Goal: Task Accomplishment & Management: Use online tool/utility

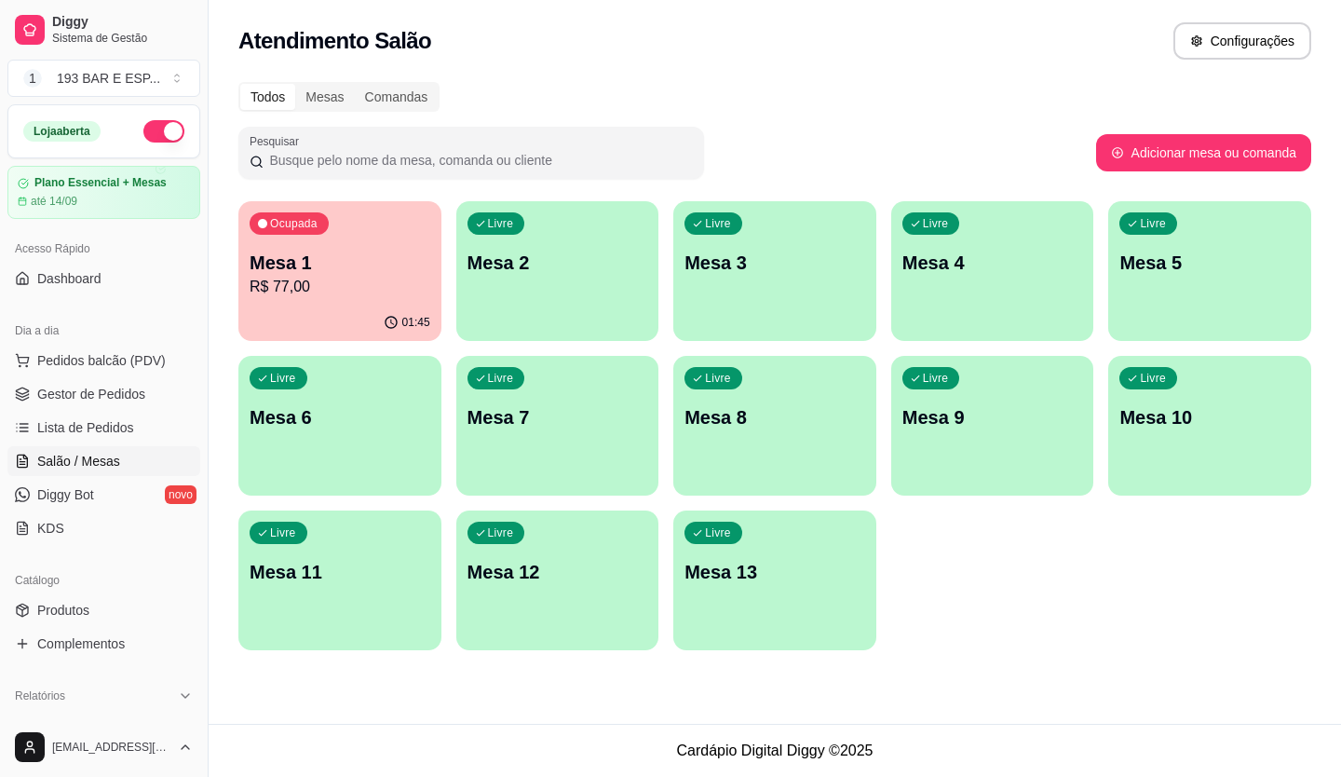
scroll to position [186, 0]
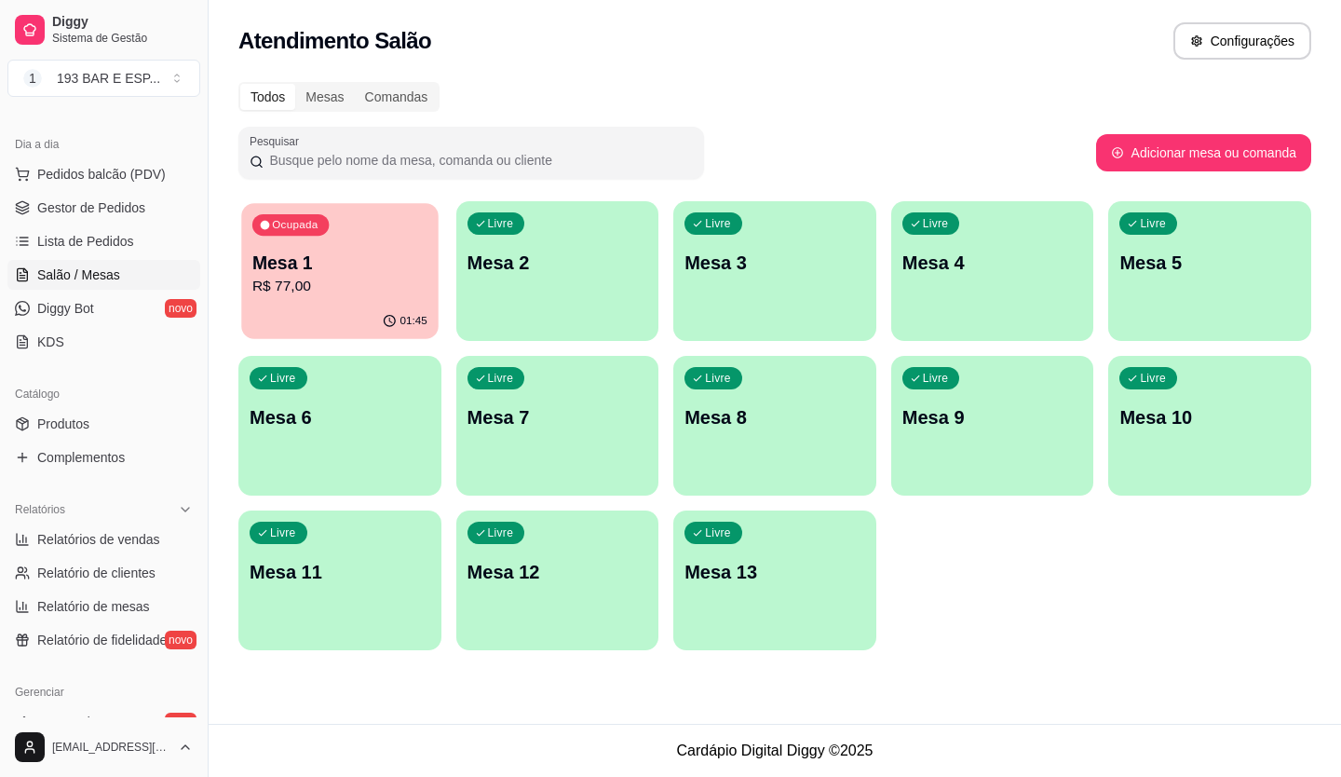
click at [378, 272] on p "Mesa 1" at bounding box center [339, 262] width 175 height 25
click at [422, 280] on p "R$ 77,00" at bounding box center [340, 287] width 181 height 22
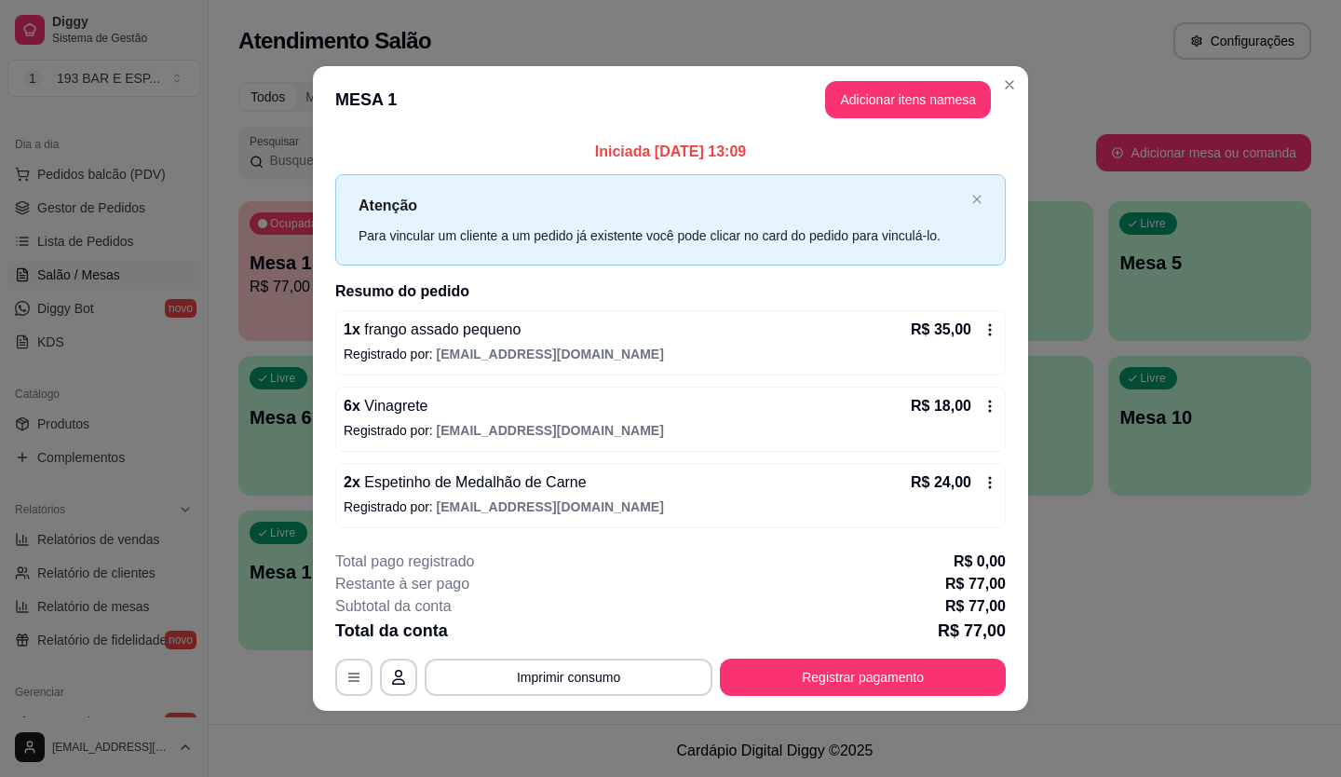
click at [582, 486] on div "2 x Espetinho de Medalhão de Carne R$ 24,00" at bounding box center [671, 482] width 654 height 22
click at [599, 488] on div "2 x Espetinho de Medalhão de Carne R$ 24,00" at bounding box center [671, 482] width 654 height 22
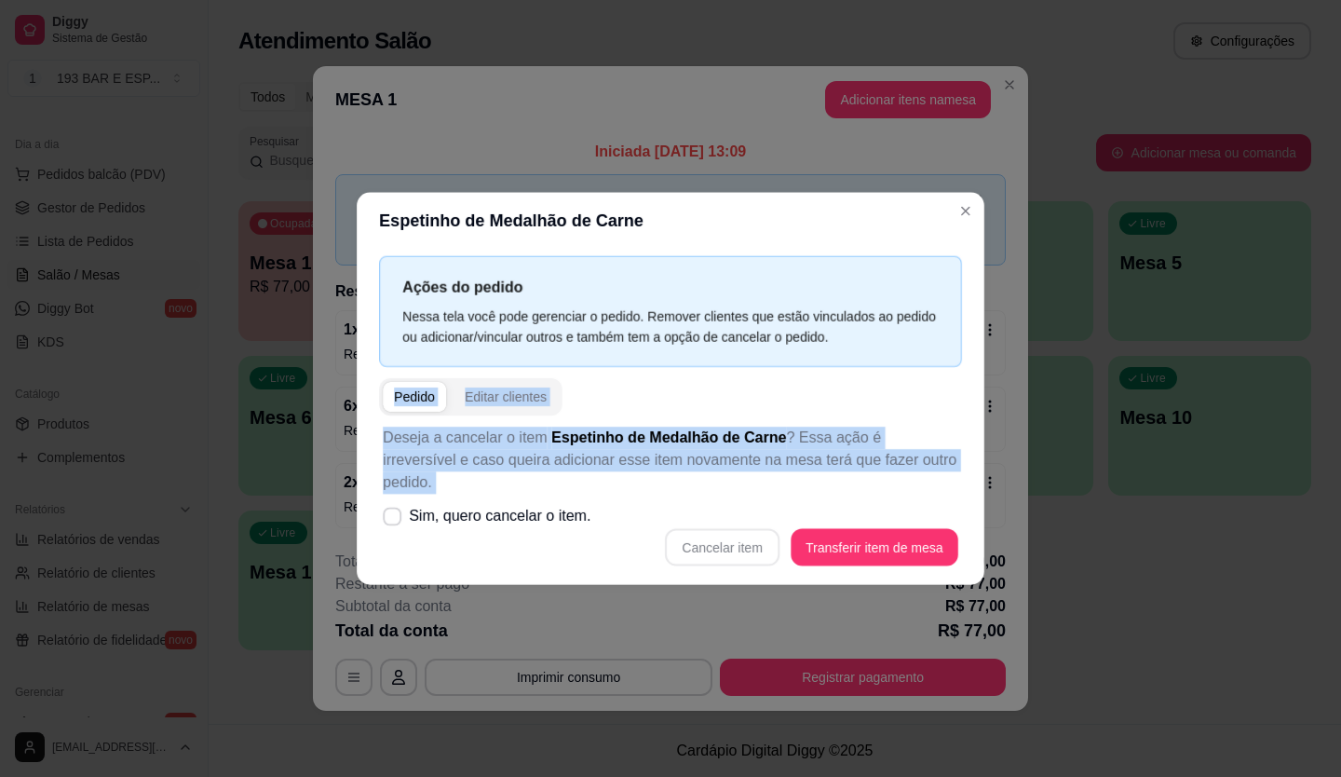
click at [599, 488] on div "Deseja a cancelar o item Espetinho de Medalhão de Carne ? Essa ação é irreversí…" at bounding box center [670, 495] width 583 height 161
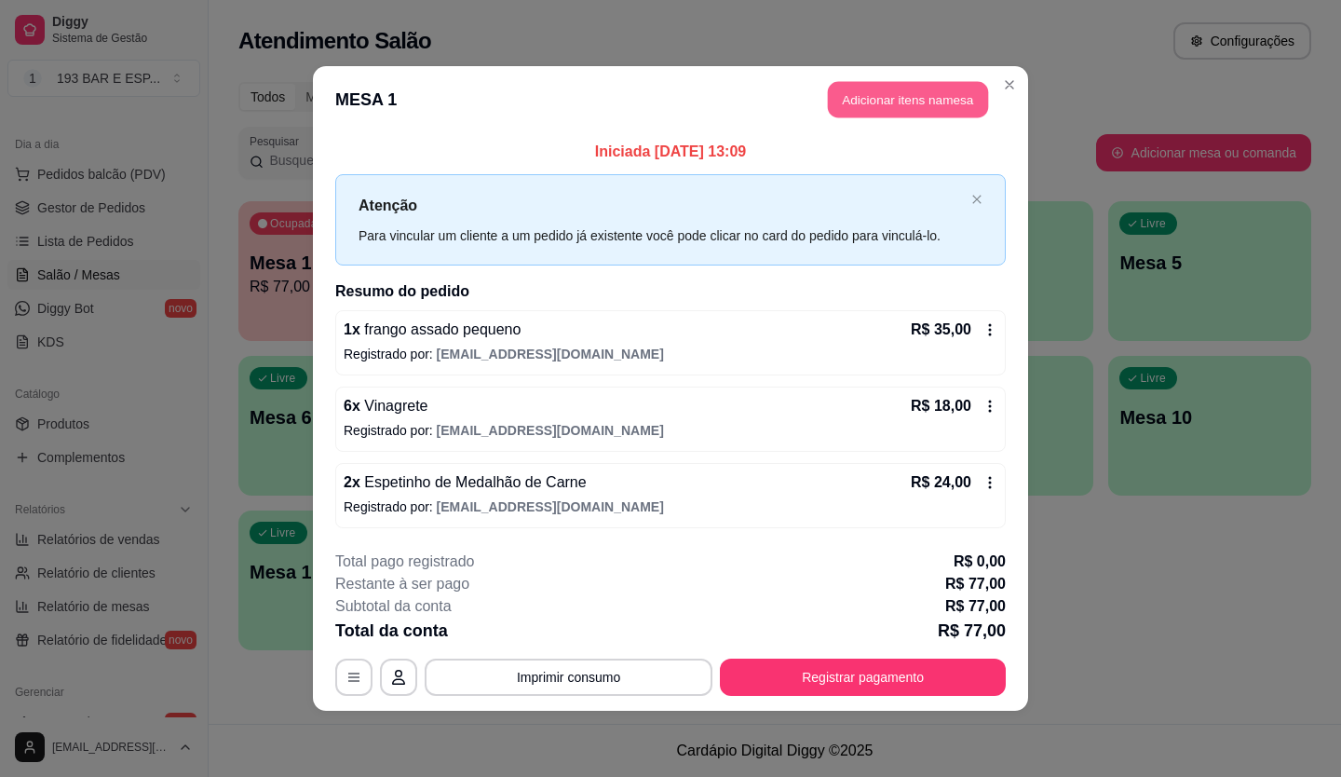
click at [897, 101] on button "Adicionar itens na mesa" at bounding box center [908, 100] width 160 height 36
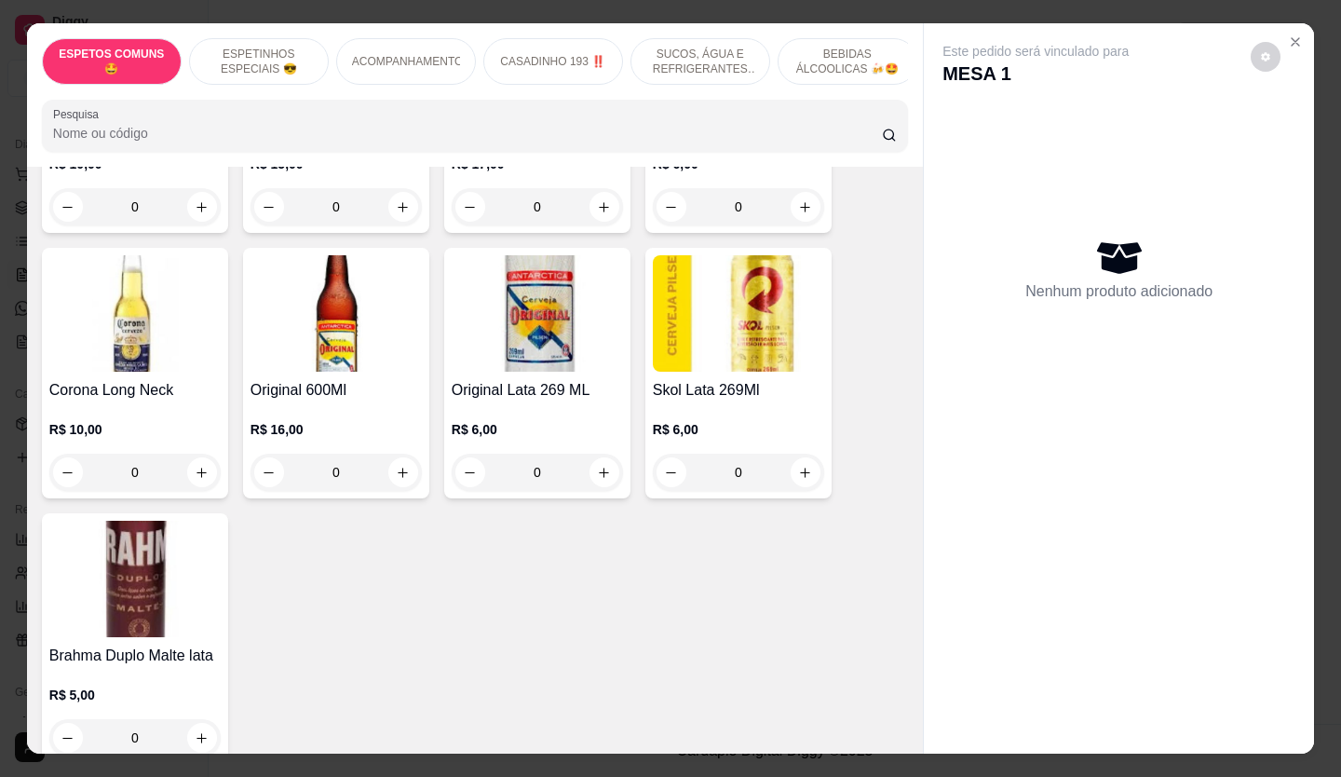
scroll to position [3818, 0]
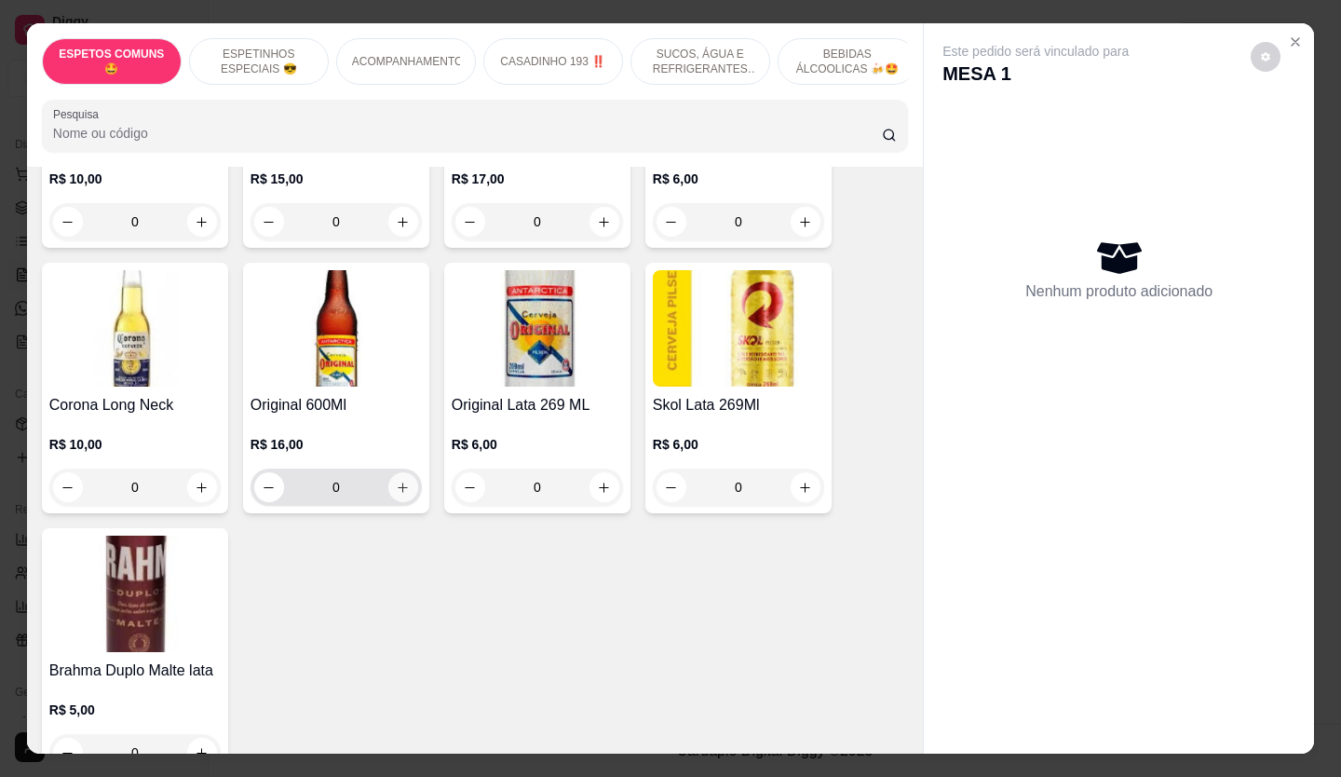
click at [396, 481] on icon "increase-product-quantity" at bounding box center [403, 488] width 14 height 14
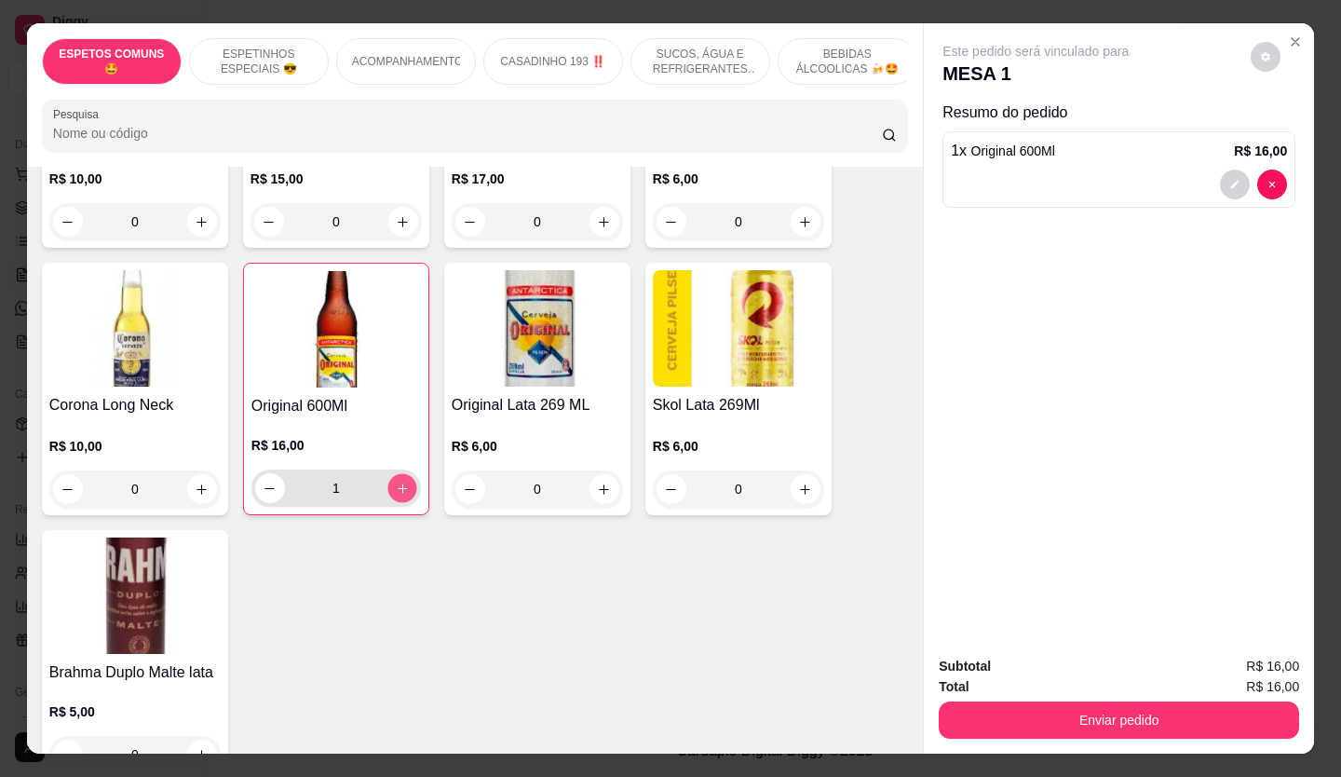
click at [396, 481] on icon "increase-product-quantity" at bounding box center [403, 488] width 14 height 14
click at [387, 474] on button "increase-product-quantity" at bounding box center [401, 488] width 29 height 29
type input "3"
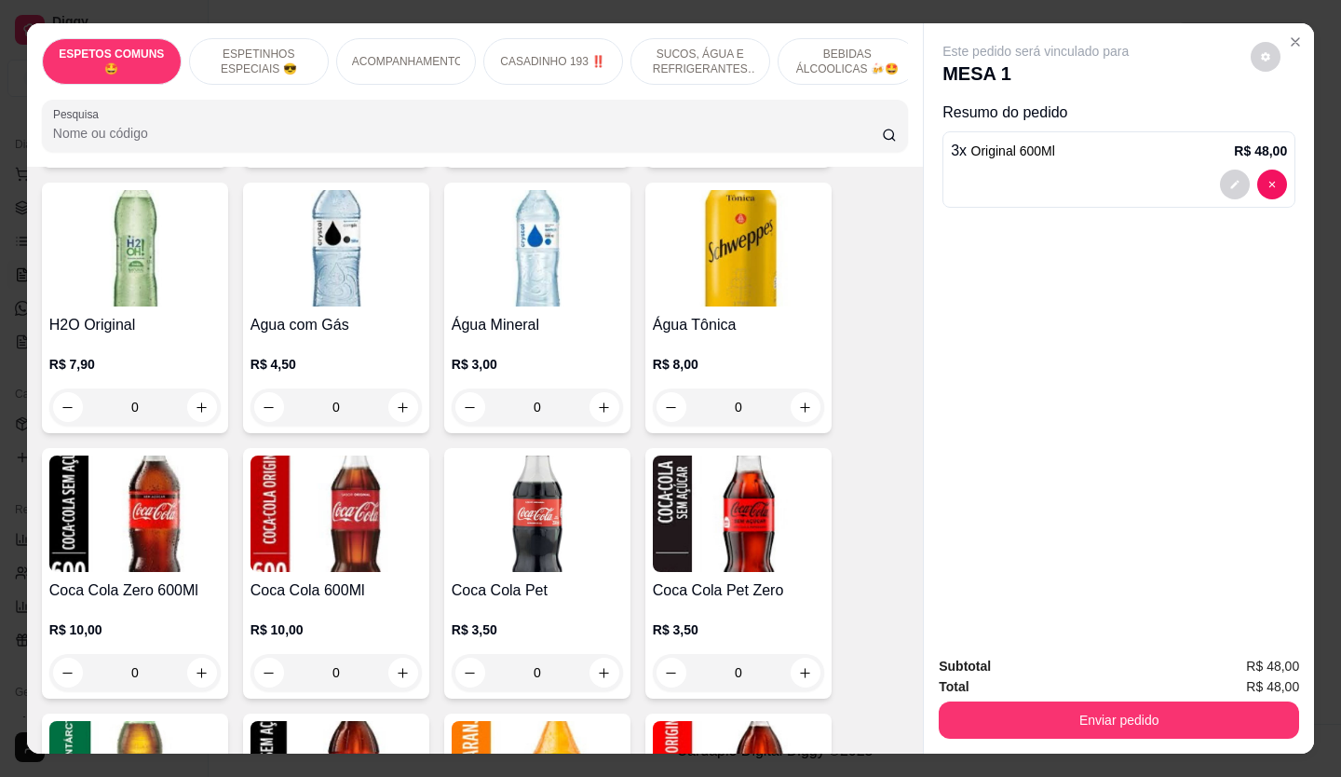
scroll to position [2142, 0]
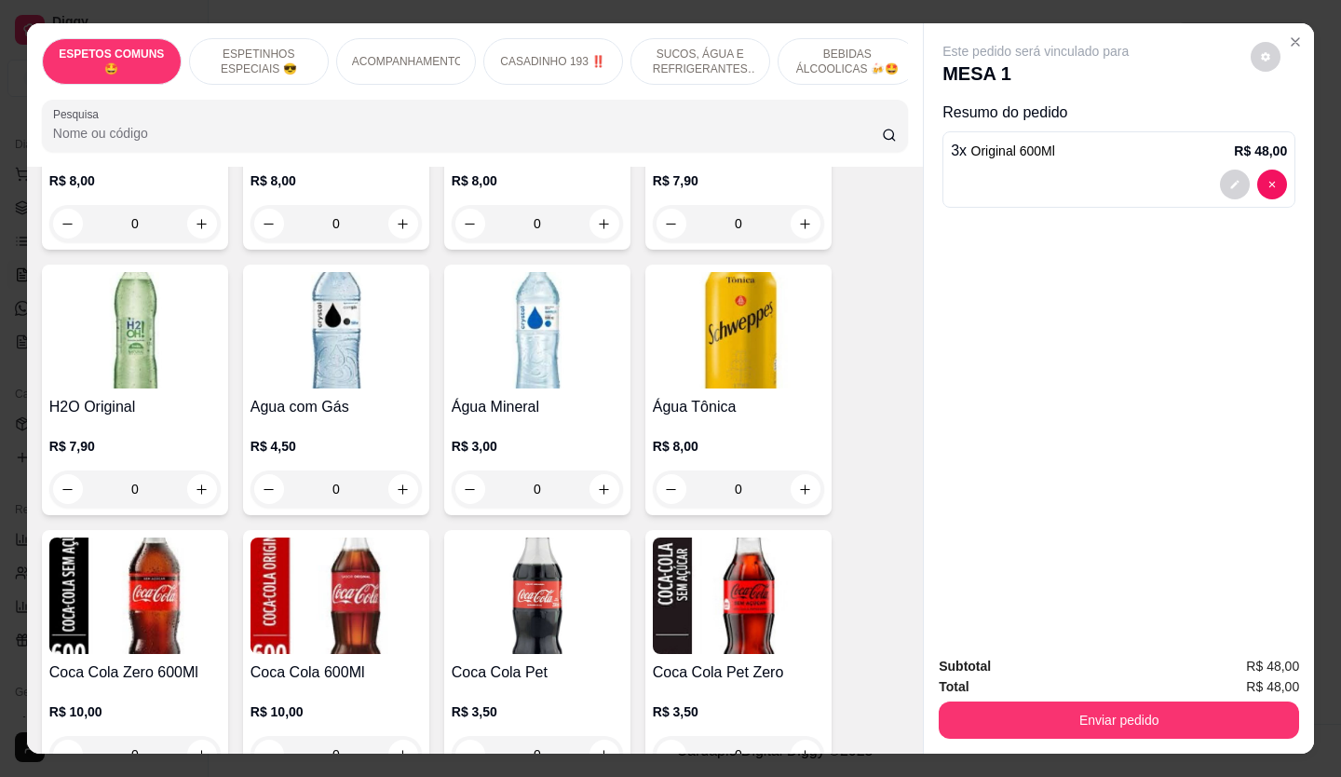
click at [397, 472] on div "0" at bounding box center [335, 488] width 171 height 37
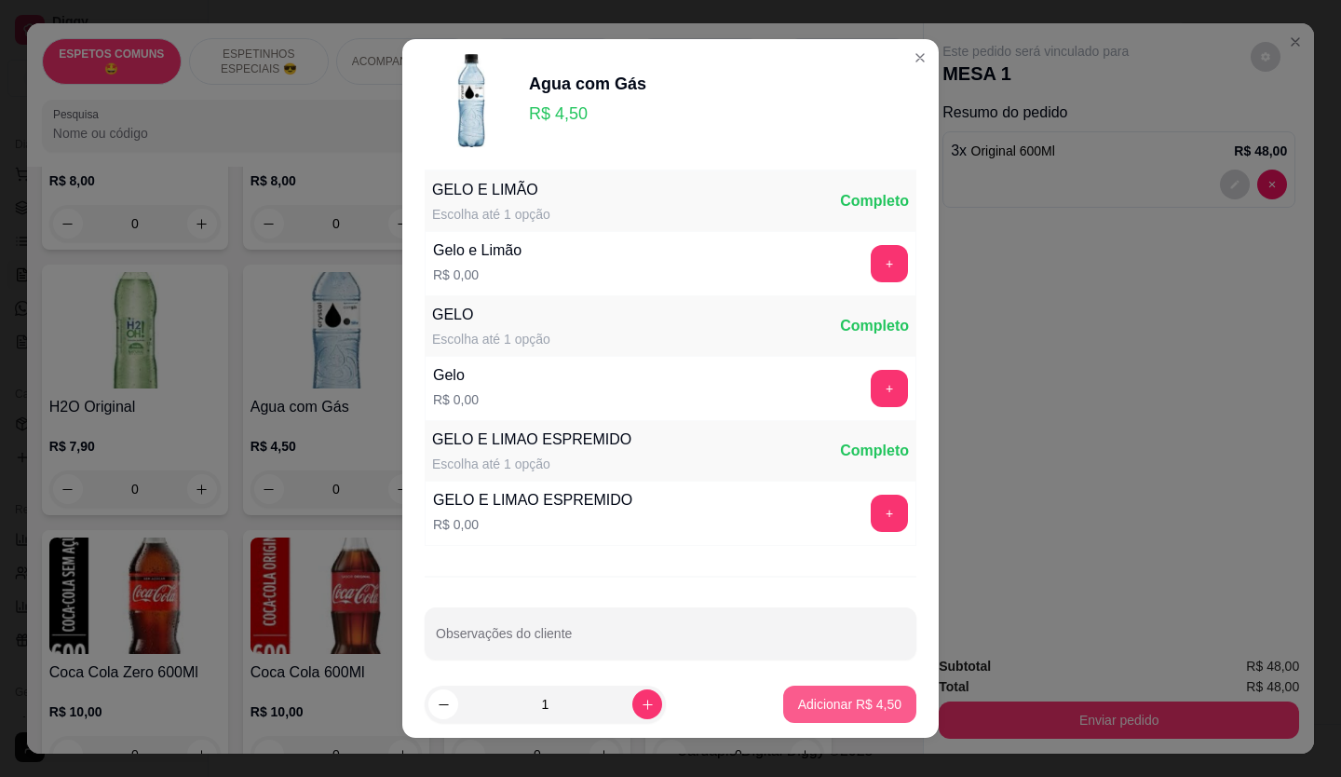
click at [824, 710] on p "Adicionar R$ 4,50" at bounding box center [849, 704] width 103 height 19
type input "1"
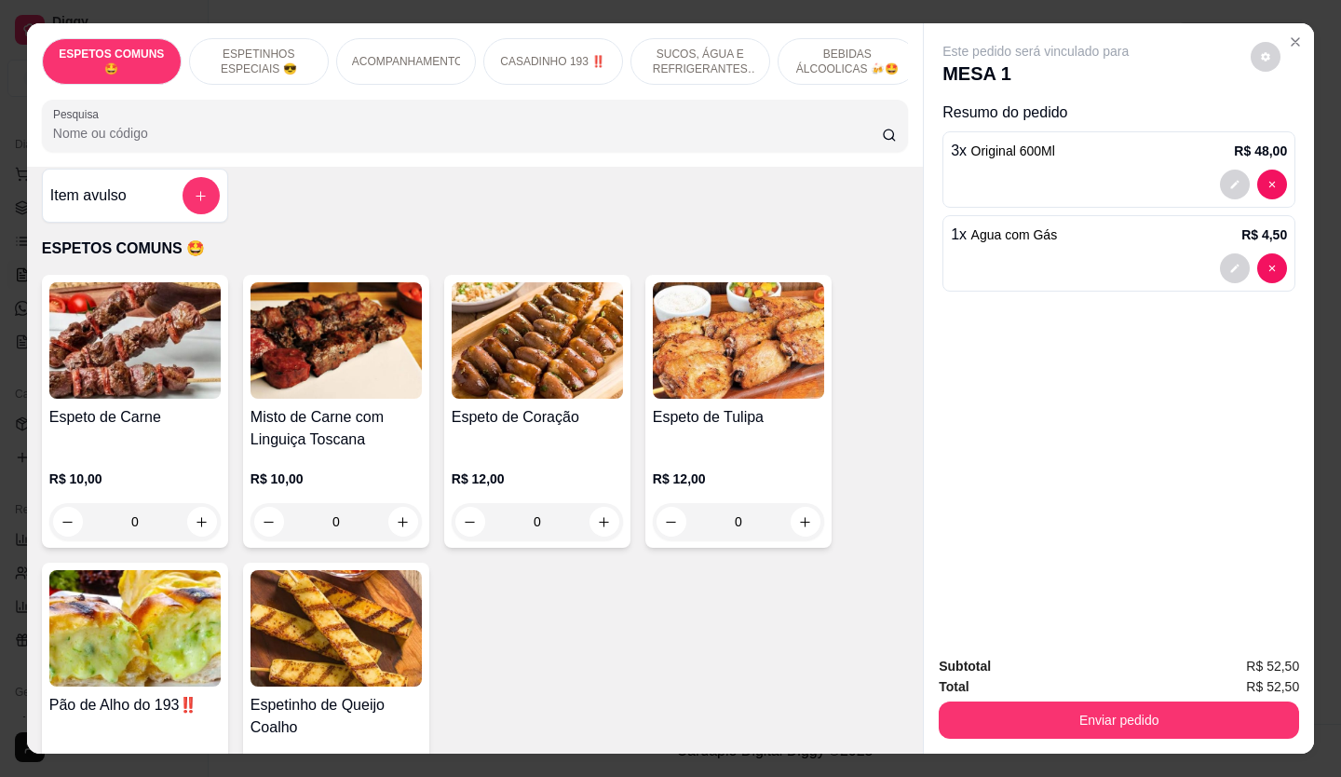
scroll to position [0, 0]
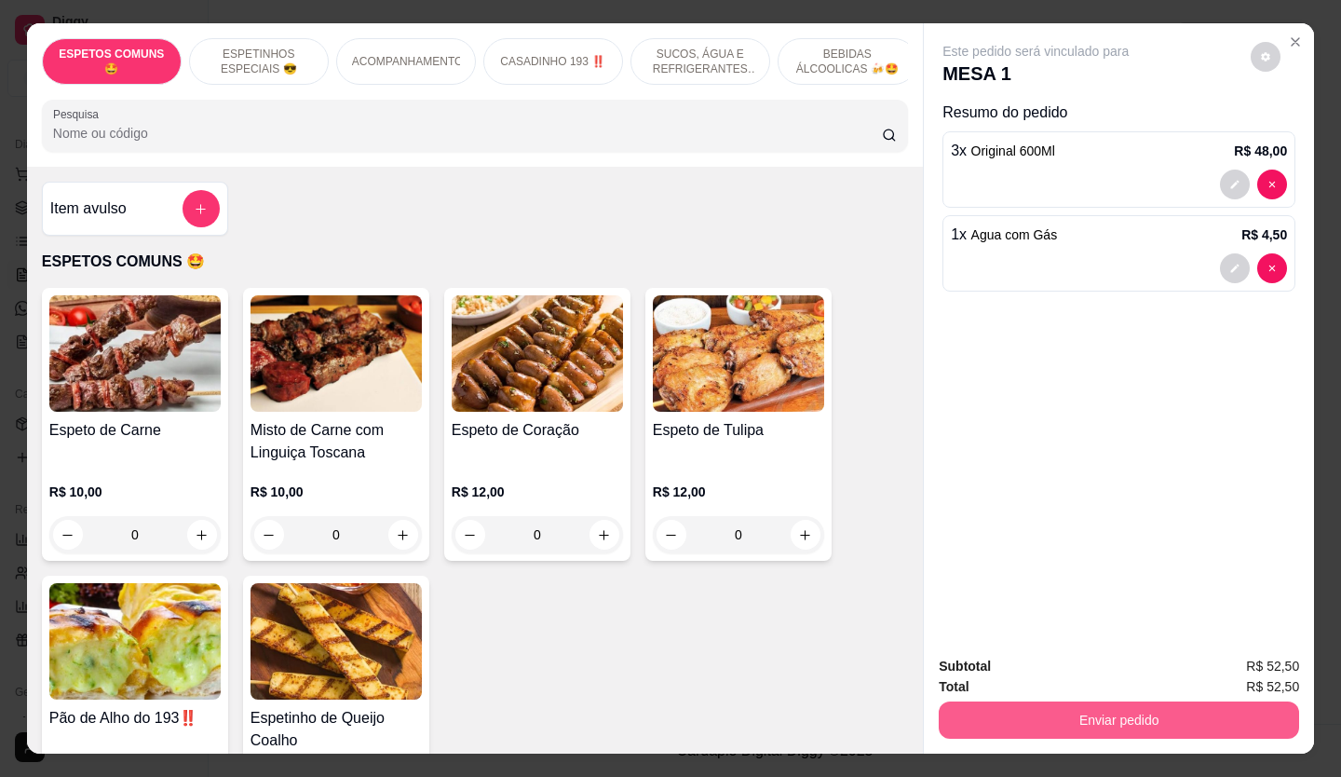
click at [1049, 718] on button "Enviar pedido" at bounding box center [1119, 719] width 360 height 37
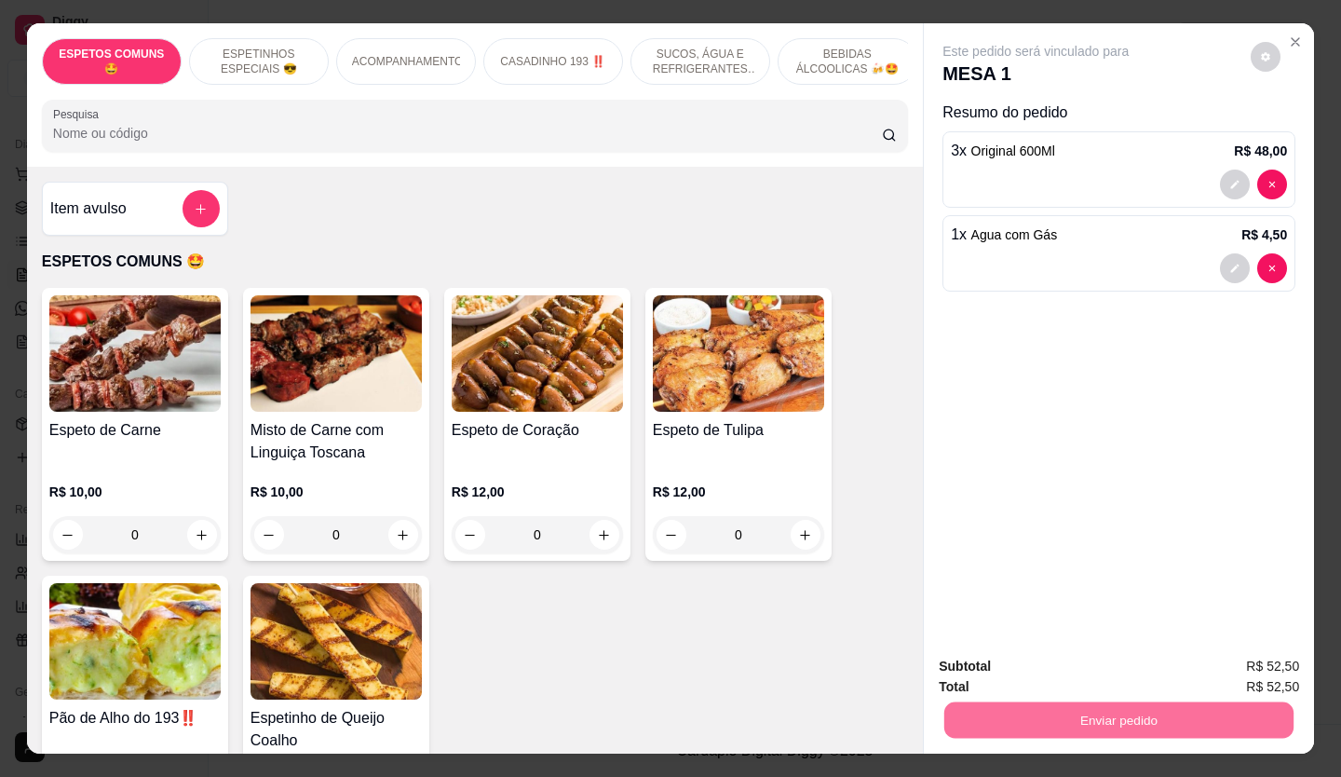
click at [1070, 657] on button "Não registrar e enviar pedido" at bounding box center [1057, 667] width 194 height 35
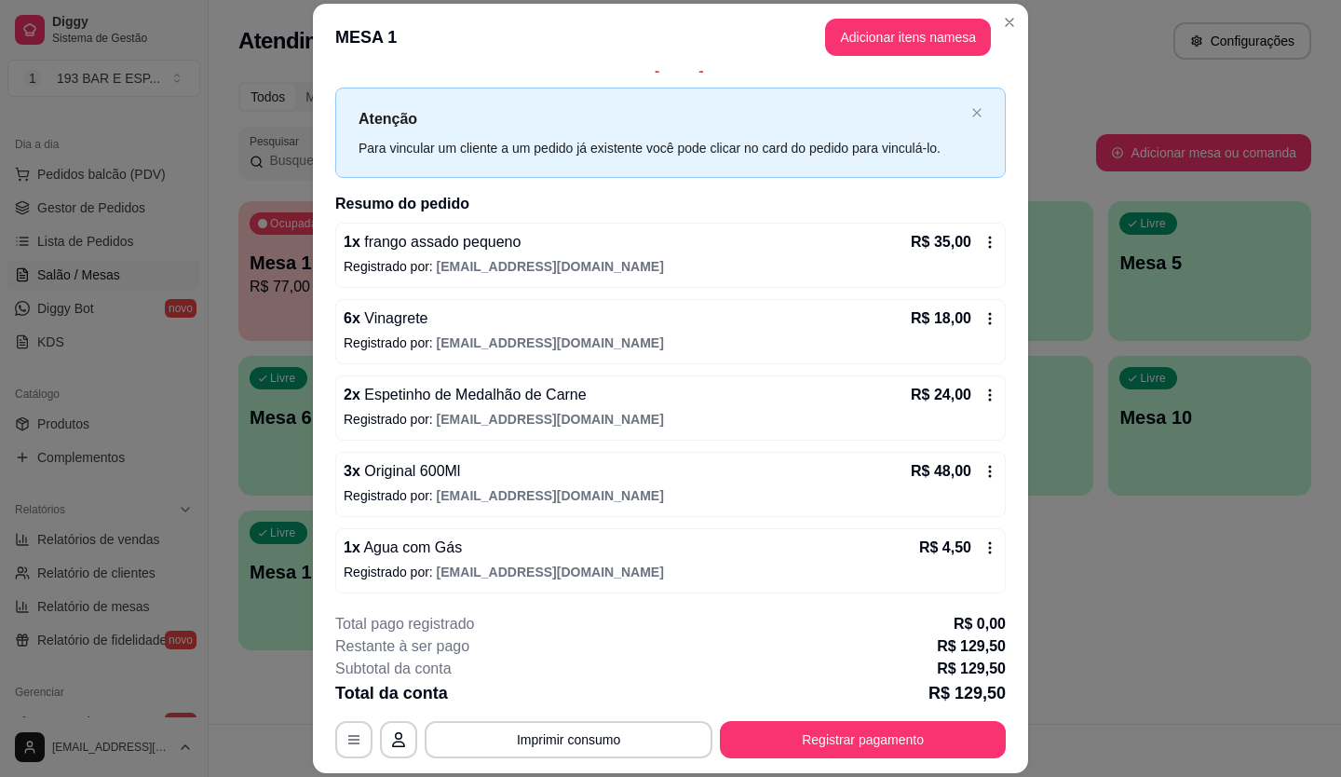
scroll to position [27, 0]
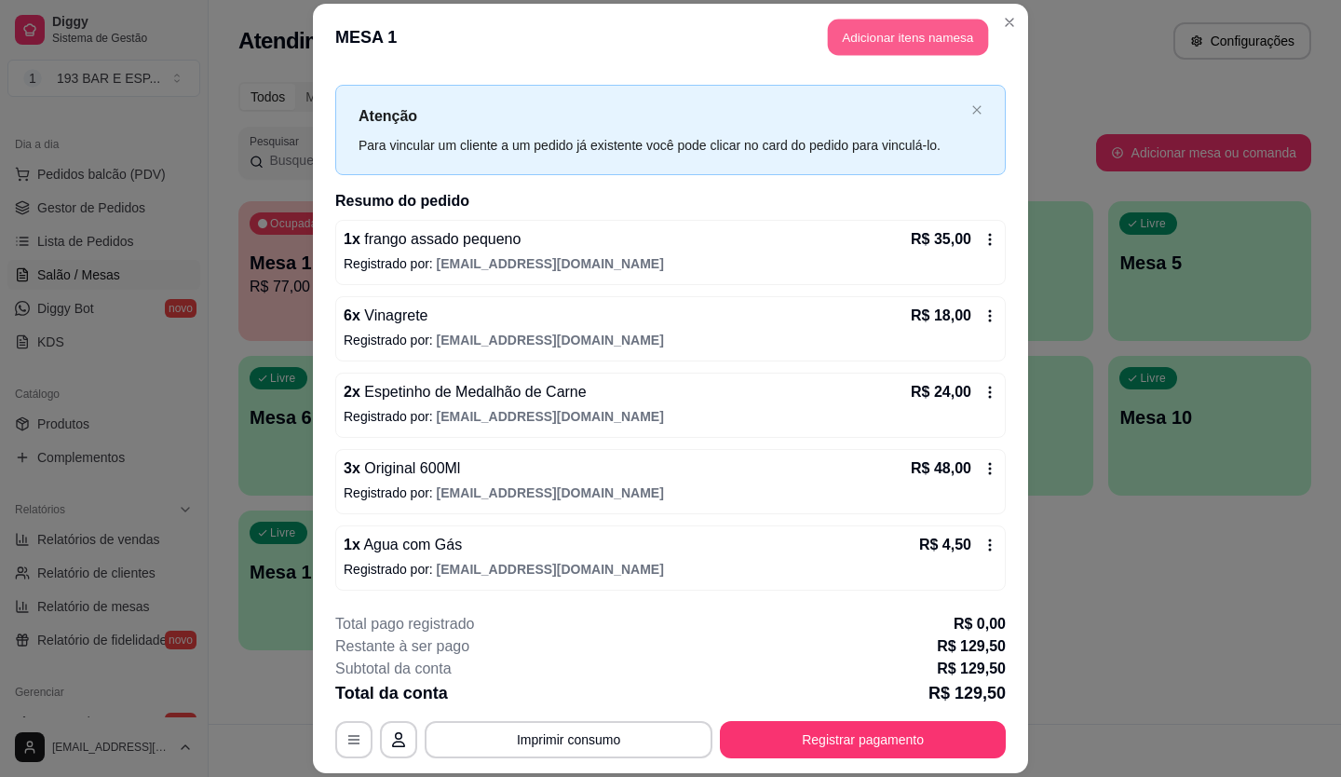
click at [859, 28] on button "Adicionar itens na mesa" at bounding box center [908, 38] width 160 height 36
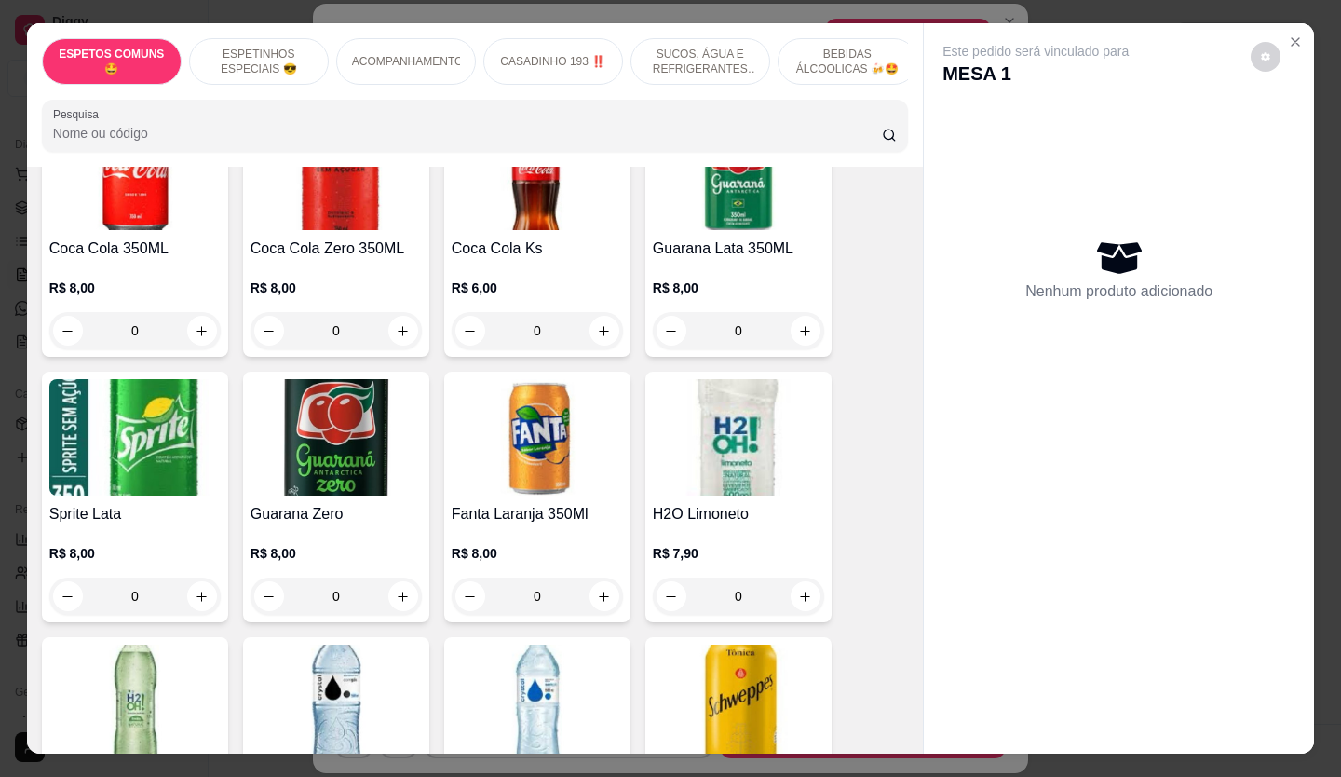
scroll to position [1117, 0]
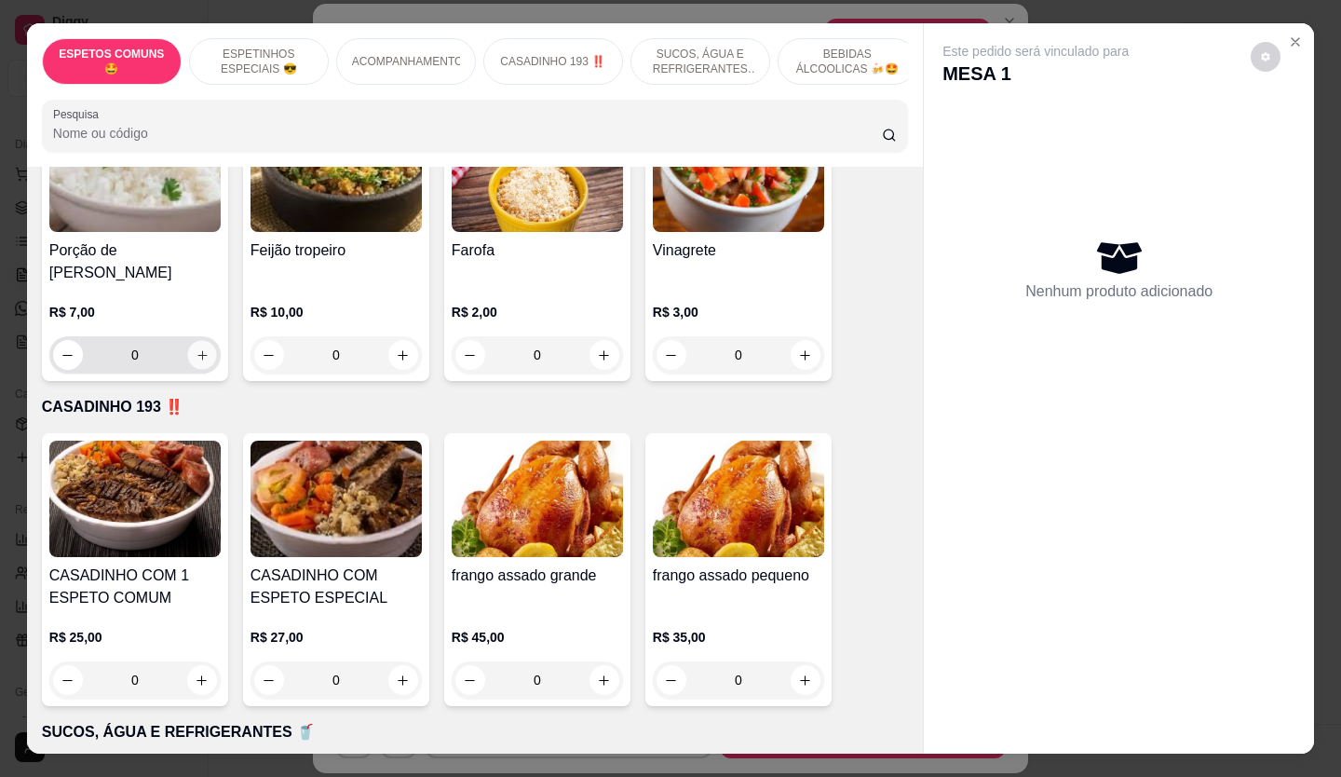
click at [196, 348] on icon "increase-product-quantity" at bounding box center [203, 355] width 14 height 14
type input "1"
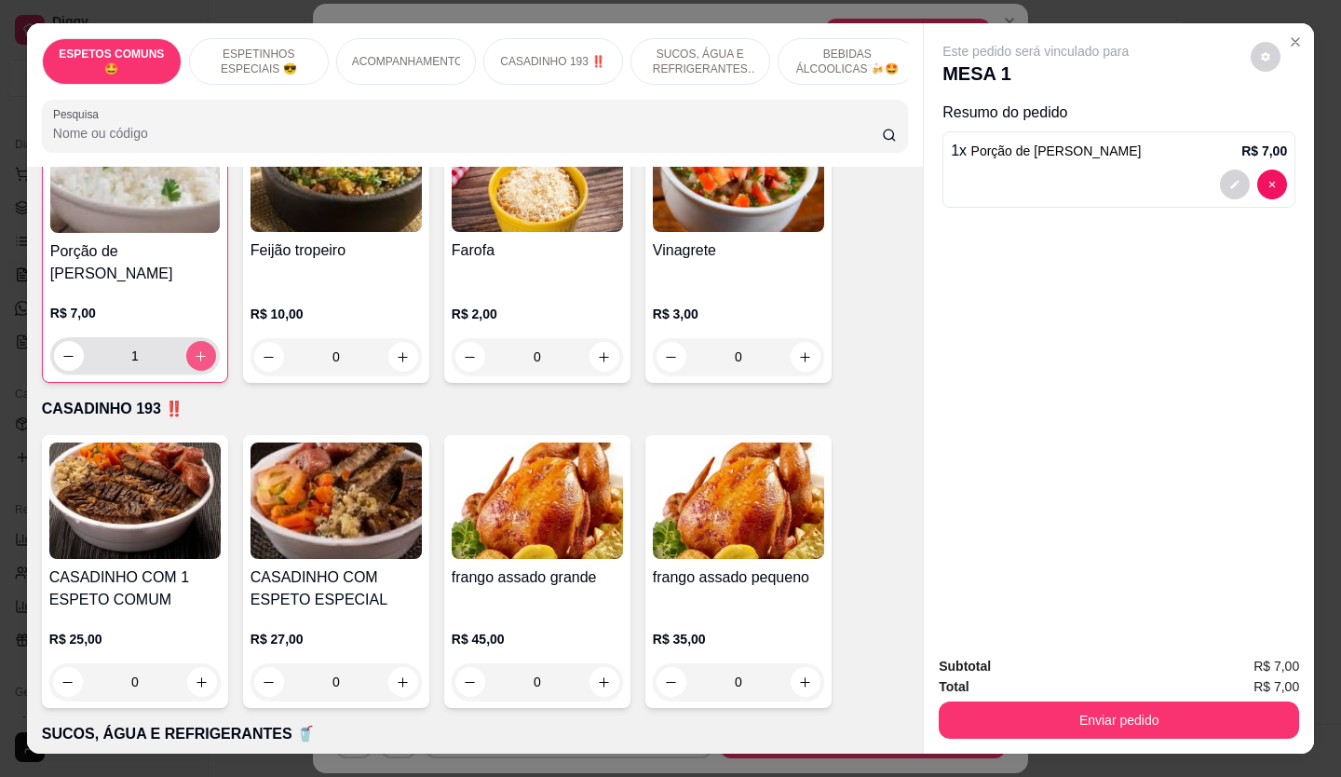
scroll to position [1118, 0]
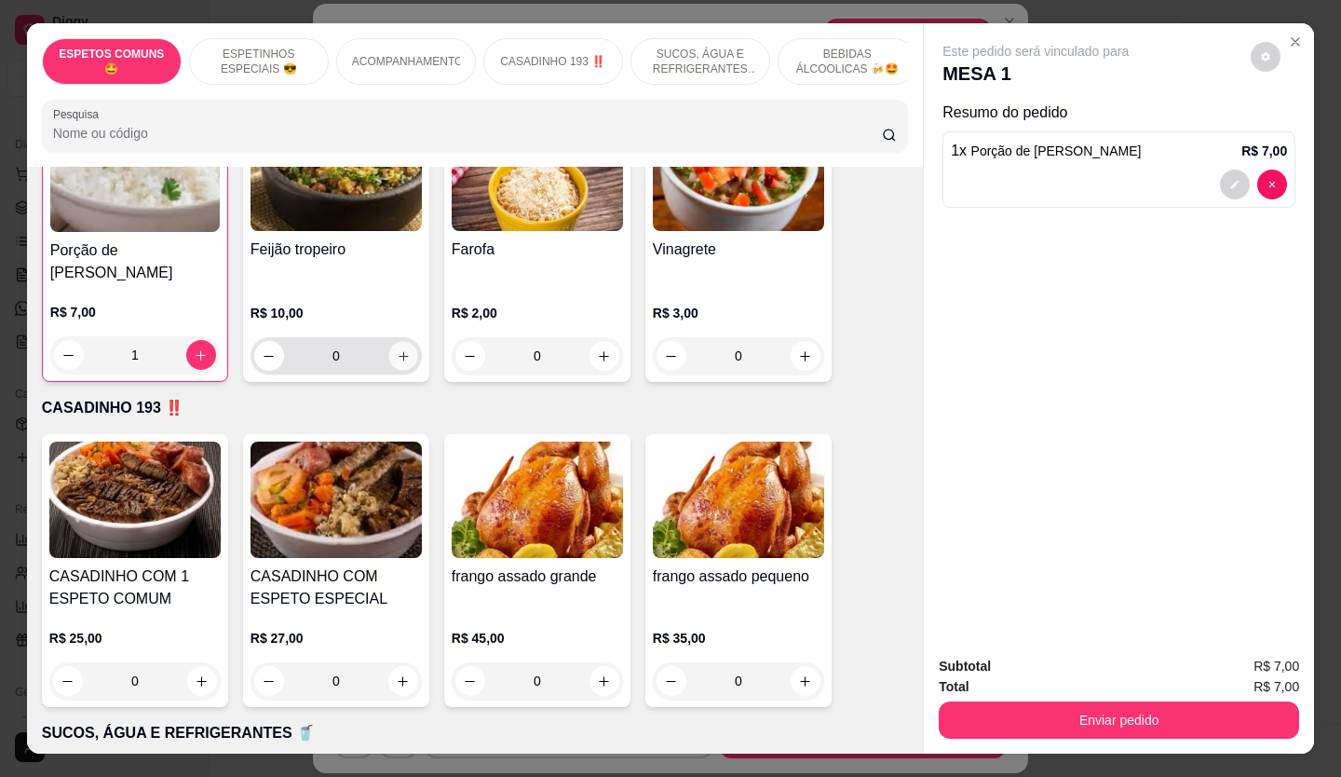
click at [399, 351] on icon "increase-product-quantity" at bounding box center [403, 355] width 9 height 9
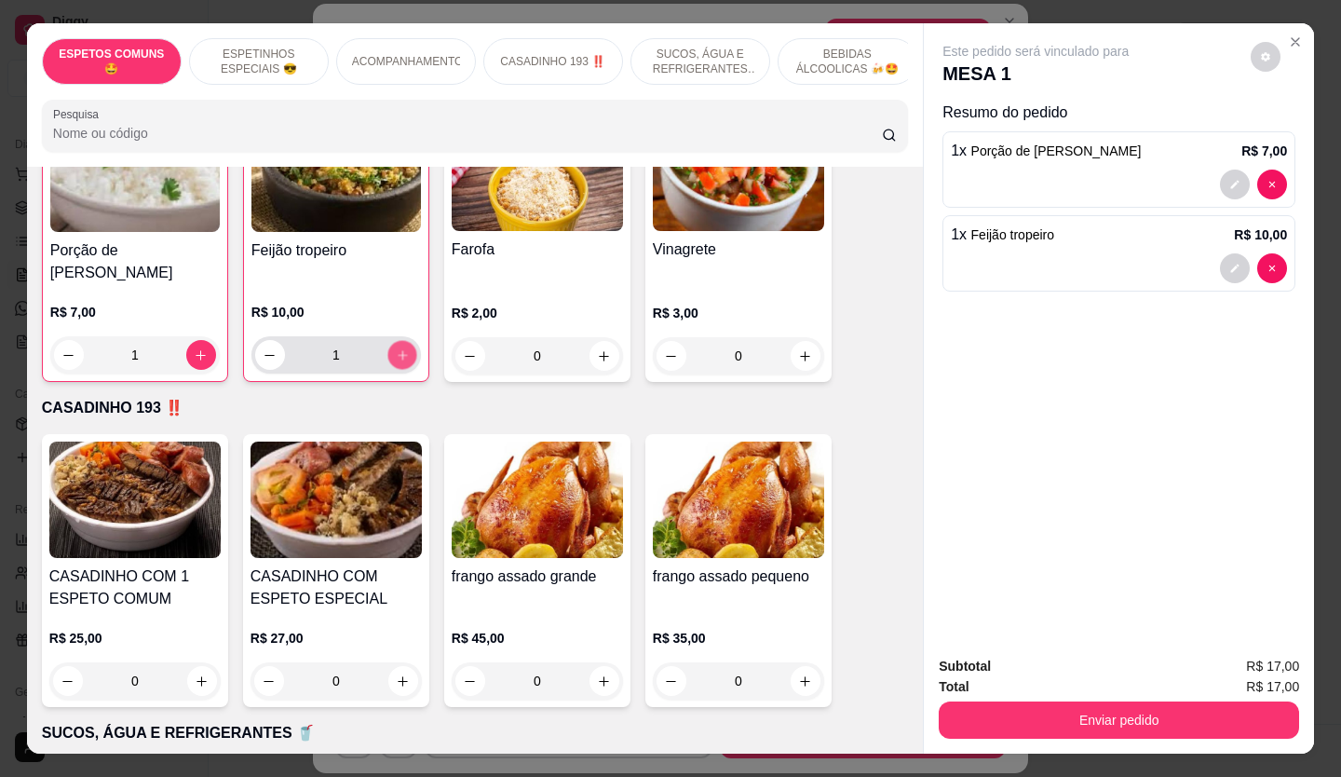
click at [396, 348] on icon "increase-product-quantity" at bounding box center [403, 355] width 14 height 14
type input "2"
click at [802, 349] on icon "increase-product-quantity" at bounding box center [806, 356] width 14 height 14
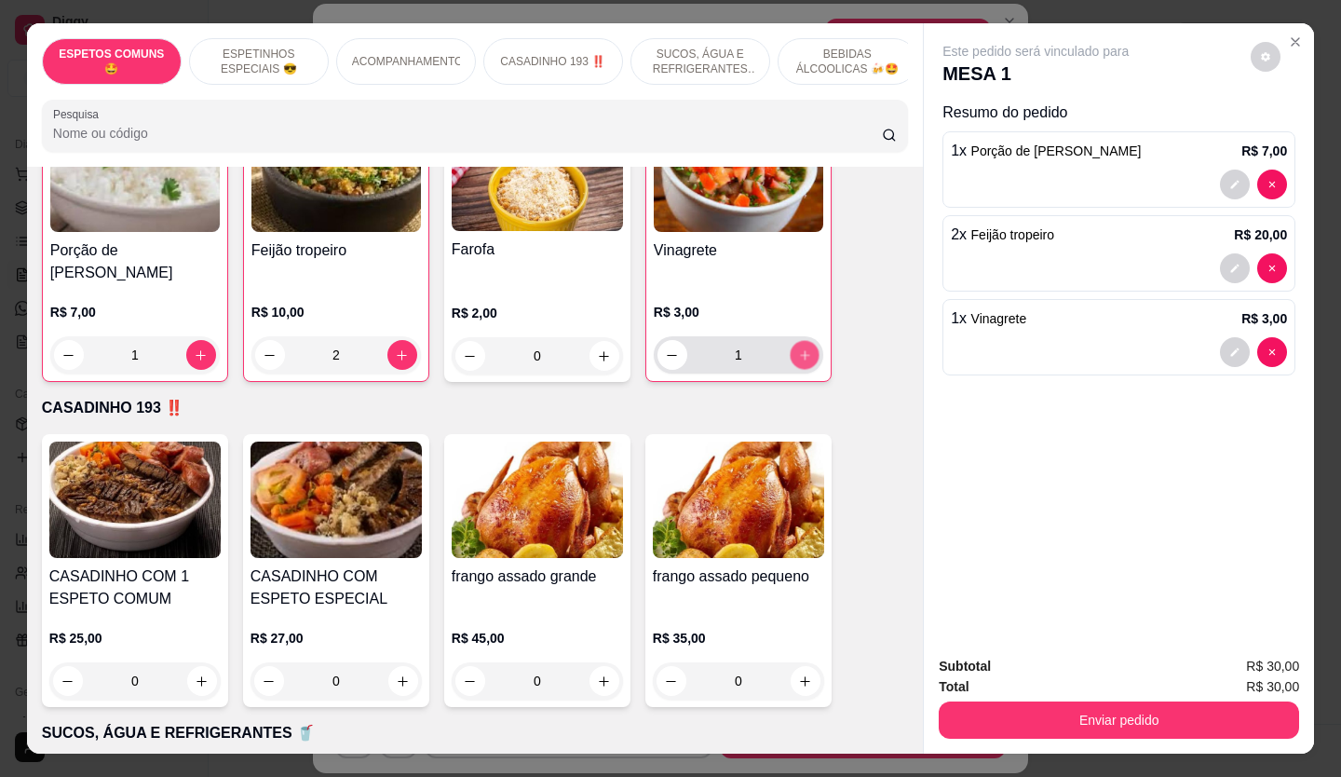
click at [802, 350] on icon "increase-product-quantity" at bounding box center [804, 354] width 9 height 9
type input "2"
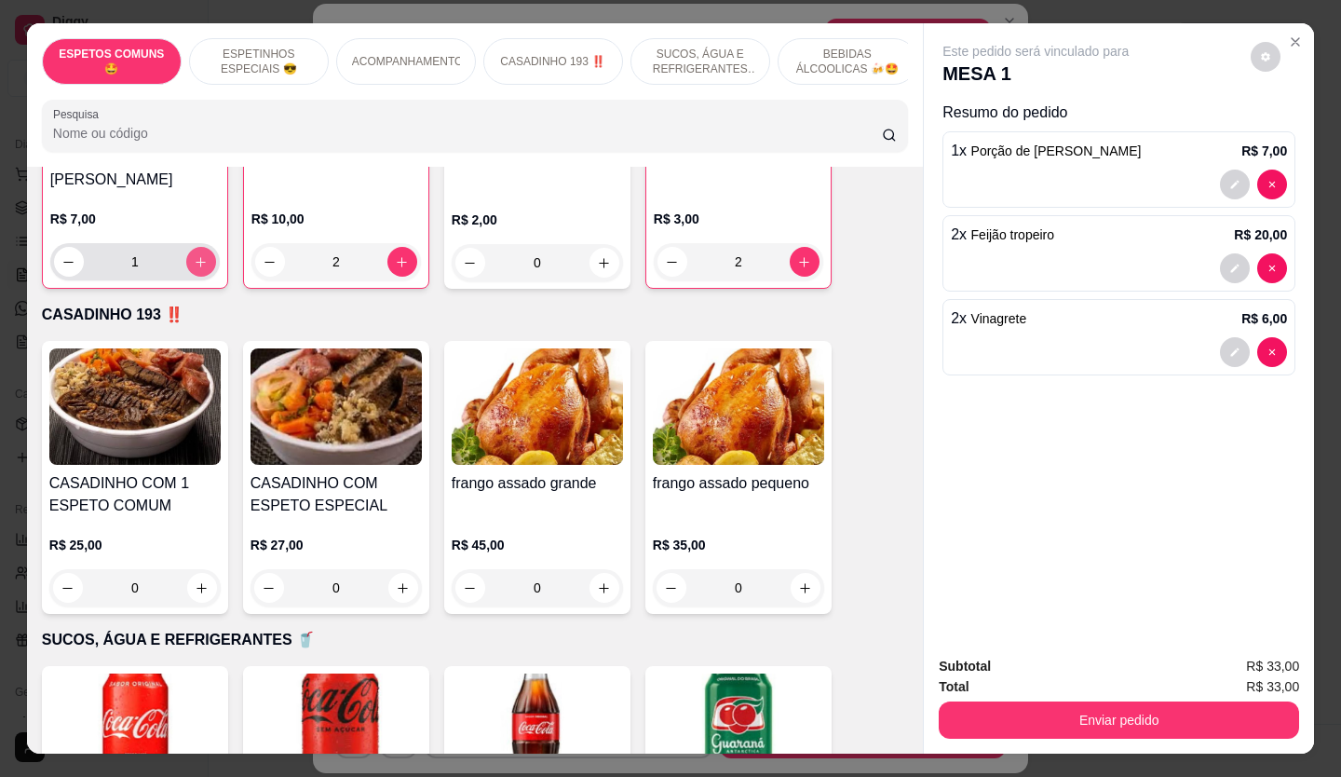
click at [203, 247] on button "increase-product-quantity" at bounding box center [201, 262] width 30 height 30
type input "2"
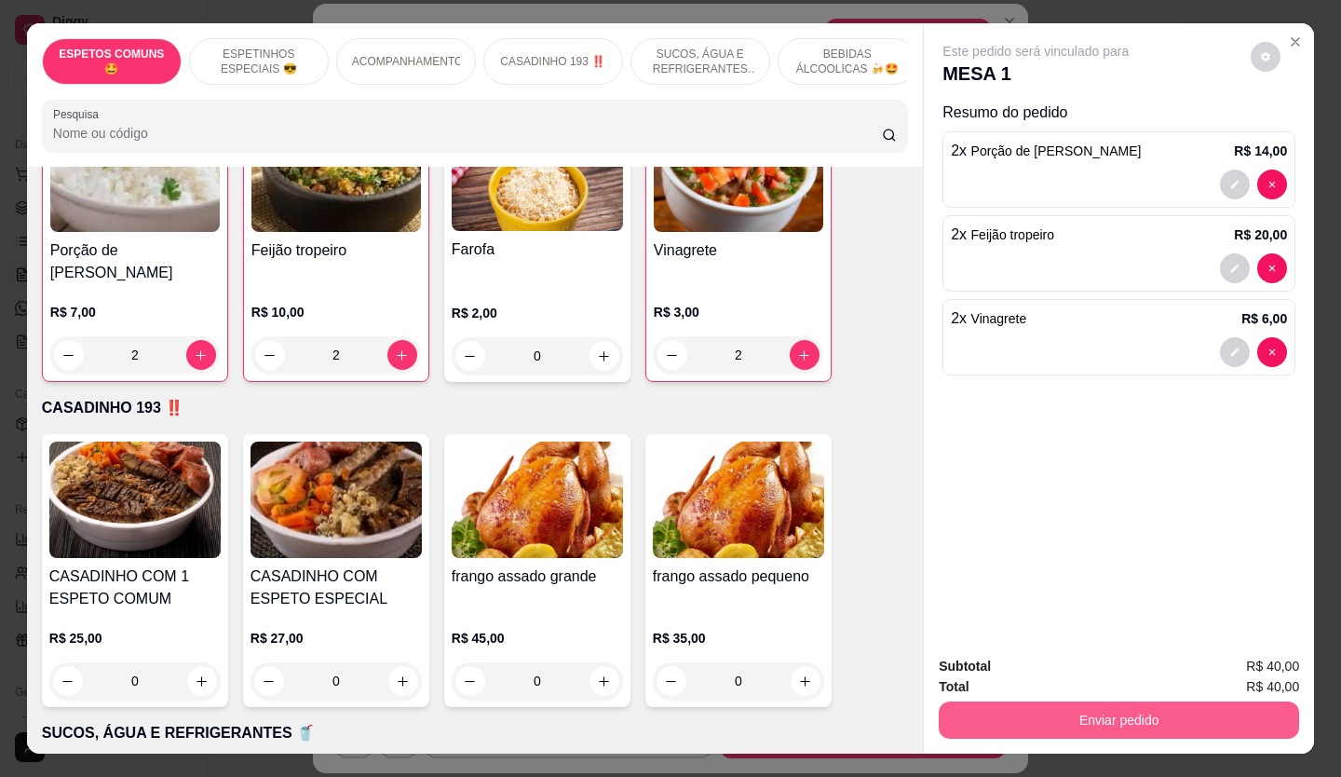
click at [1123, 708] on button "Enviar pedido" at bounding box center [1119, 719] width 360 height 37
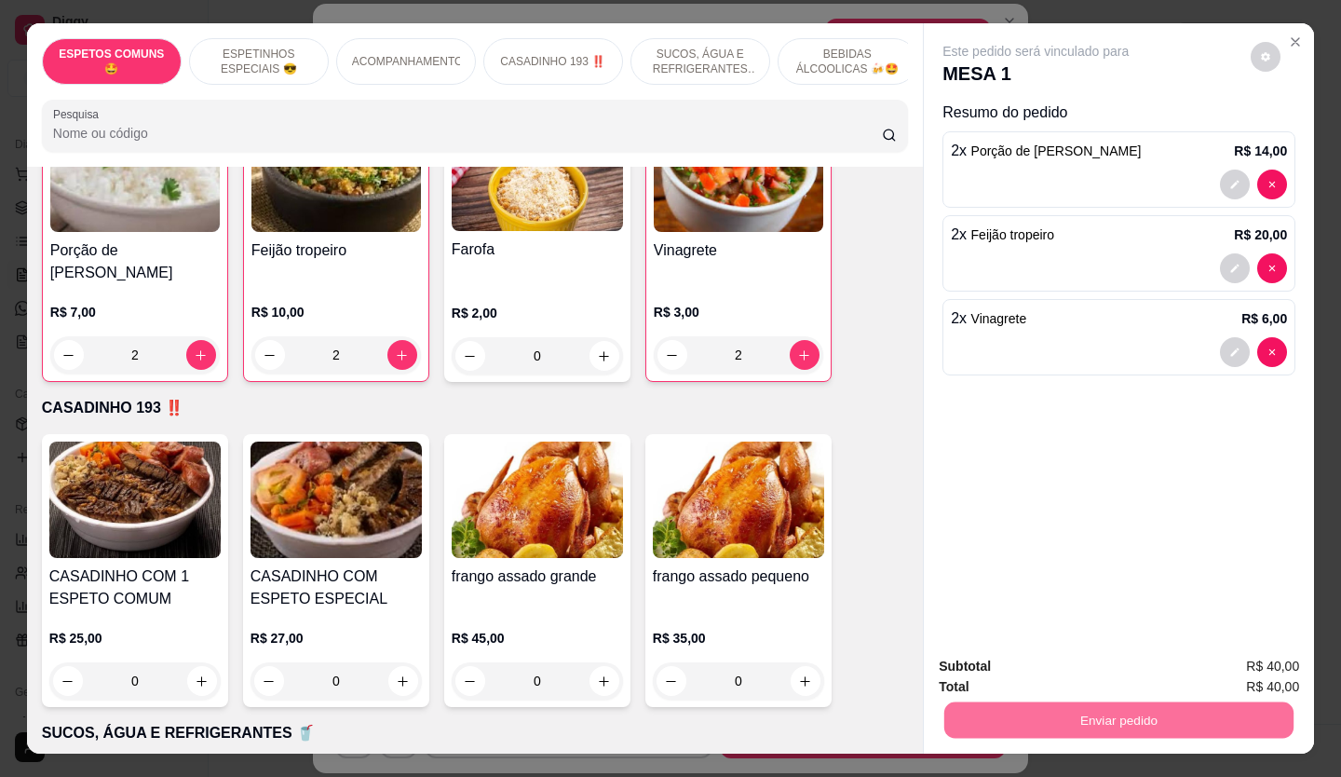
click at [1064, 667] on button "Não registrar e enviar pedido" at bounding box center [1057, 667] width 194 height 35
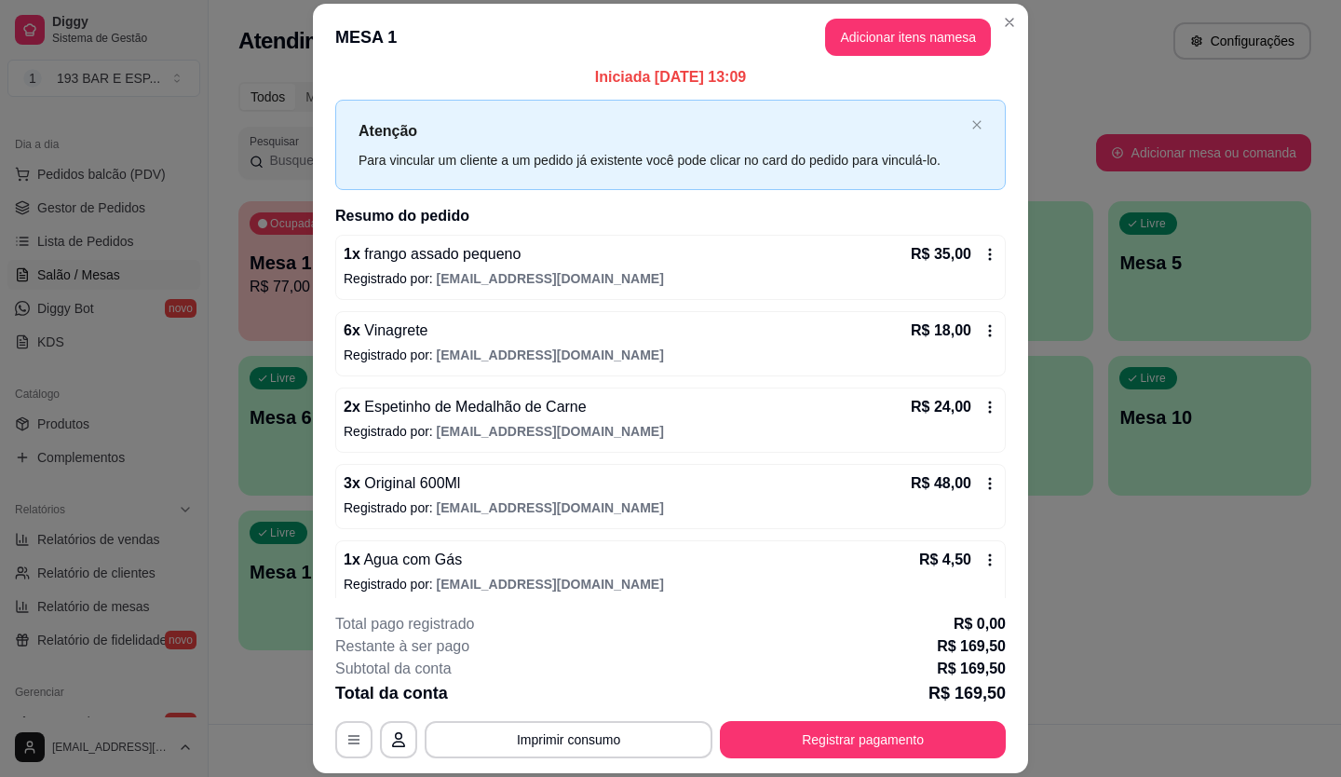
scroll to position [0, 0]
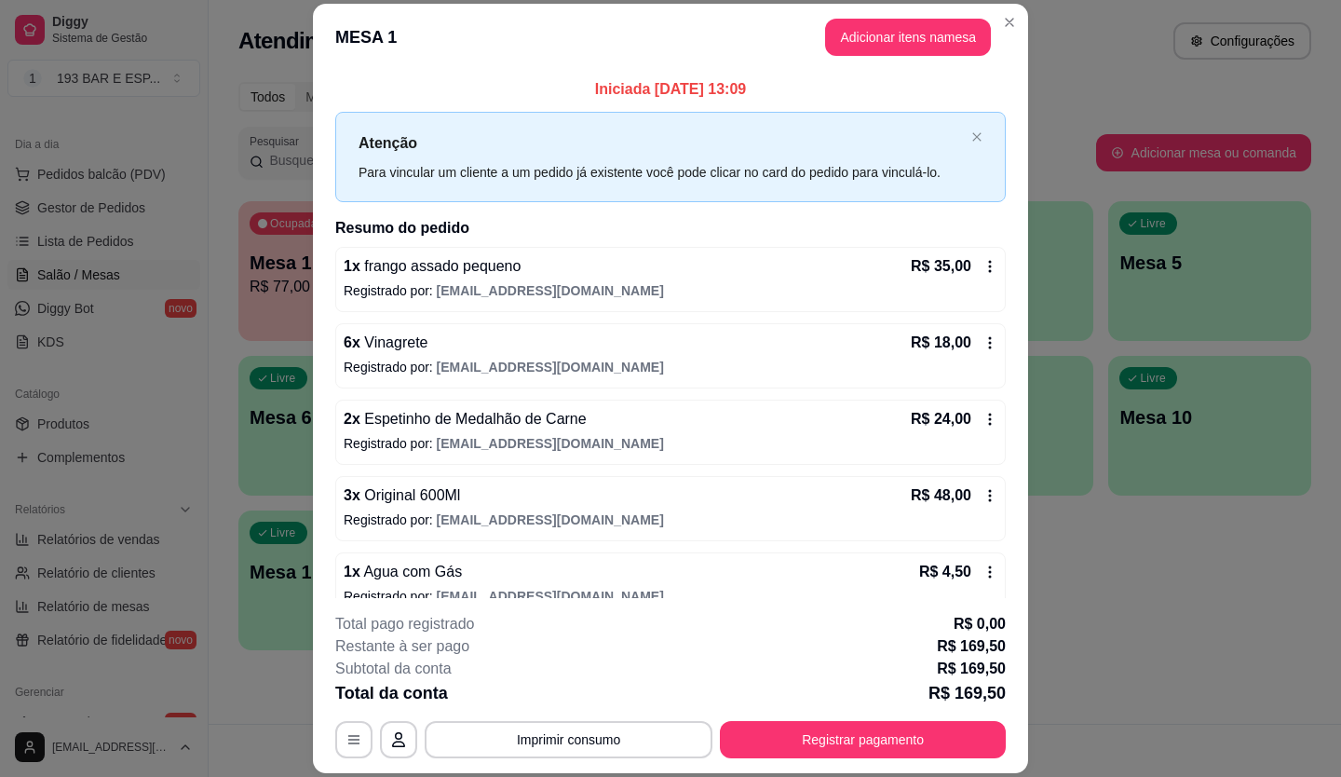
click at [487, 426] on span "Espetinho de Medalhão de Carne" at bounding box center [473, 419] width 226 height 16
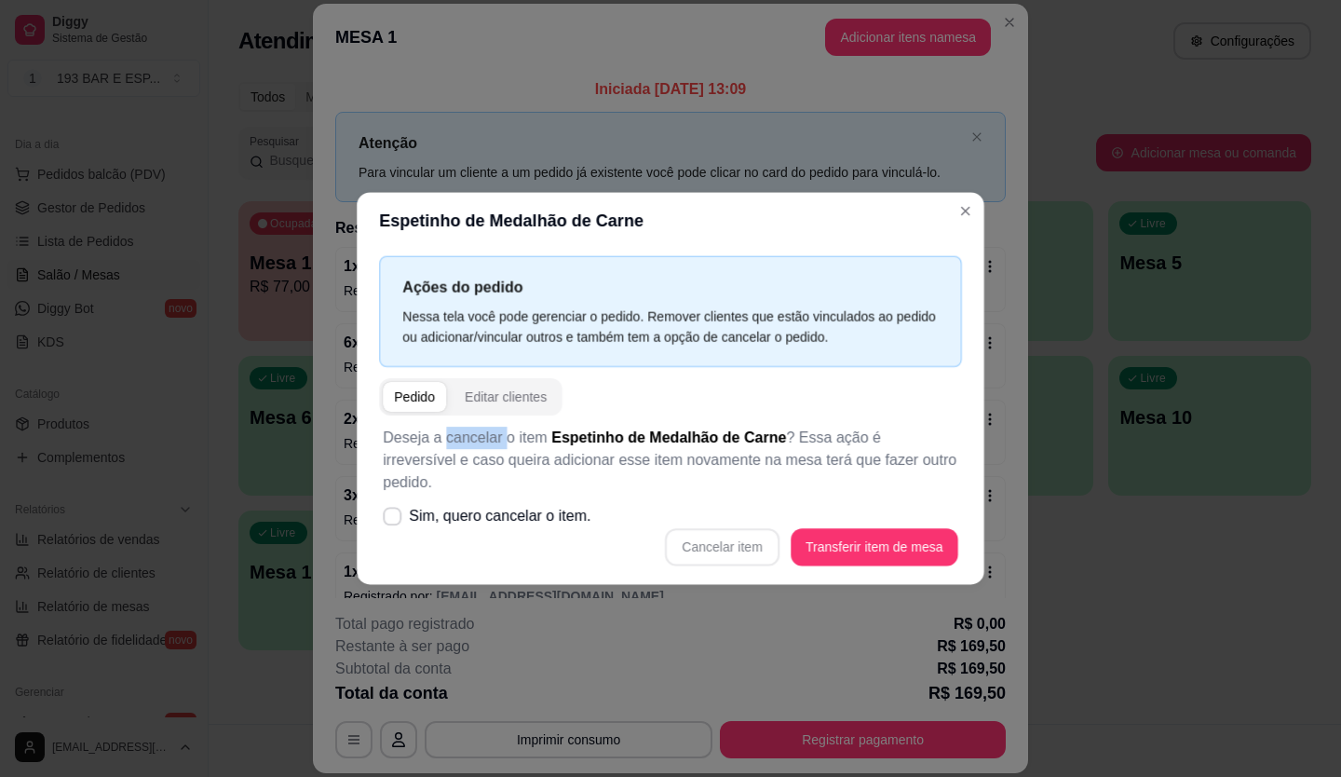
click at [487, 428] on div "Deseja a cancelar o item Espetinho de Medalhão de Carne ? Essa ação é irreversí…" at bounding box center [670, 495] width 582 height 161
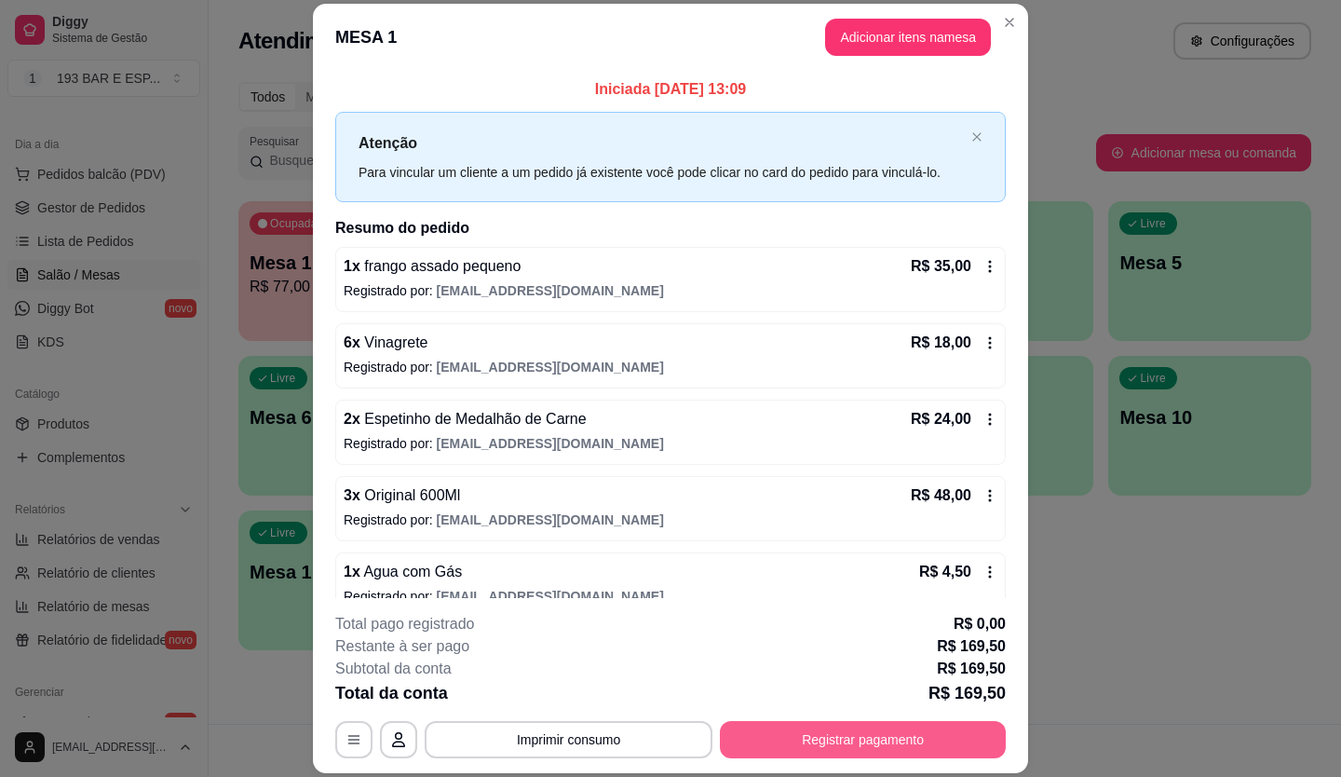
click at [814, 746] on button "Registrar pagamento" at bounding box center [863, 739] width 286 height 37
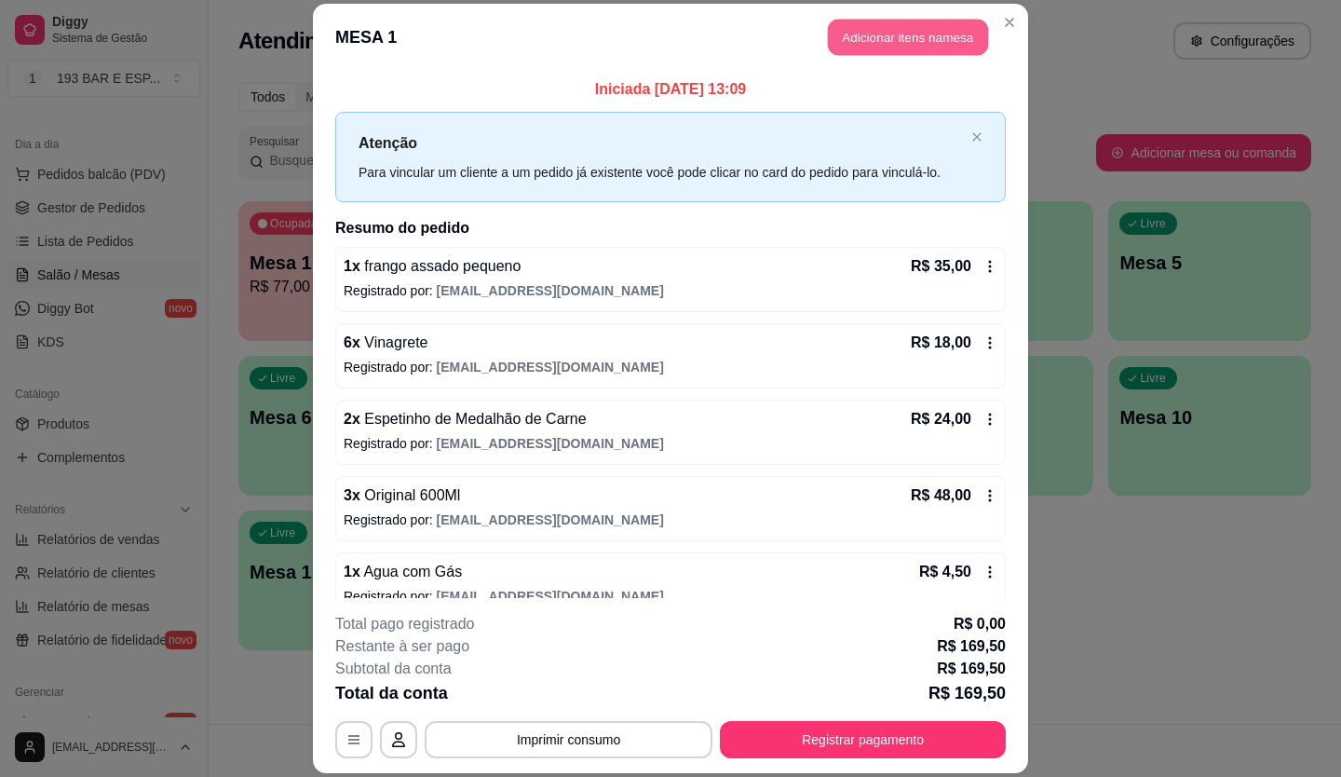
click at [864, 34] on button "Adicionar itens na mesa" at bounding box center [908, 38] width 160 height 36
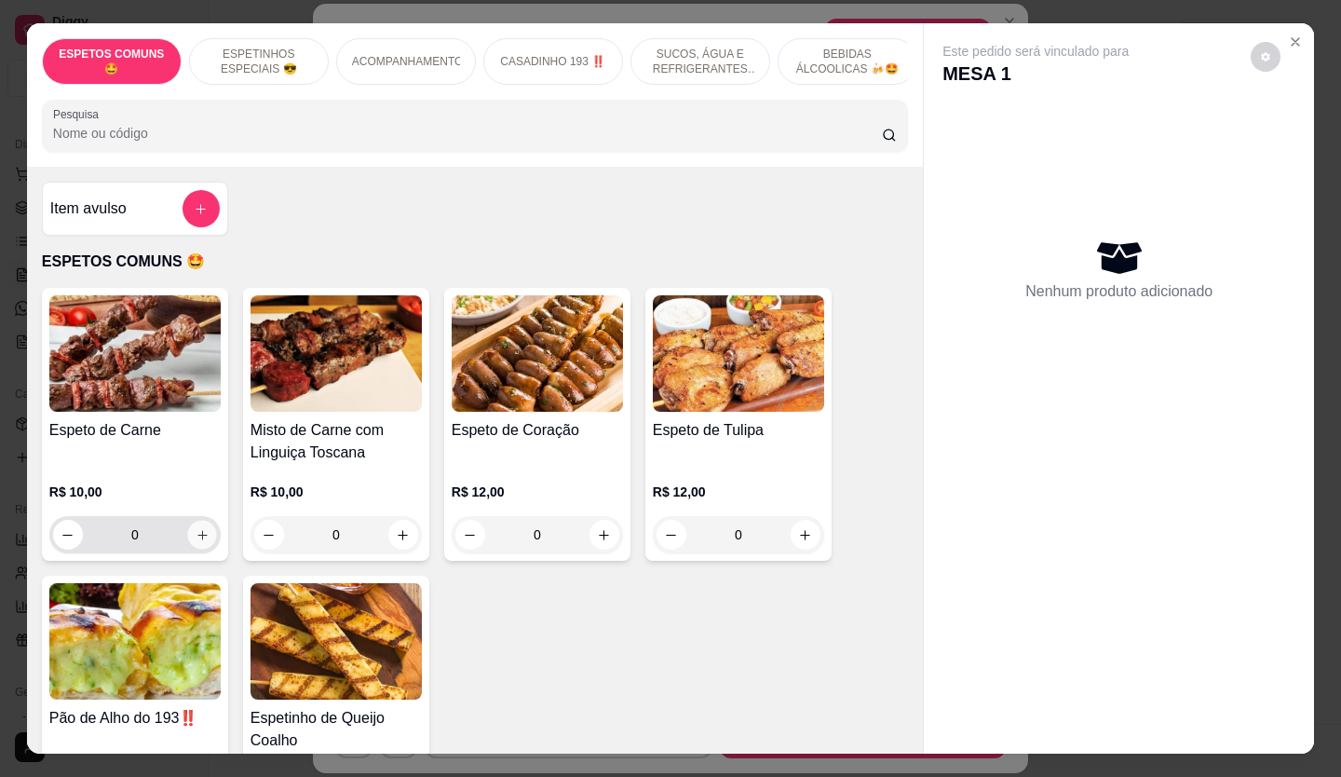
click at [196, 542] on icon "increase-product-quantity" at bounding box center [203, 535] width 14 height 14
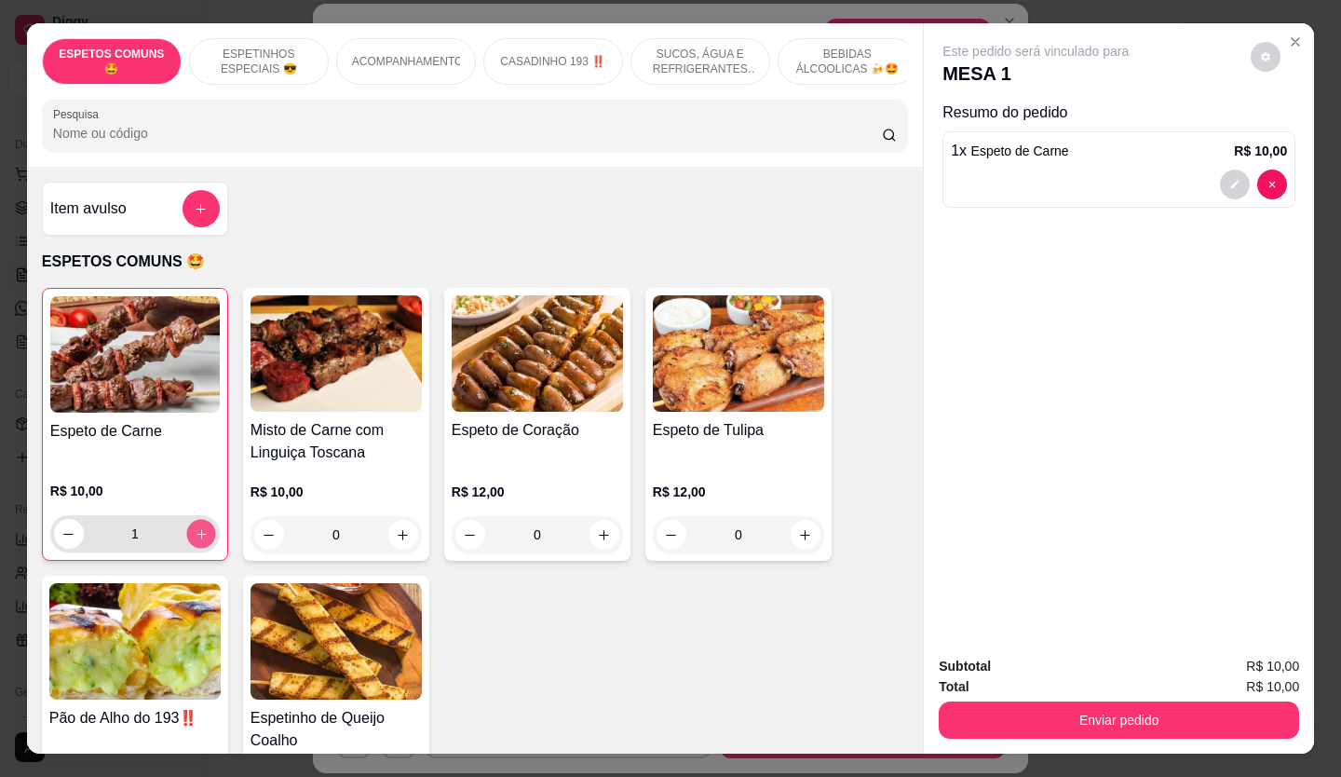
click at [195, 541] on icon "increase-product-quantity" at bounding box center [202, 534] width 14 height 14
click at [194, 541] on icon "increase-product-quantity" at bounding box center [201, 534] width 14 height 14
type input "3"
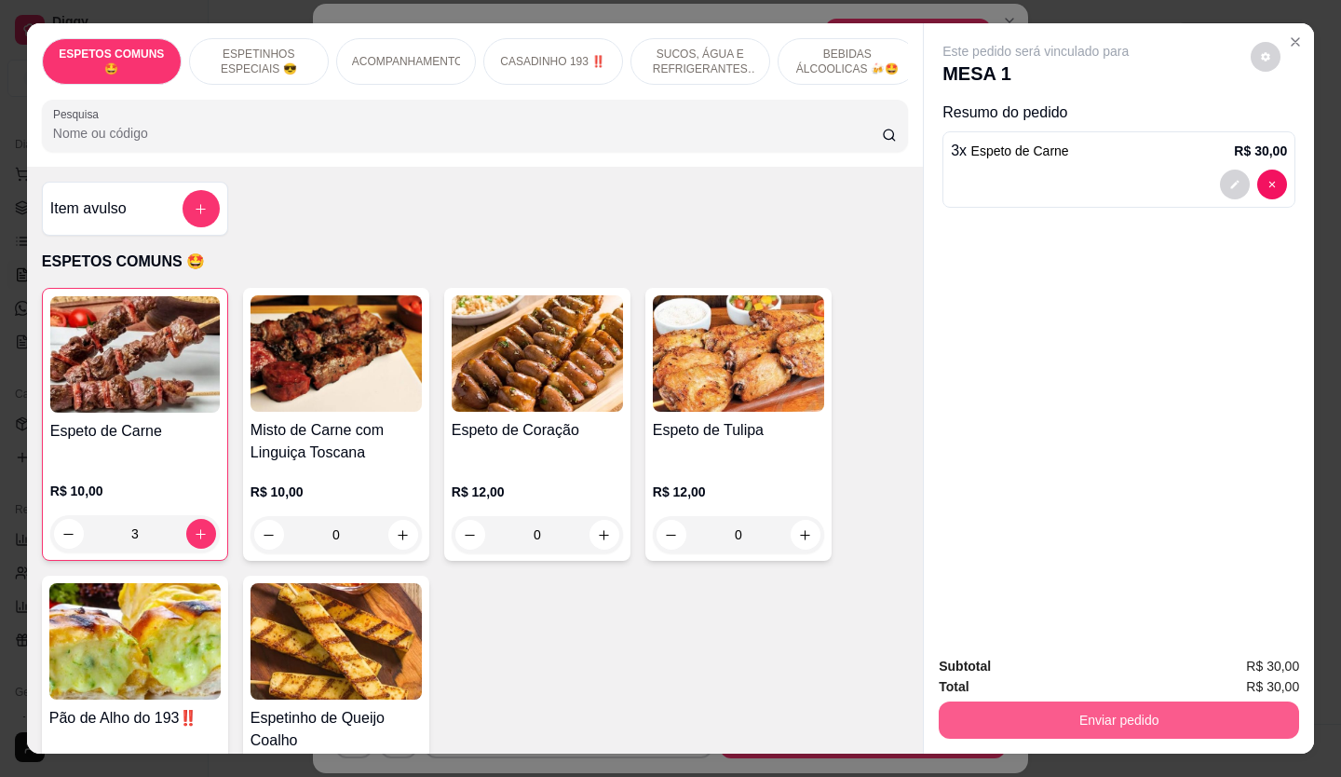
click at [1103, 715] on button "Enviar pedido" at bounding box center [1119, 719] width 360 height 37
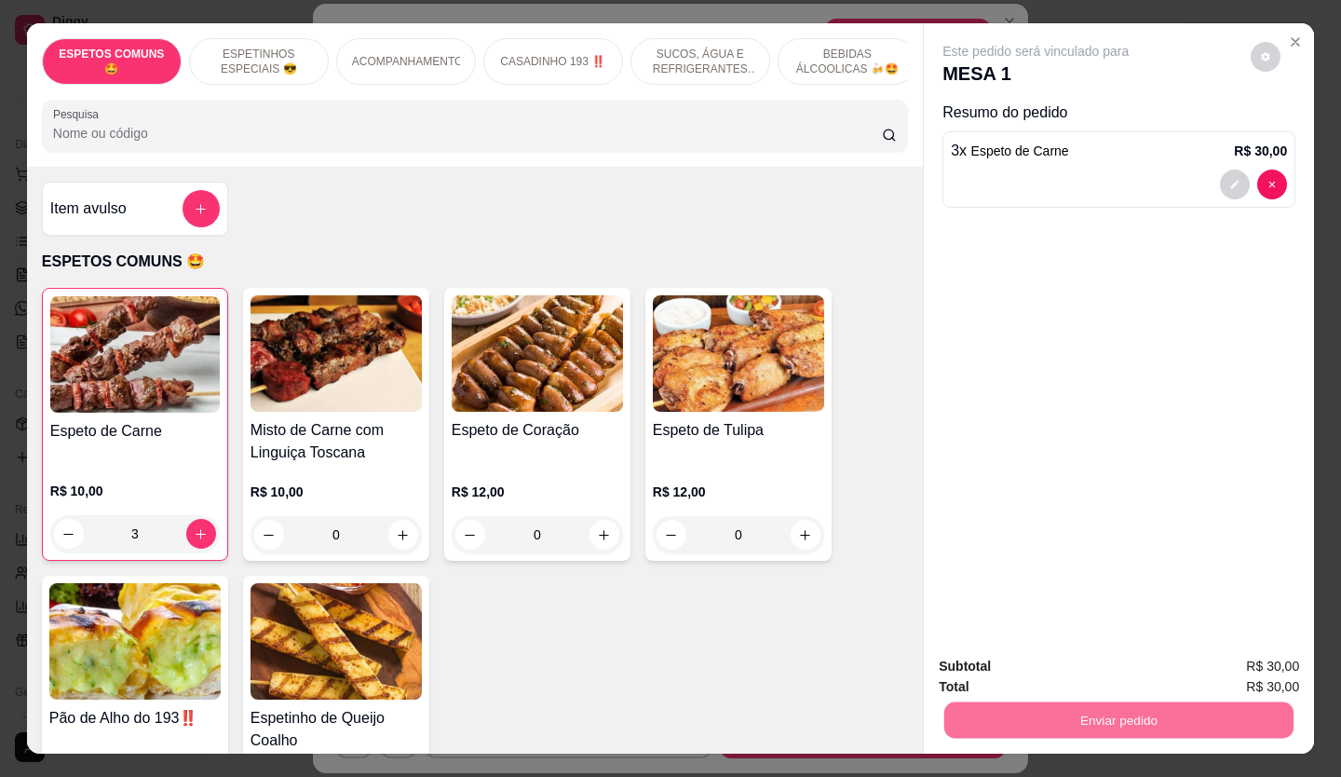
click at [1103, 663] on button "Não registrar e enviar pedido" at bounding box center [1058, 667] width 188 height 34
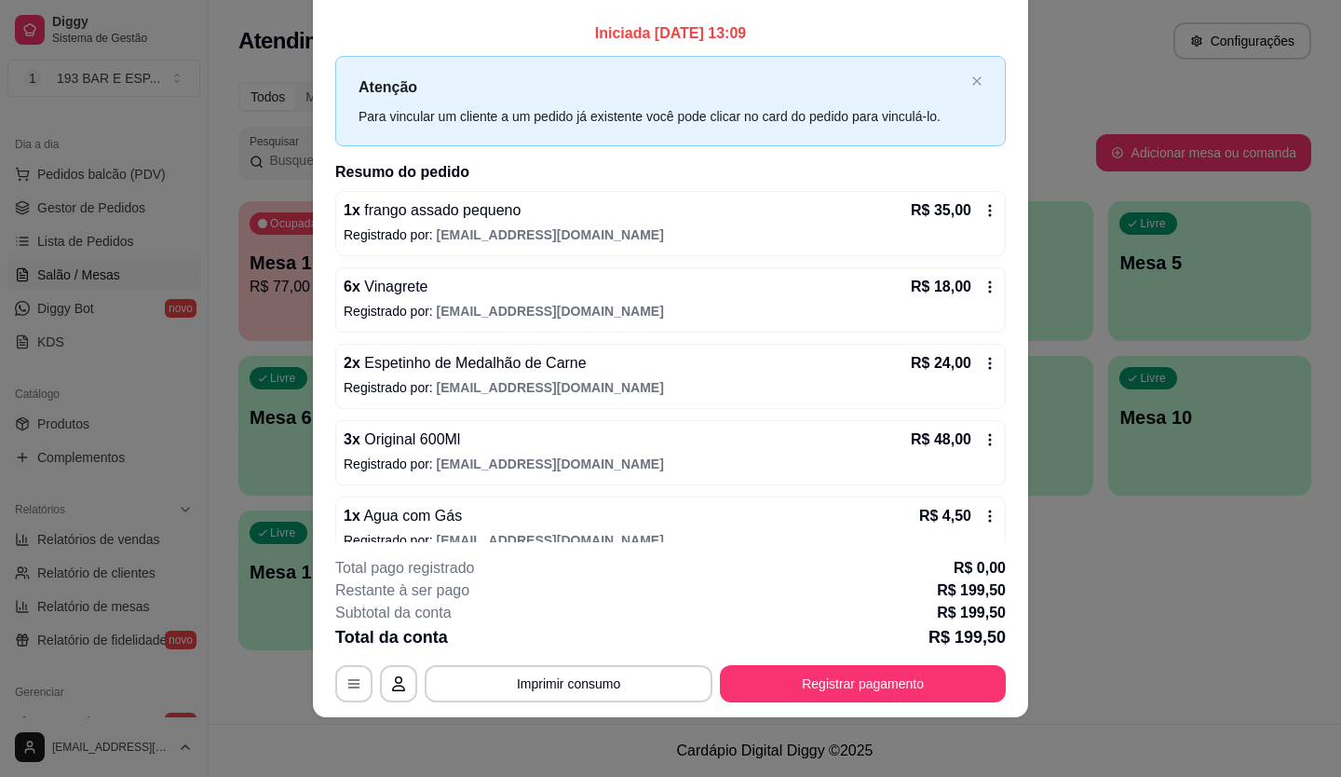
click at [982, 286] on icon at bounding box center [989, 286] width 15 height 15
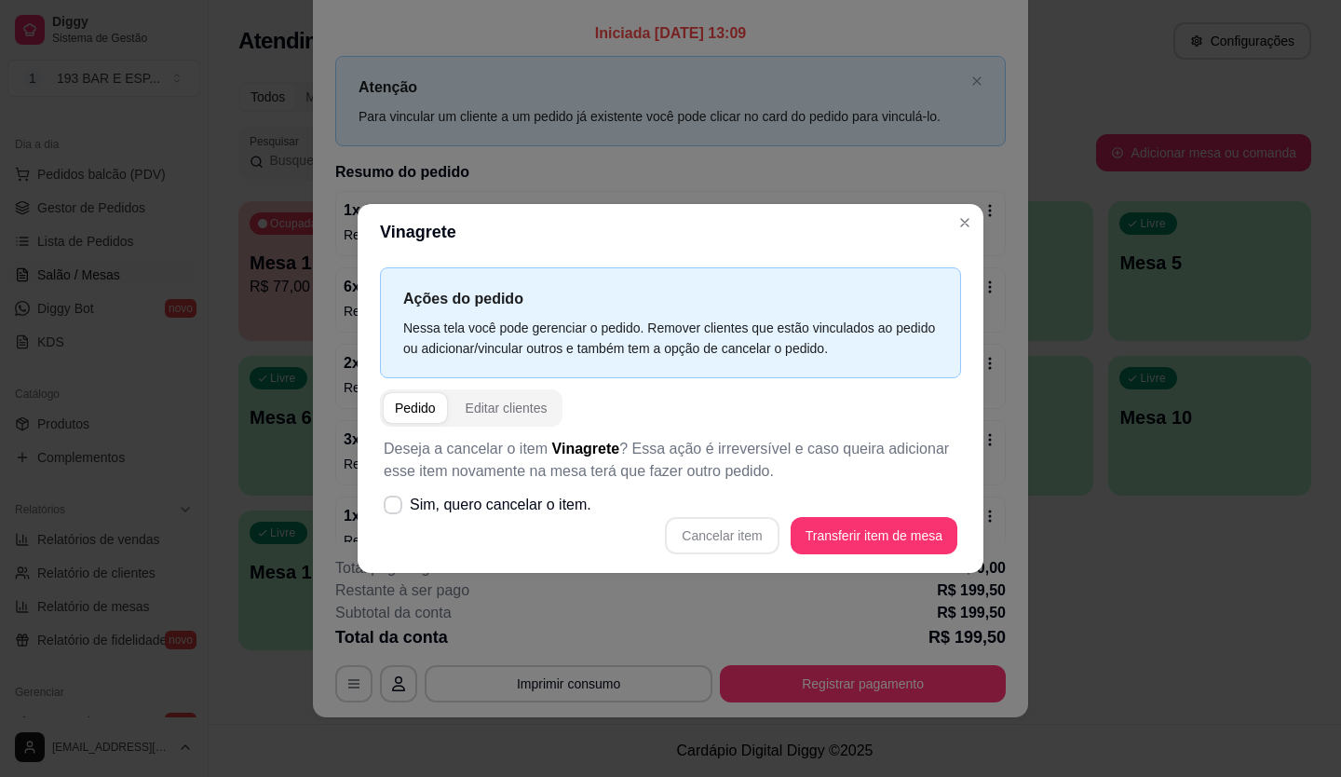
click at [712, 525] on div "Cancelar item Transferir item de mesa" at bounding box center [671, 535] width 574 height 37
click at [704, 538] on div "Cancelar item Transferir item de mesa" at bounding box center [671, 535] width 574 height 37
click at [388, 508] on icon at bounding box center [393, 504] width 14 height 10
click at [388, 508] on input "Sim, quero cancelar o item." at bounding box center [389, 514] width 12 height 12
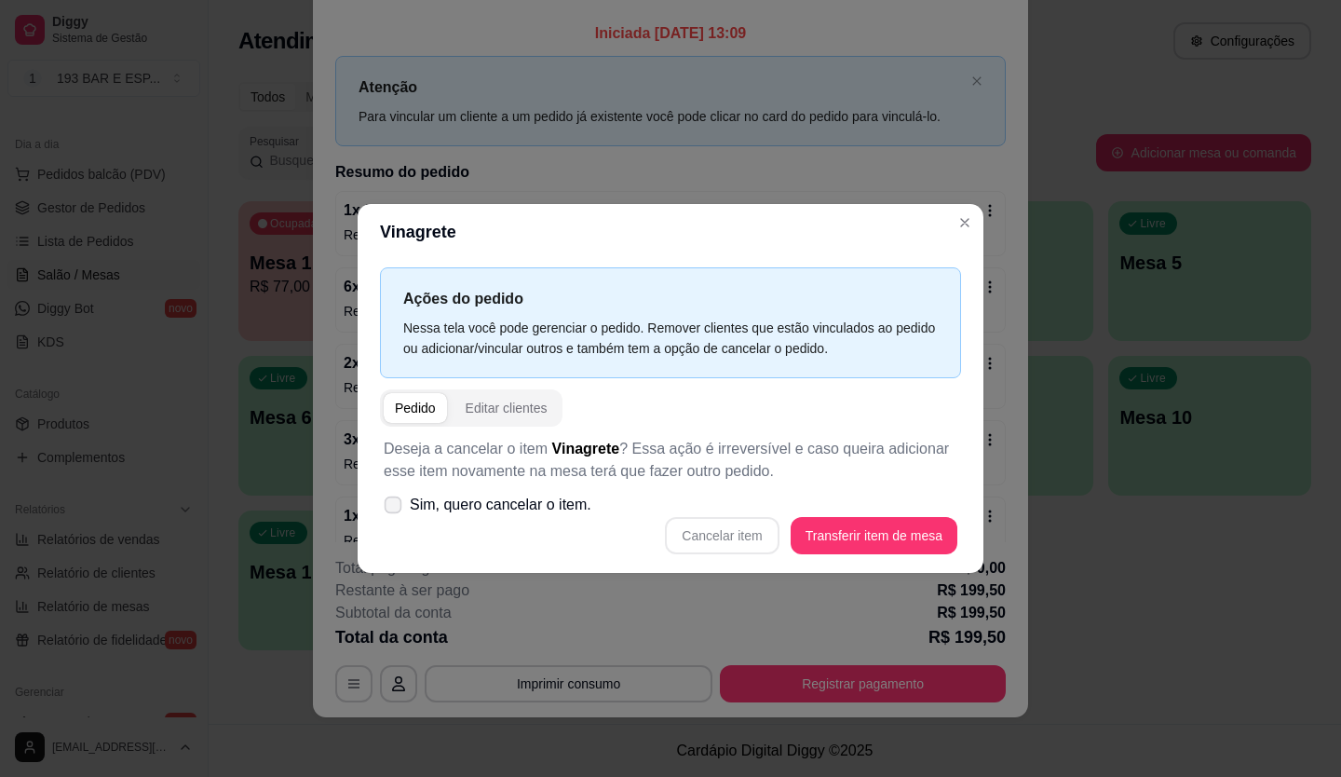
checkbox input "true"
click at [758, 533] on button "Cancelar item" at bounding box center [722, 536] width 111 height 36
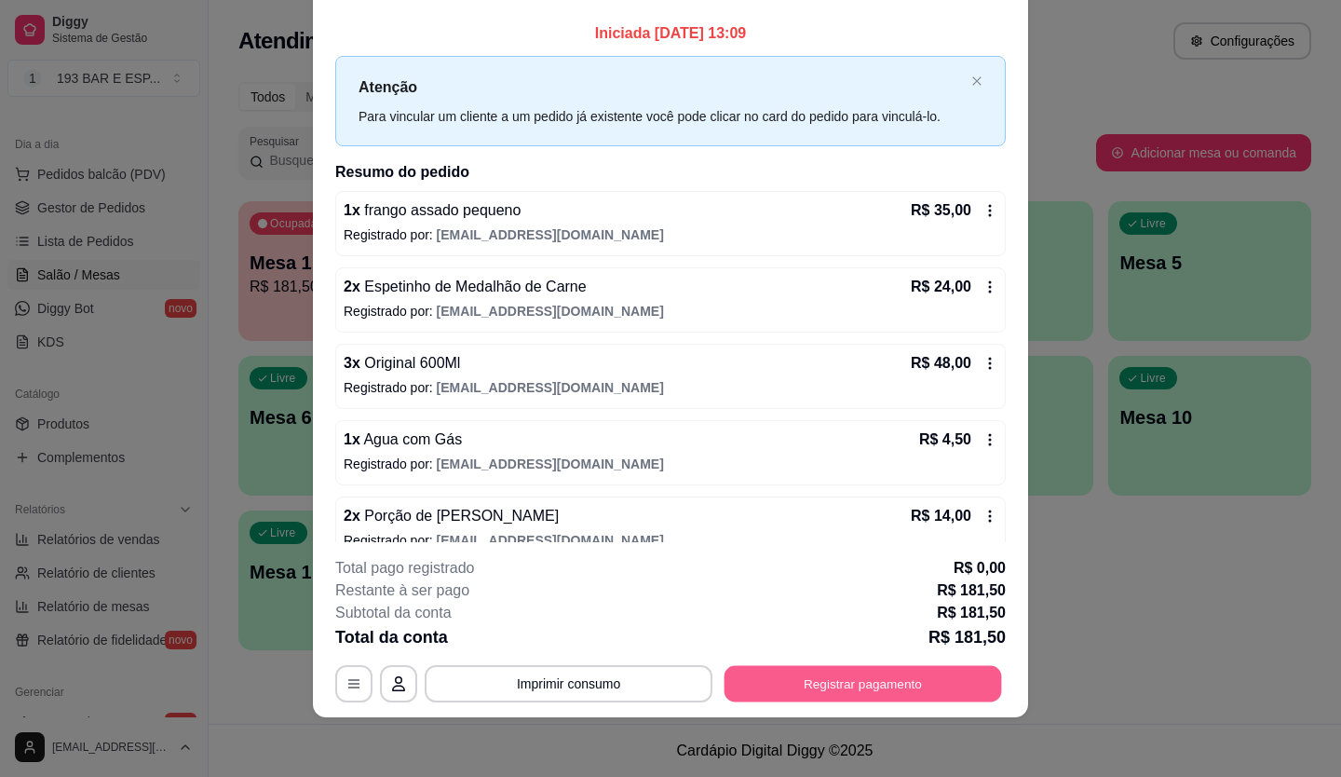
click at [828, 693] on button "Registrar pagamento" at bounding box center [862, 683] width 277 height 36
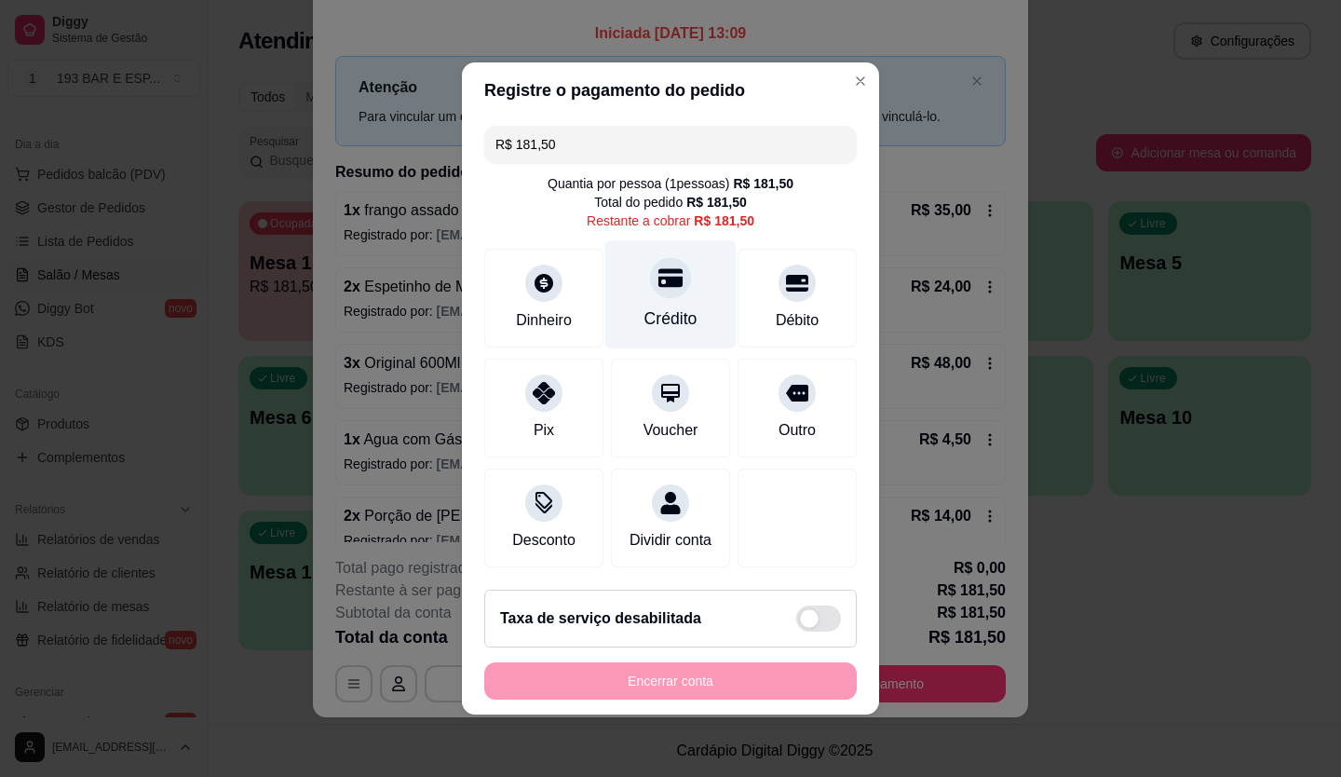
click at [645, 310] on div "Crédito" at bounding box center [670, 318] width 53 height 24
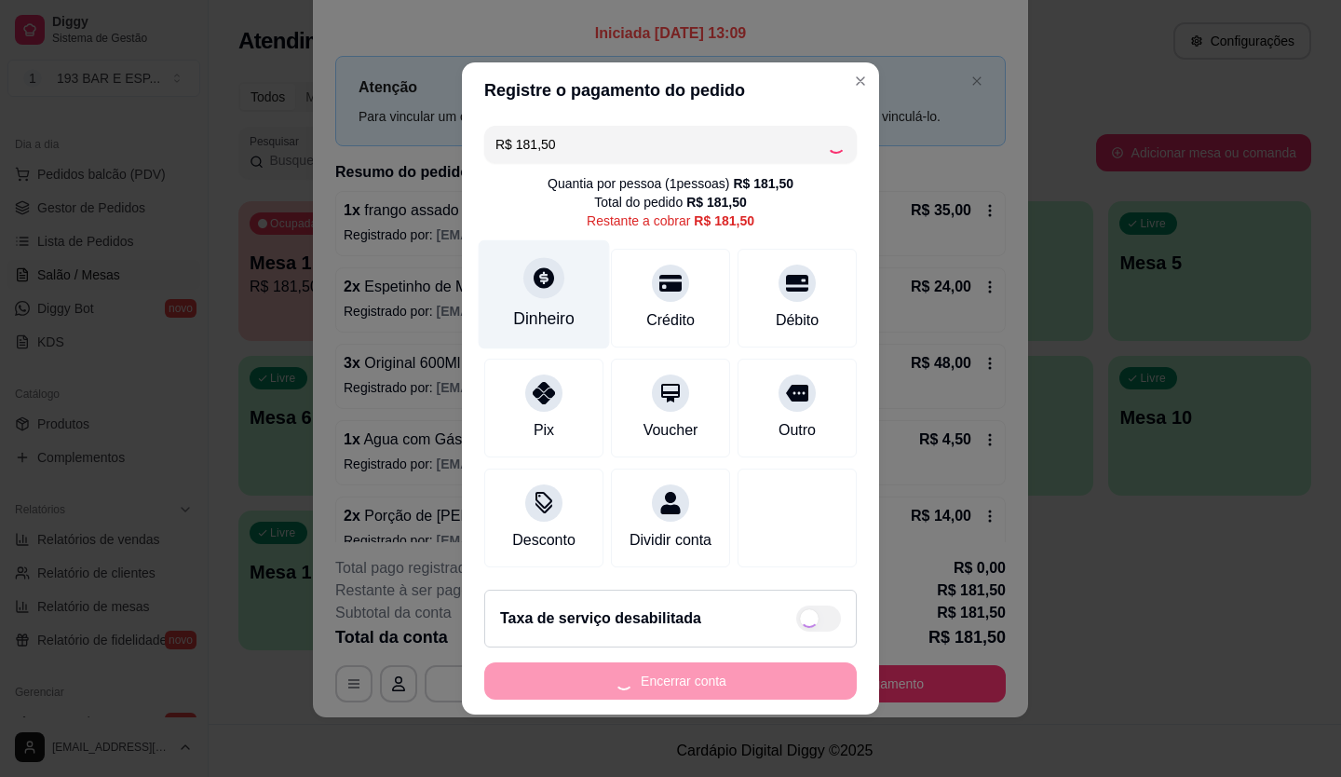
type input "R$ 0,00"
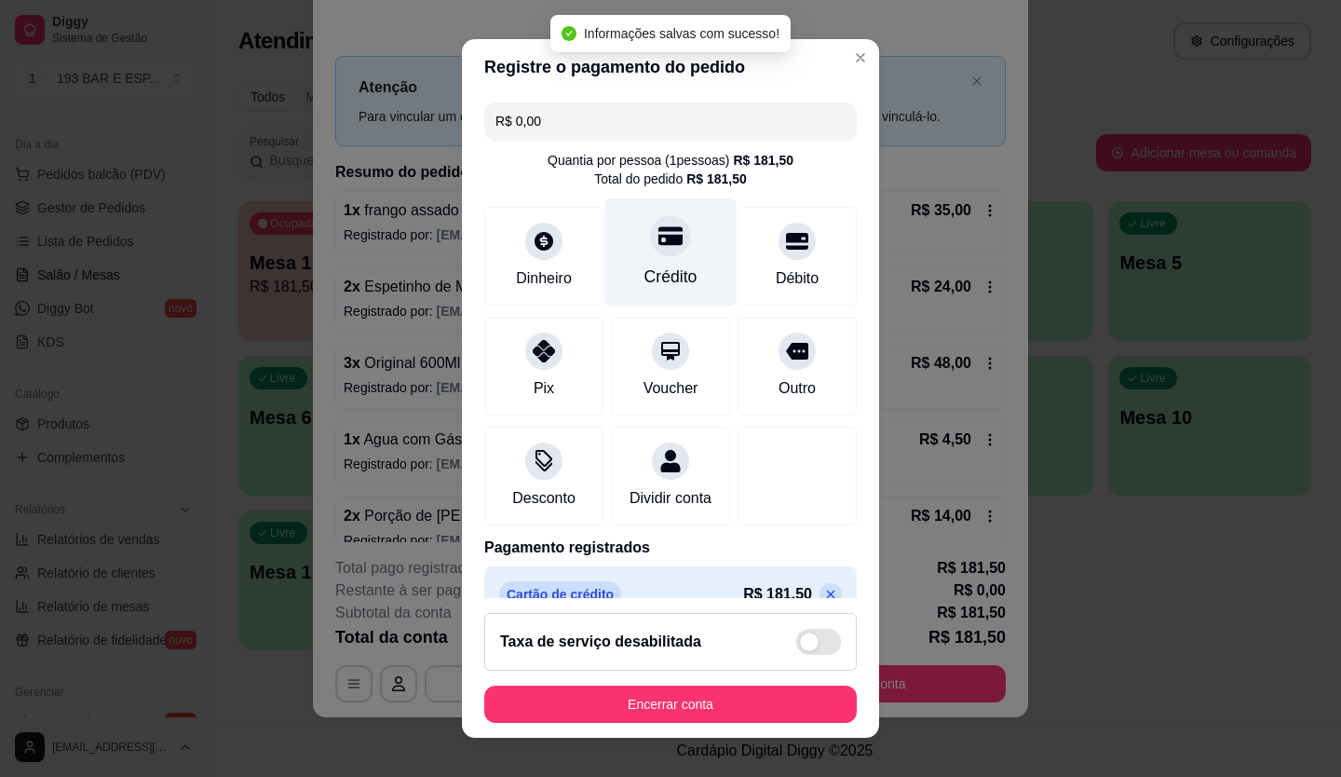
click at [658, 256] on div "Crédito" at bounding box center [670, 251] width 131 height 109
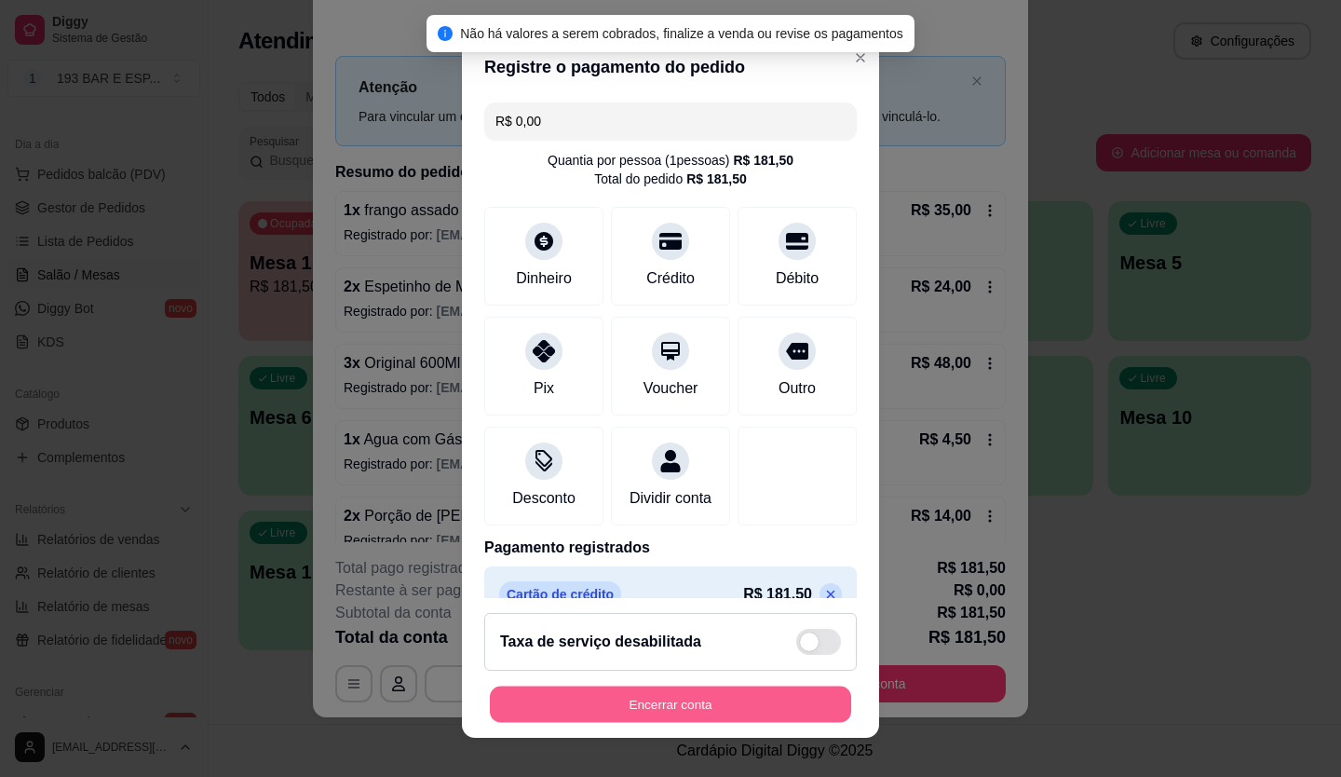
click at [629, 710] on button "Encerrar conta" at bounding box center [670, 704] width 361 height 36
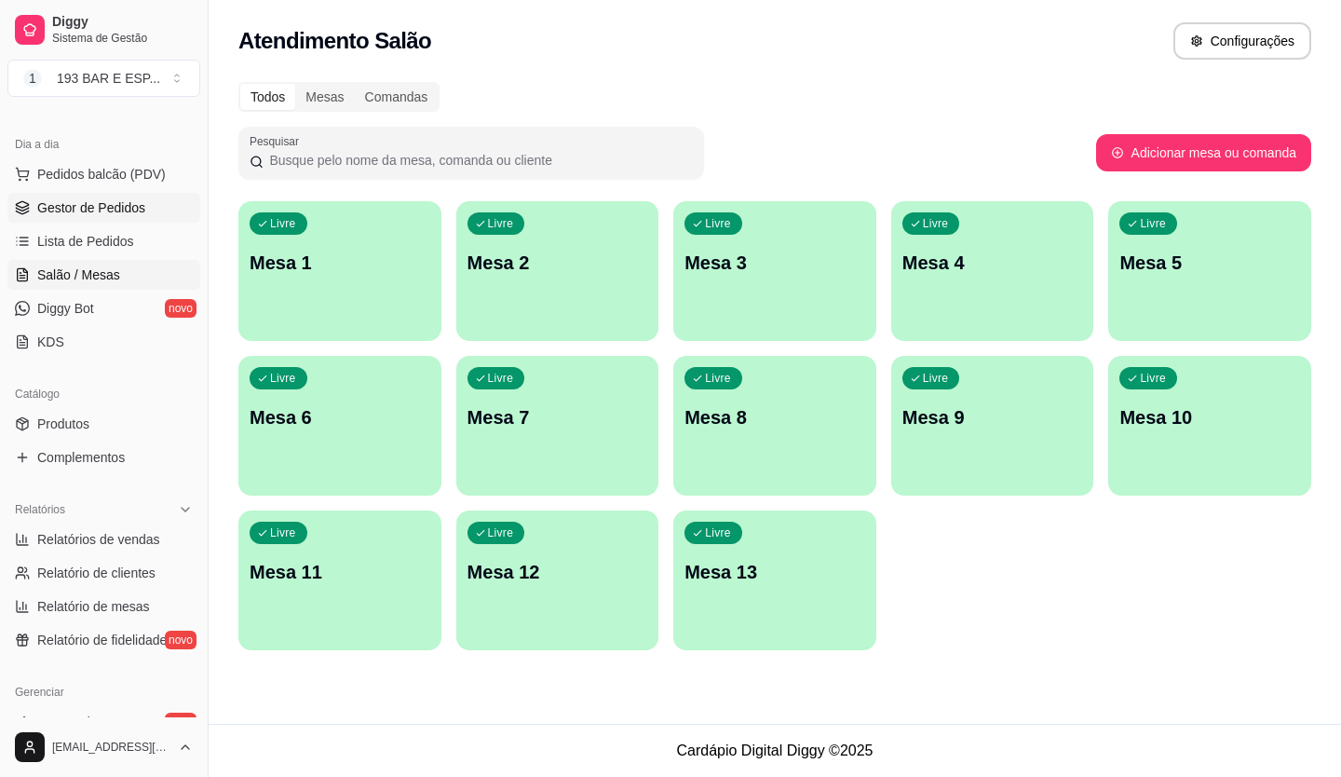
click at [84, 203] on span "Gestor de Pedidos" at bounding box center [91, 207] width 108 height 19
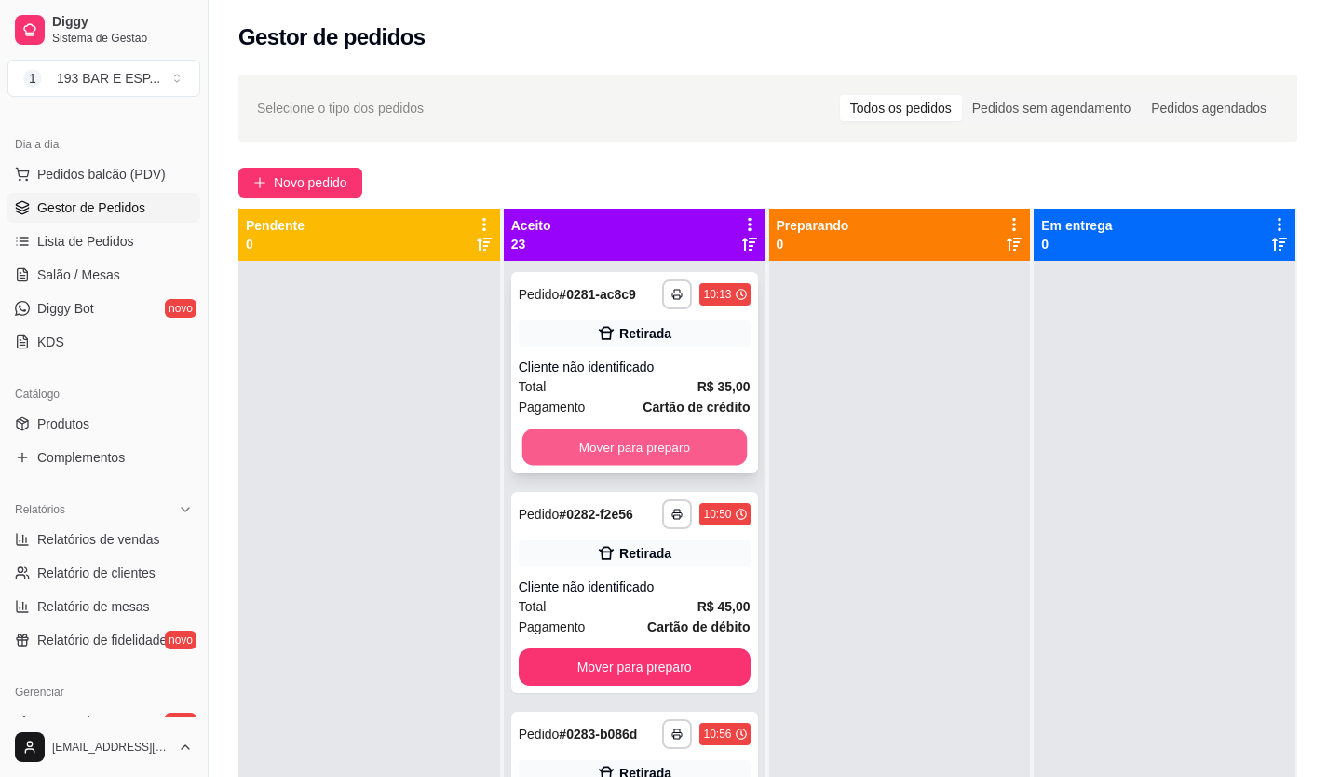
click at [646, 453] on button "Mover para preparo" at bounding box center [633, 447] width 224 height 36
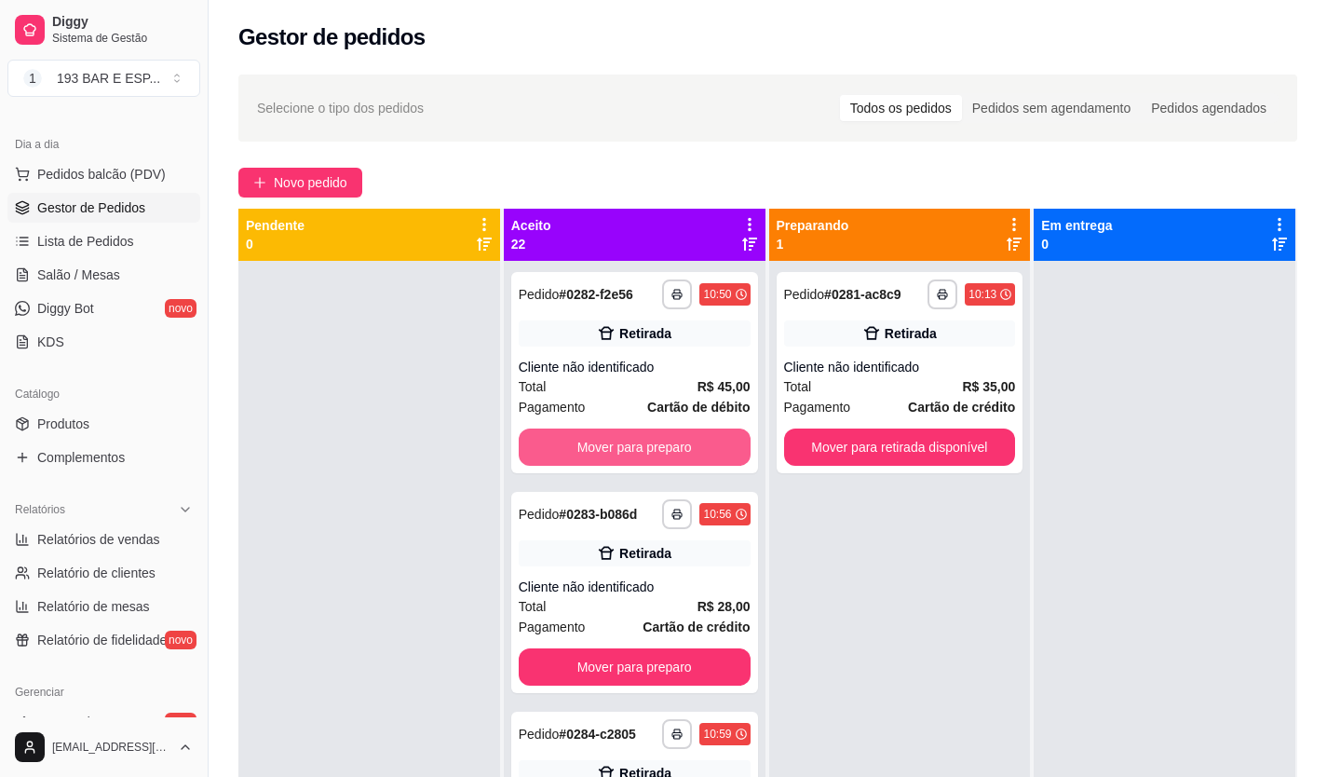
click at [646, 453] on button "Mover para preparo" at bounding box center [635, 446] width 232 height 37
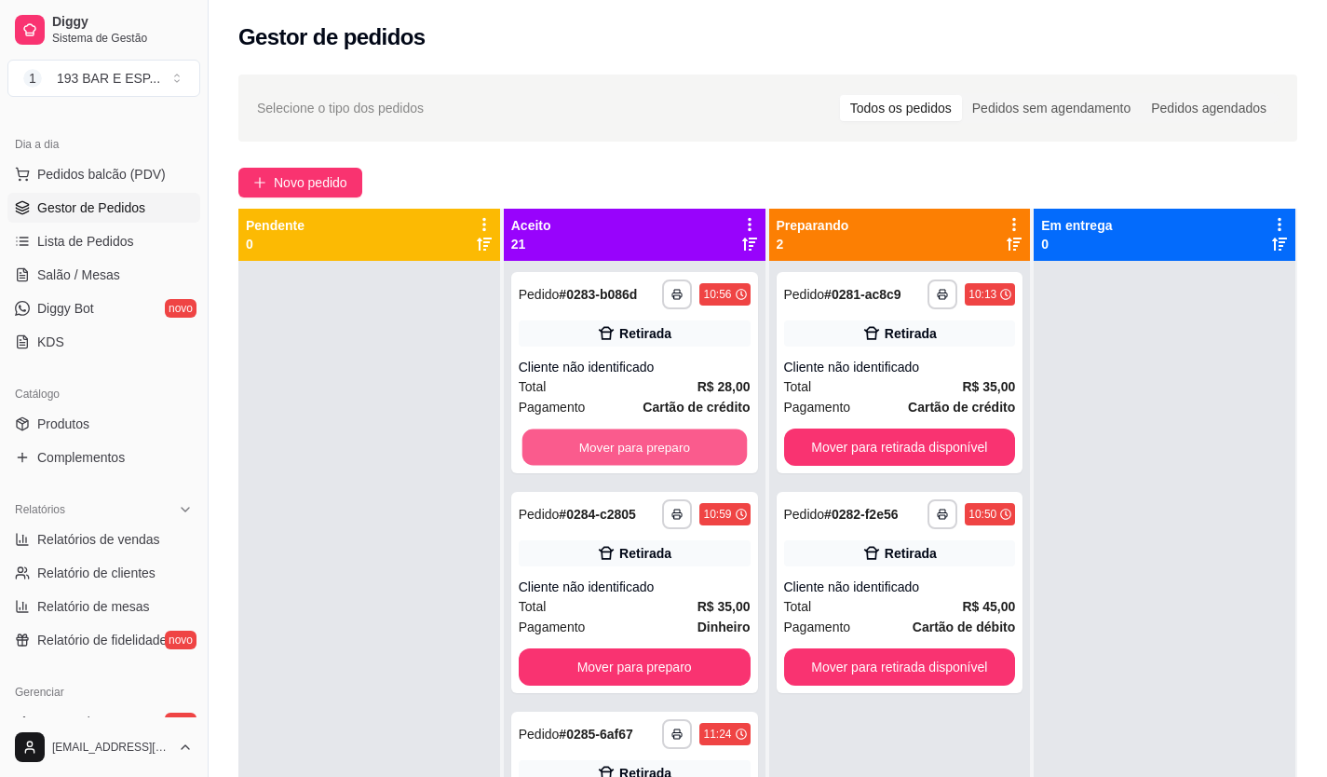
click at [646, 453] on button "Mover para preparo" at bounding box center [633, 447] width 224 height 36
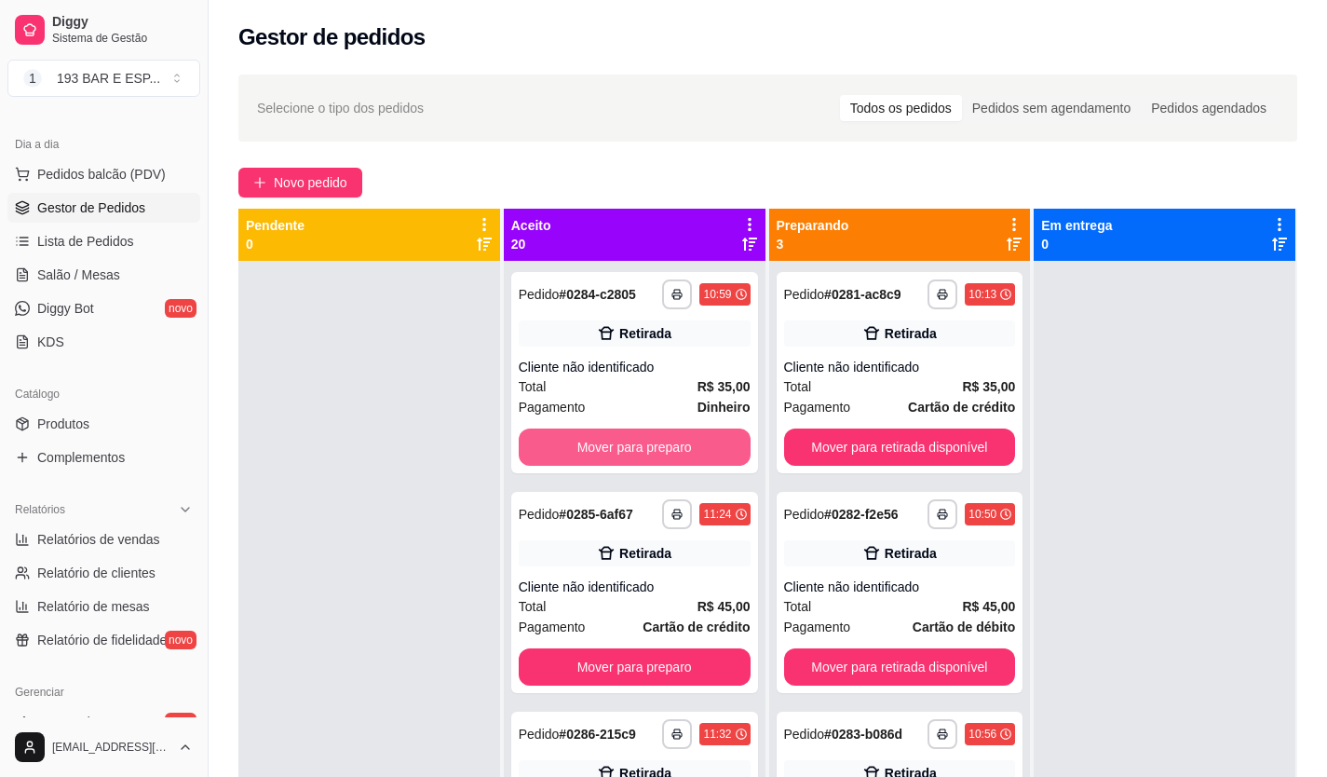
click at [646, 453] on button "Mover para preparo" at bounding box center [635, 446] width 232 height 37
click at [646, 648] on button "Mover para preparo" at bounding box center [635, 666] width 232 height 37
click at [647, 453] on button "Mover para preparo" at bounding box center [633, 447] width 224 height 36
click at [647, 453] on button "Mover para preparo" at bounding box center [635, 446] width 232 height 37
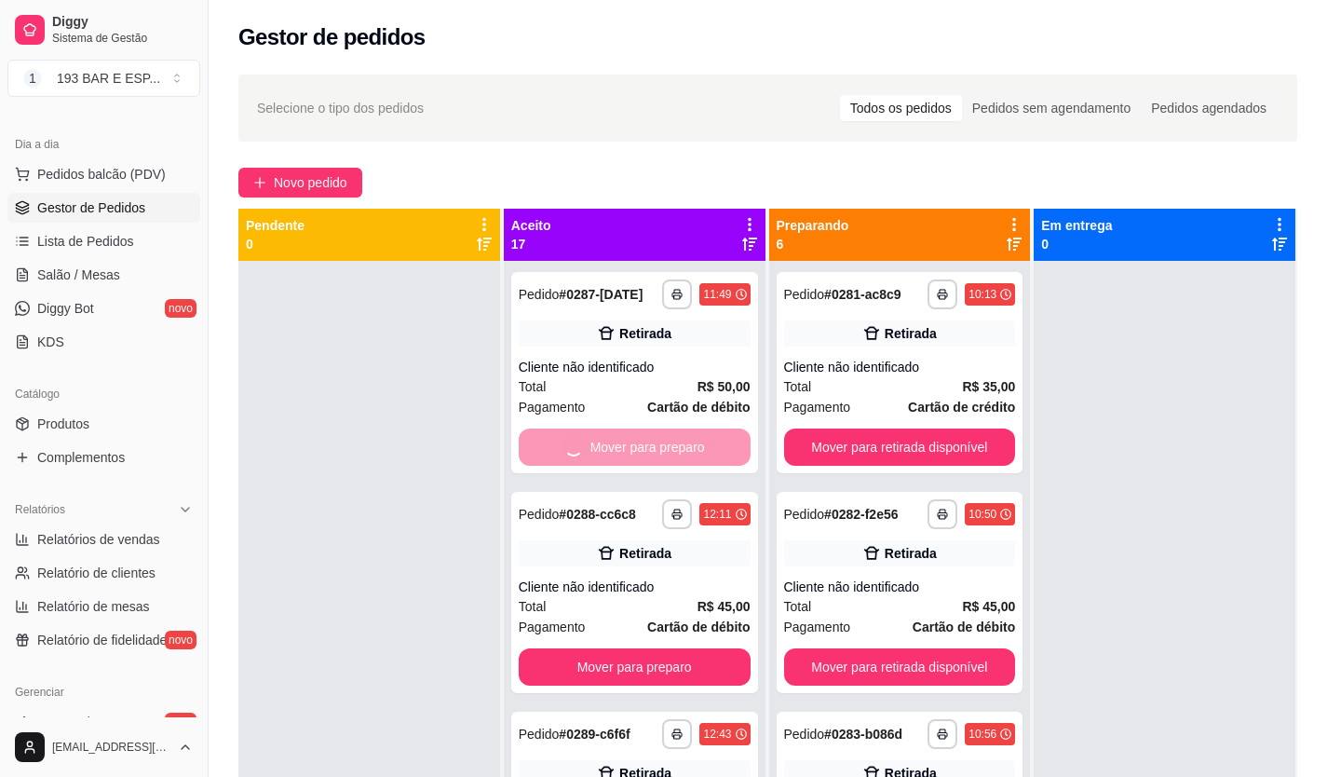
click at [647, 648] on button "Mover para preparo" at bounding box center [635, 666] width 232 height 37
click at [647, 453] on button "Mover para preparo" at bounding box center [633, 447] width 224 height 36
click at [647, 453] on button "Mover para preparo" at bounding box center [635, 446] width 232 height 37
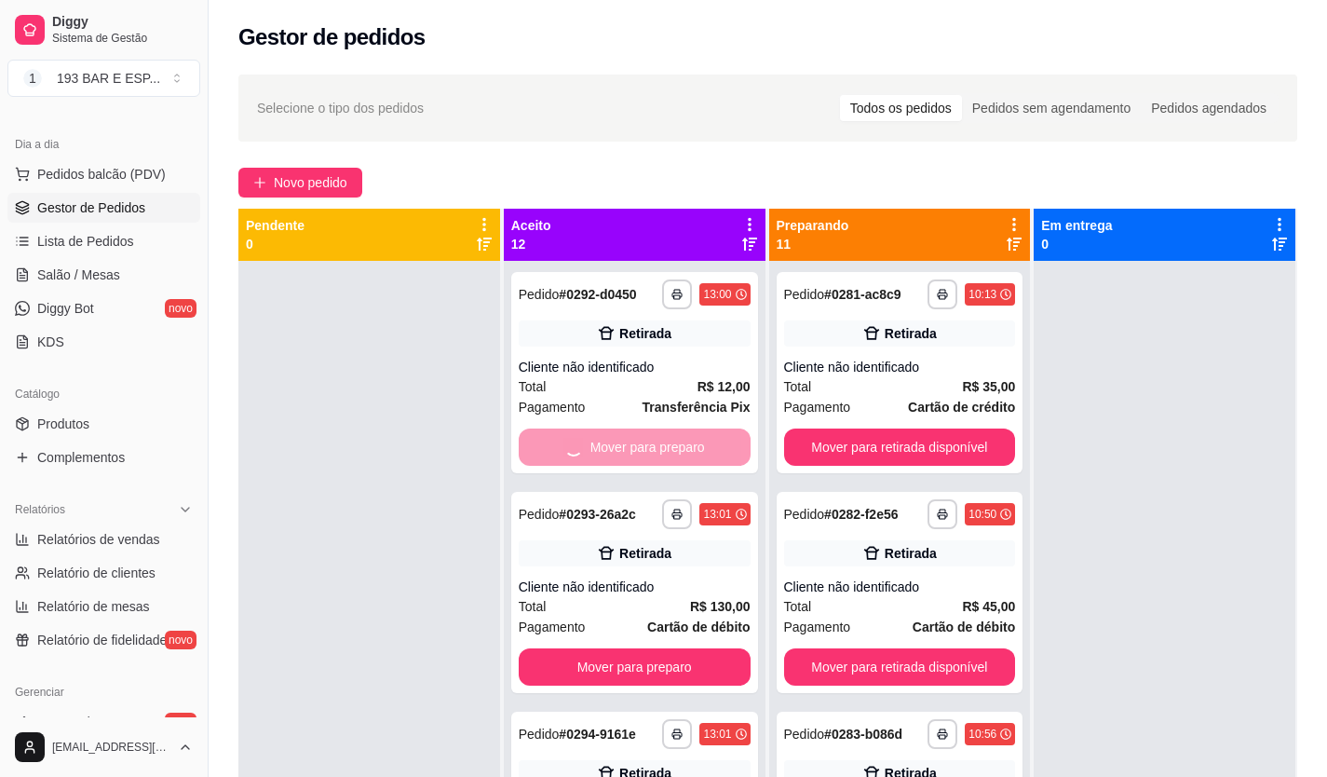
click at [647, 648] on button "Mover para preparo" at bounding box center [635, 666] width 232 height 37
click at [647, 453] on button "Mover para preparo" at bounding box center [633, 447] width 224 height 36
click at [647, 453] on button "Mover para preparo" at bounding box center [635, 446] width 232 height 37
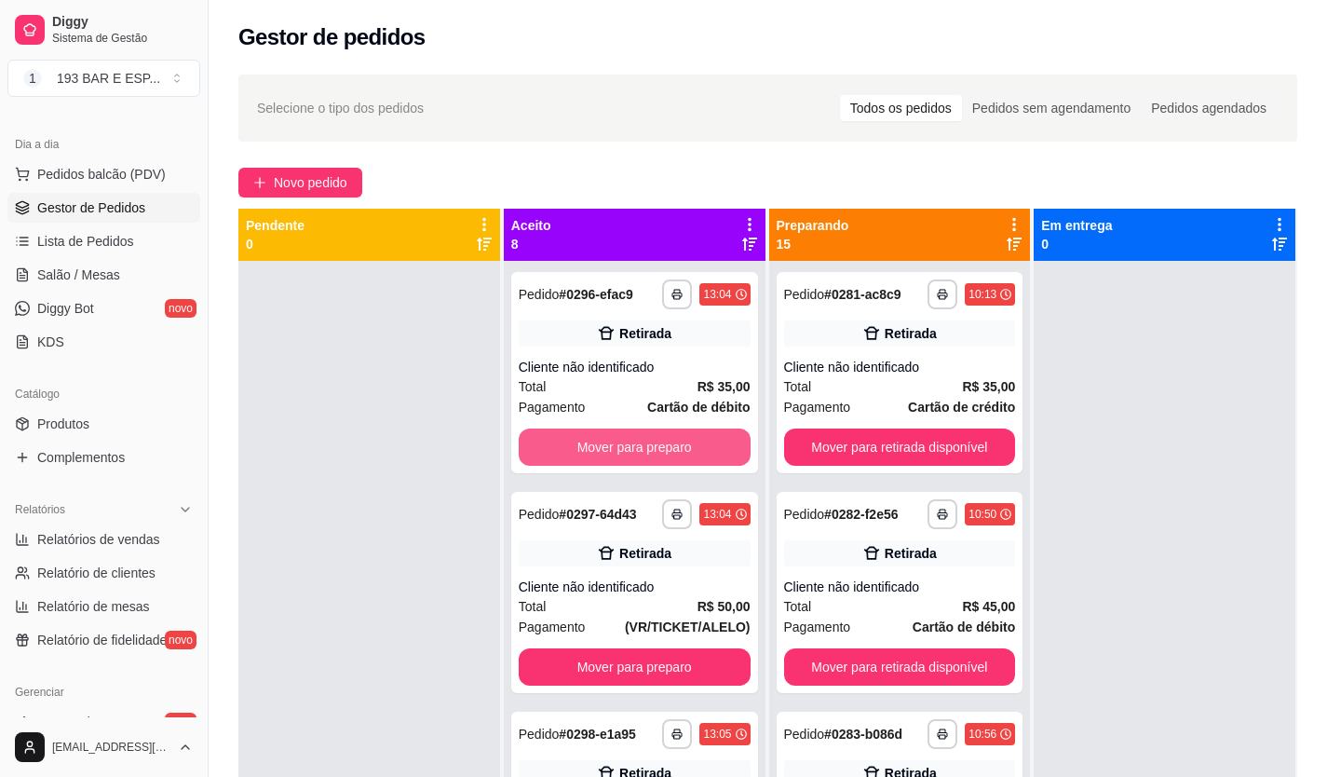
click at [647, 453] on button "Mover para preparo" at bounding box center [635, 446] width 232 height 37
click at [647, 453] on button "Mover para preparo" at bounding box center [633, 447] width 224 height 36
click at [649, 453] on button "Mover para preparo" at bounding box center [635, 446] width 232 height 37
click at [650, 453] on button "Mover para preparo" at bounding box center [635, 446] width 232 height 37
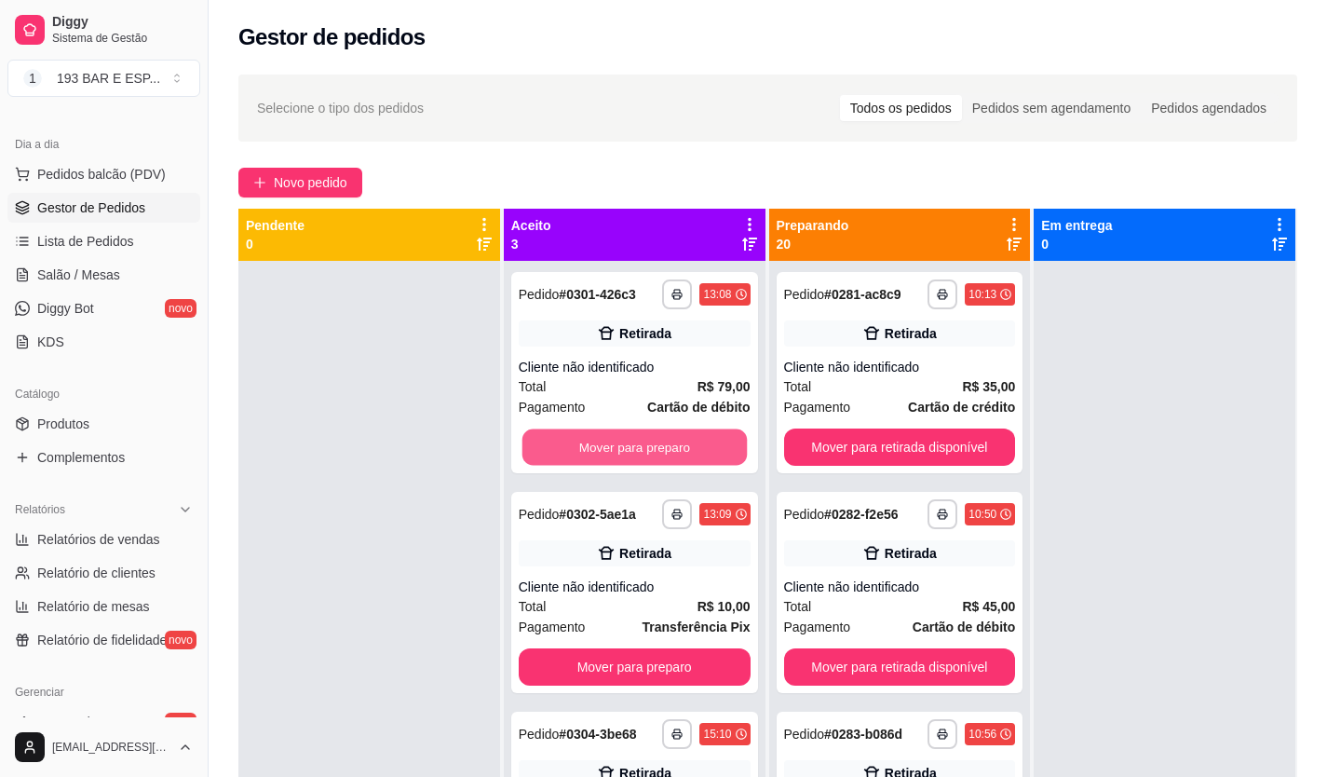
click at [650, 453] on button "Mover para preparo" at bounding box center [633, 447] width 224 height 36
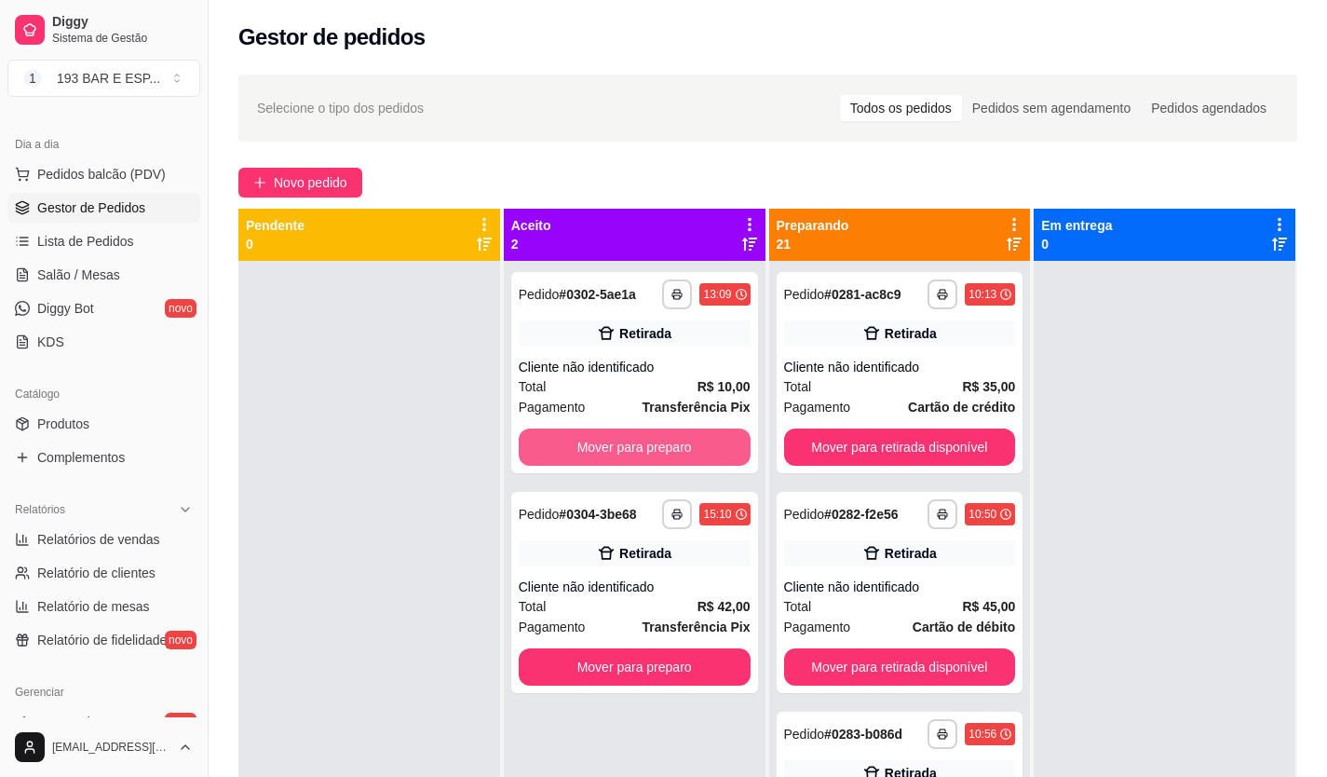
click at [650, 453] on button "Mover para preparo" at bounding box center [635, 446] width 232 height 37
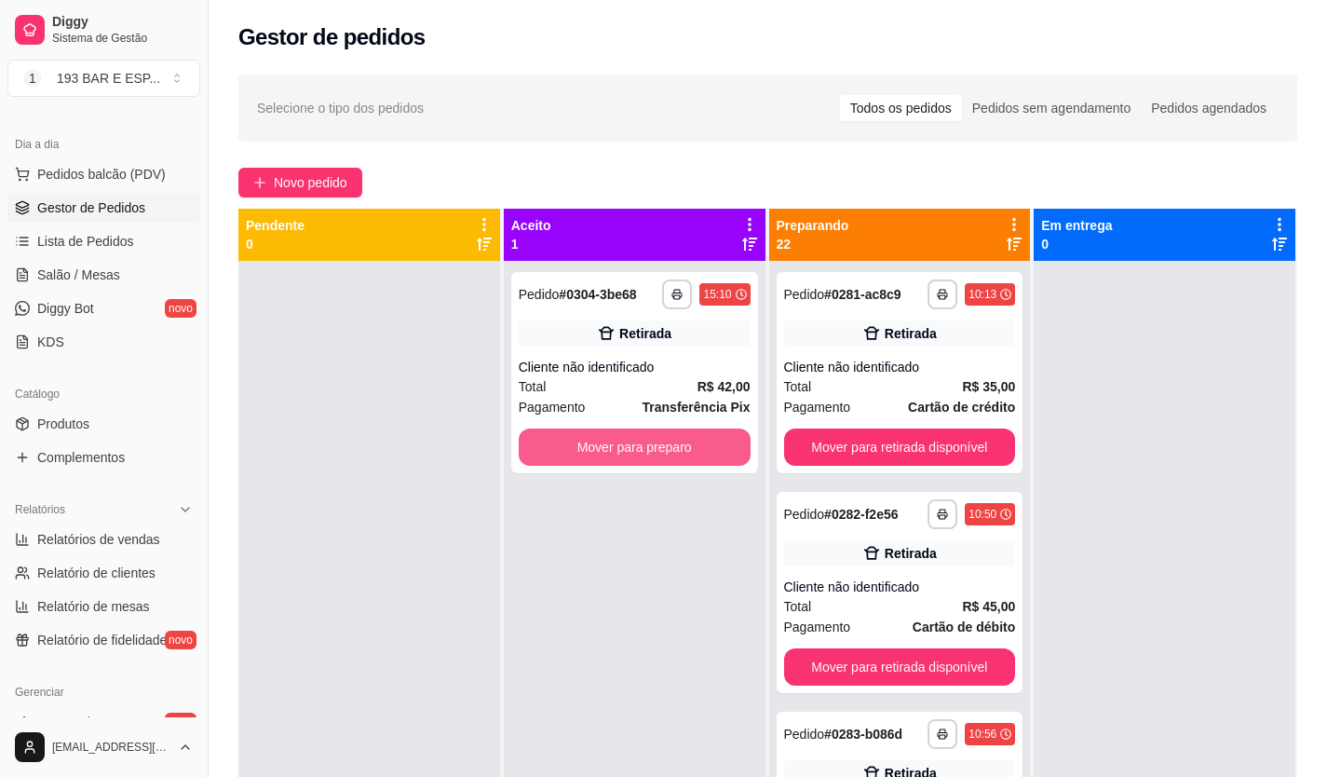
click at [650, 453] on button "Mover para preparo" at bounding box center [635, 446] width 232 height 37
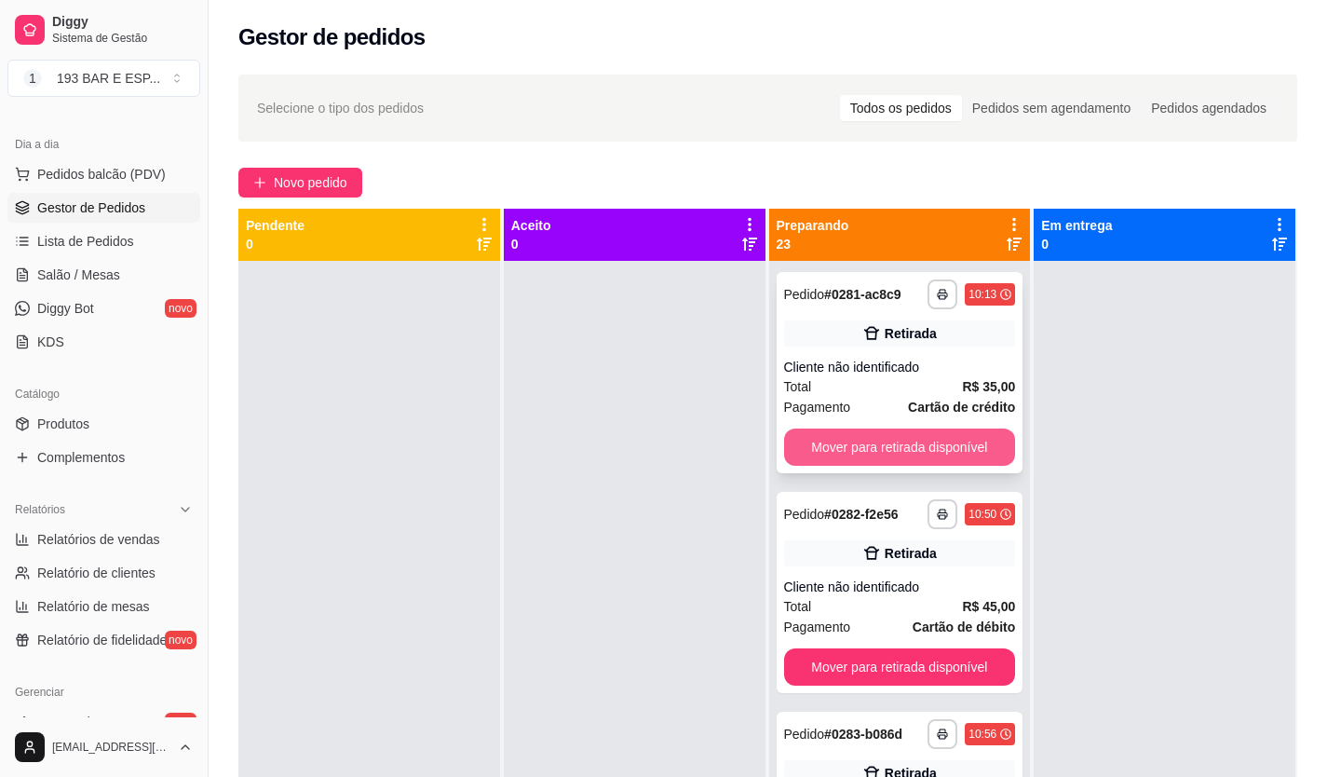
click at [865, 449] on button "Mover para retirada disponível" at bounding box center [900, 446] width 232 height 37
click at [867, 648] on button "Mover para retirada disponível" at bounding box center [899, 666] width 232 height 37
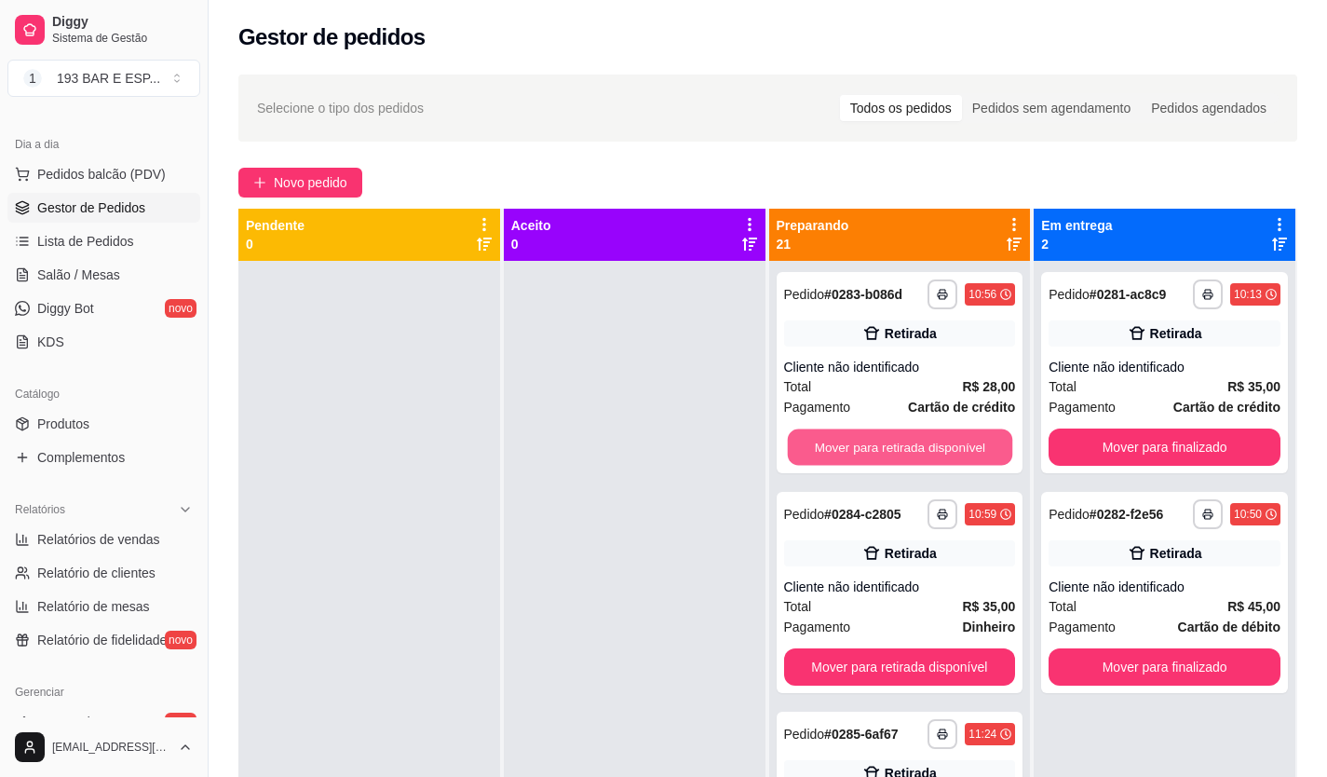
click at [867, 449] on button "Mover para retirada disponível" at bounding box center [899, 447] width 224 height 36
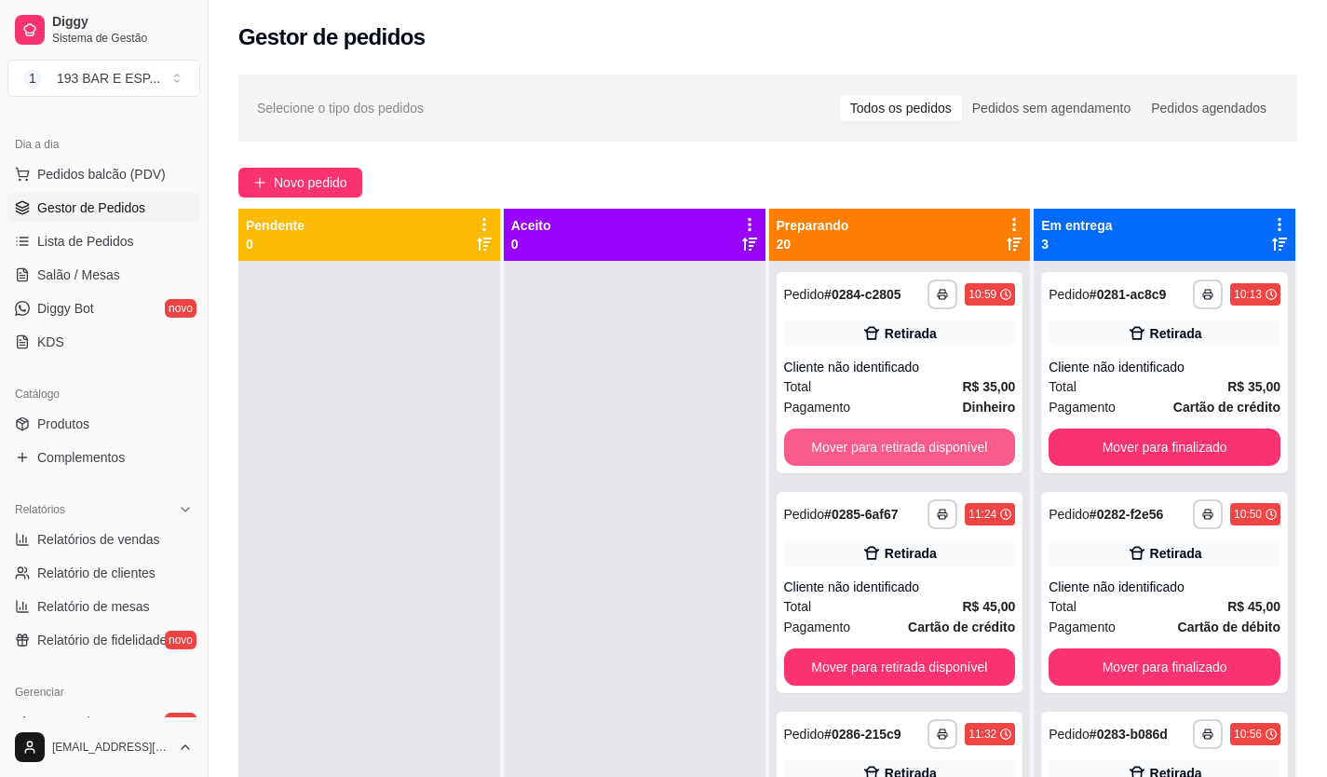
click at [867, 449] on button "Mover para retirada disponível" at bounding box center [900, 446] width 232 height 37
click at [867, 449] on button "Mover para retirada disponível" at bounding box center [899, 447] width 224 height 36
click at [867, 450] on button "Mover para retirada disponível" at bounding box center [900, 446] width 232 height 37
click at [867, 450] on button "Mover para retirada disponível" at bounding box center [899, 447] width 224 height 36
click at [867, 450] on button "Mover para retirada disponível" at bounding box center [900, 446] width 232 height 37
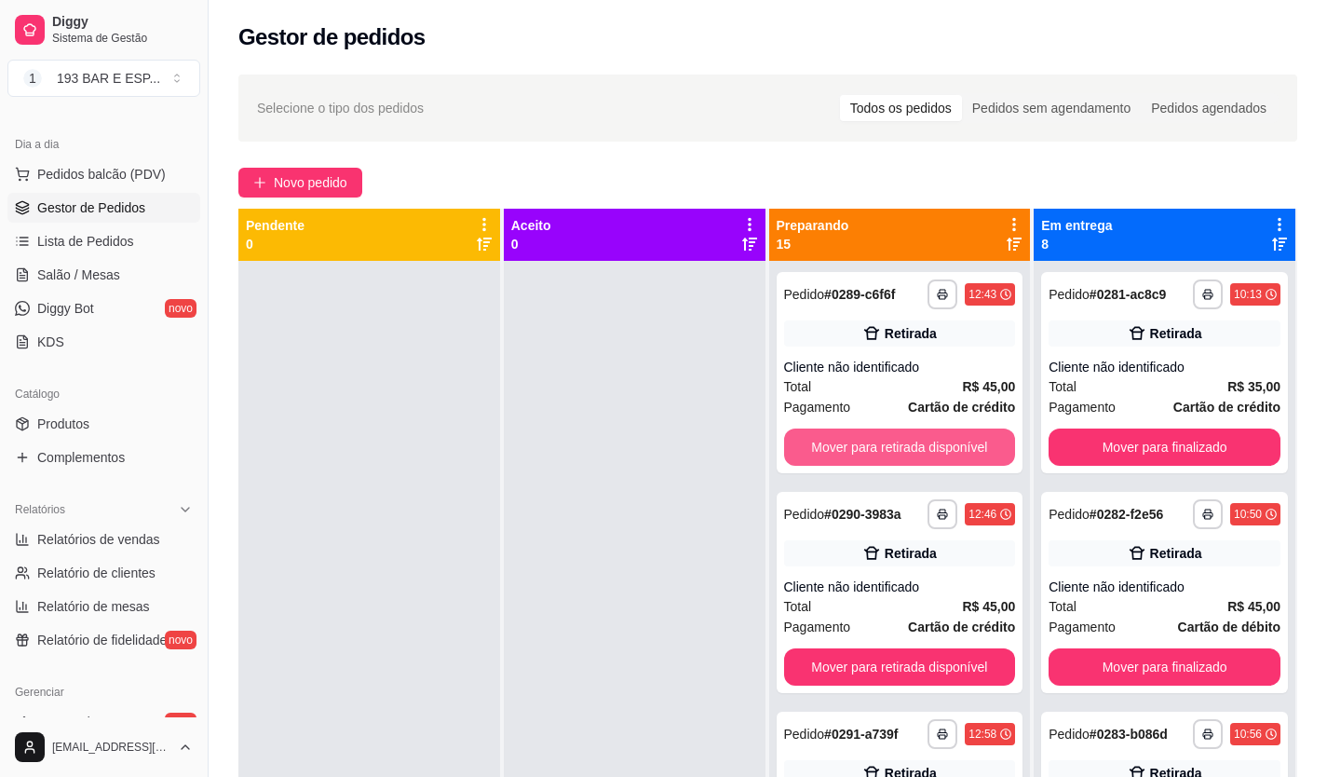
click at [867, 450] on button "Mover para retirada disponível" at bounding box center [900, 446] width 232 height 37
click at [867, 648] on button "Mover para retirada disponível" at bounding box center [899, 666] width 232 height 37
click at [867, 450] on button "Mover para retirada disponível" at bounding box center [899, 447] width 224 height 36
click at [867, 450] on button "Mover para retirada disponível" at bounding box center [900, 446] width 232 height 37
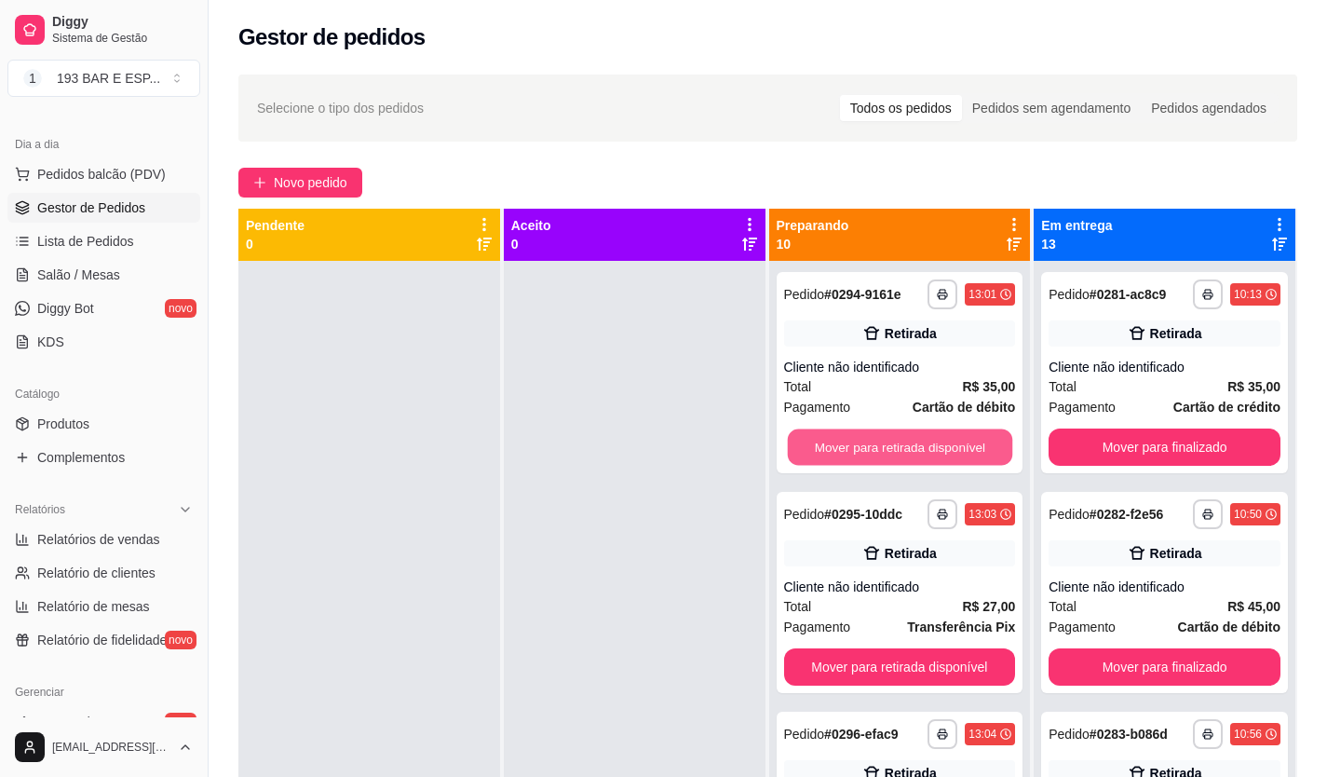
click at [867, 450] on button "Mover para retirada disponível" at bounding box center [899, 447] width 224 height 36
click at [867, 450] on button "Mover para retirada disponível" at bounding box center [900, 446] width 232 height 37
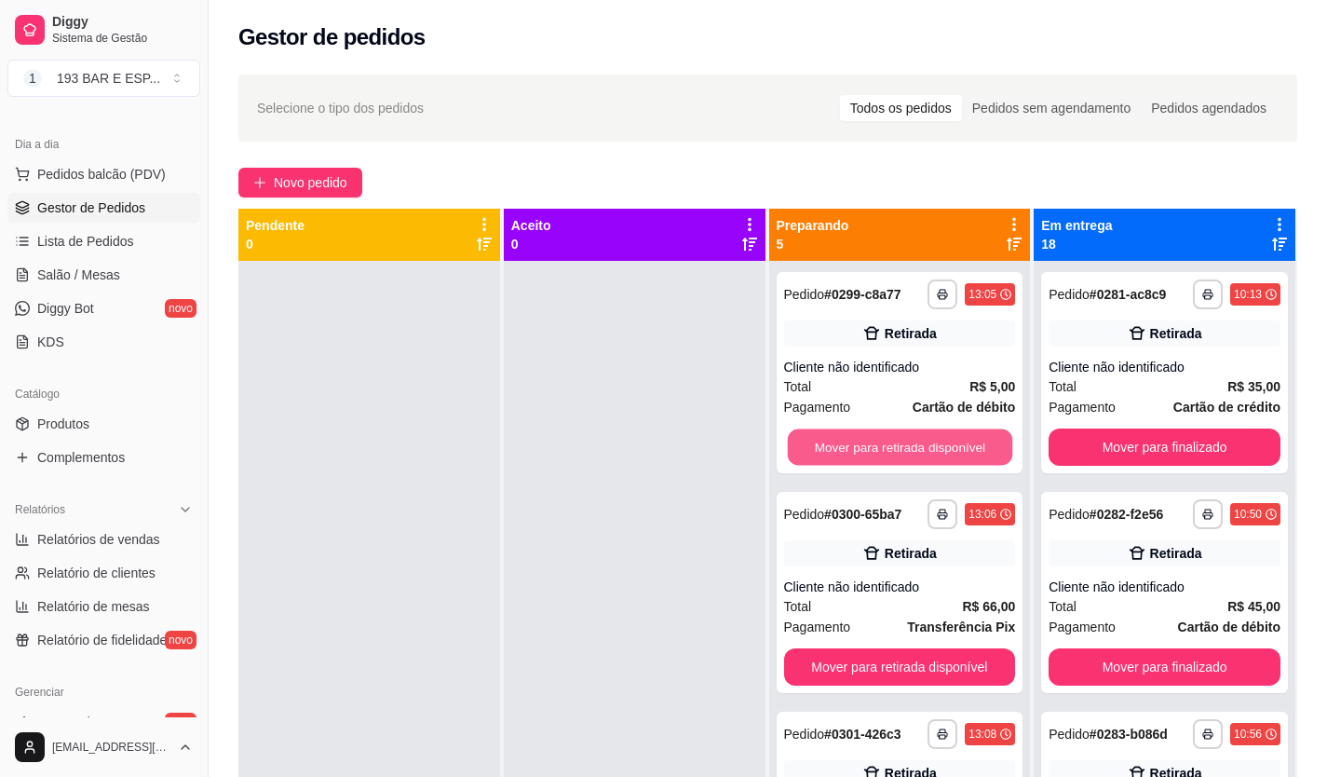
click at [867, 450] on button "Mover para retirada disponível" at bounding box center [899, 447] width 224 height 36
click at [867, 450] on button "Mover para retirada disponível" at bounding box center [900, 446] width 232 height 37
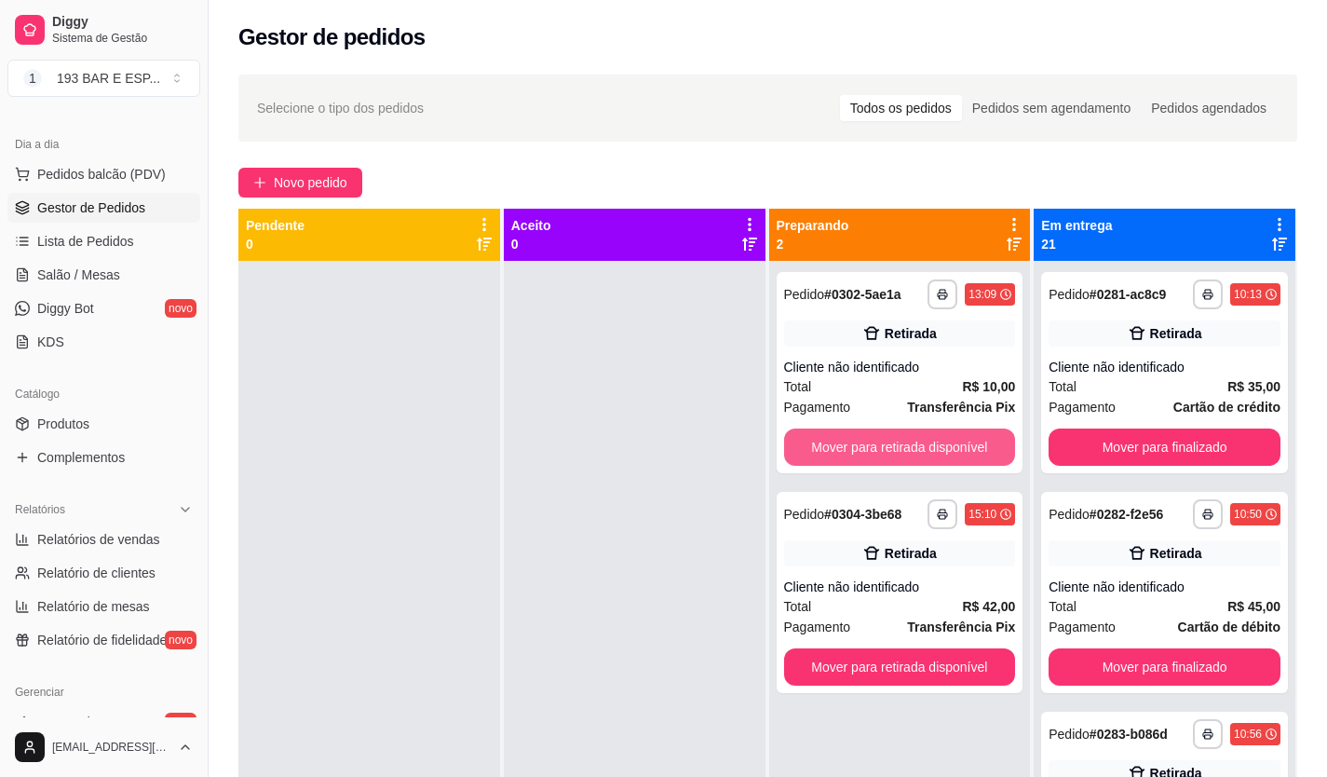
click at [867, 450] on button "Mover para retirada disponível" at bounding box center [900, 446] width 232 height 37
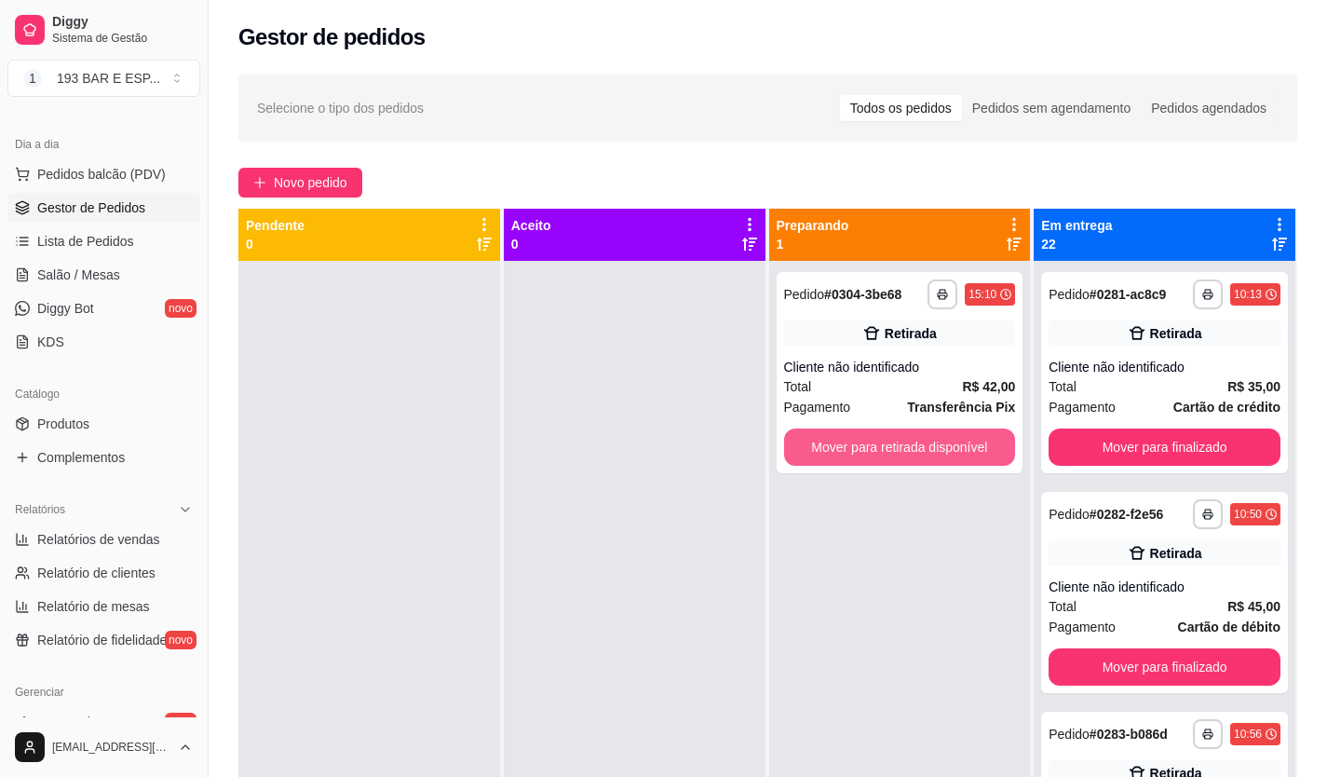
click at [867, 450] on button "Mover para retirada disponível" at bounding box center [900, 446] width 232 height 37
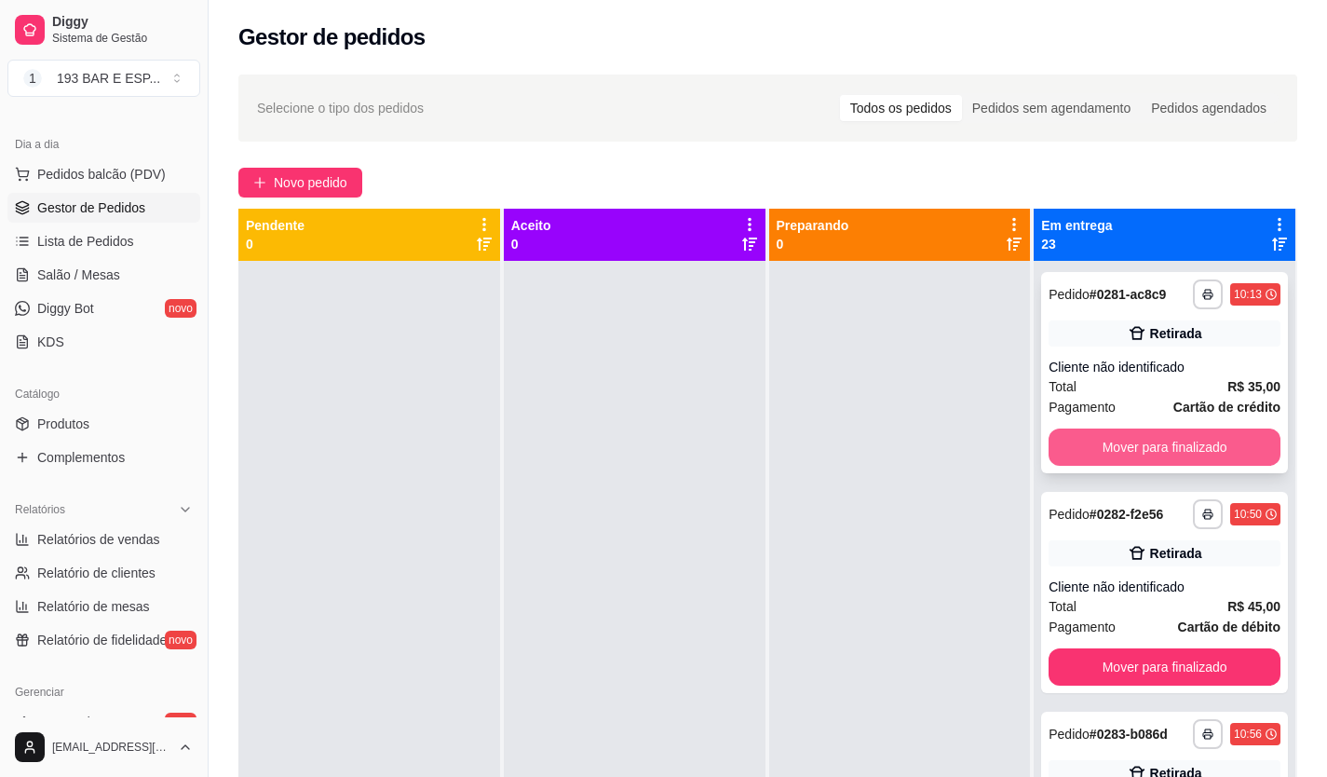
click at [1106, 444] on button "Mover para finalizado" at bounding box center [1165, 446] width 232 height 37
click at [1106, 444] on button "Mover para finalizado" at bounding box center [1164, 447] width 224 height 36
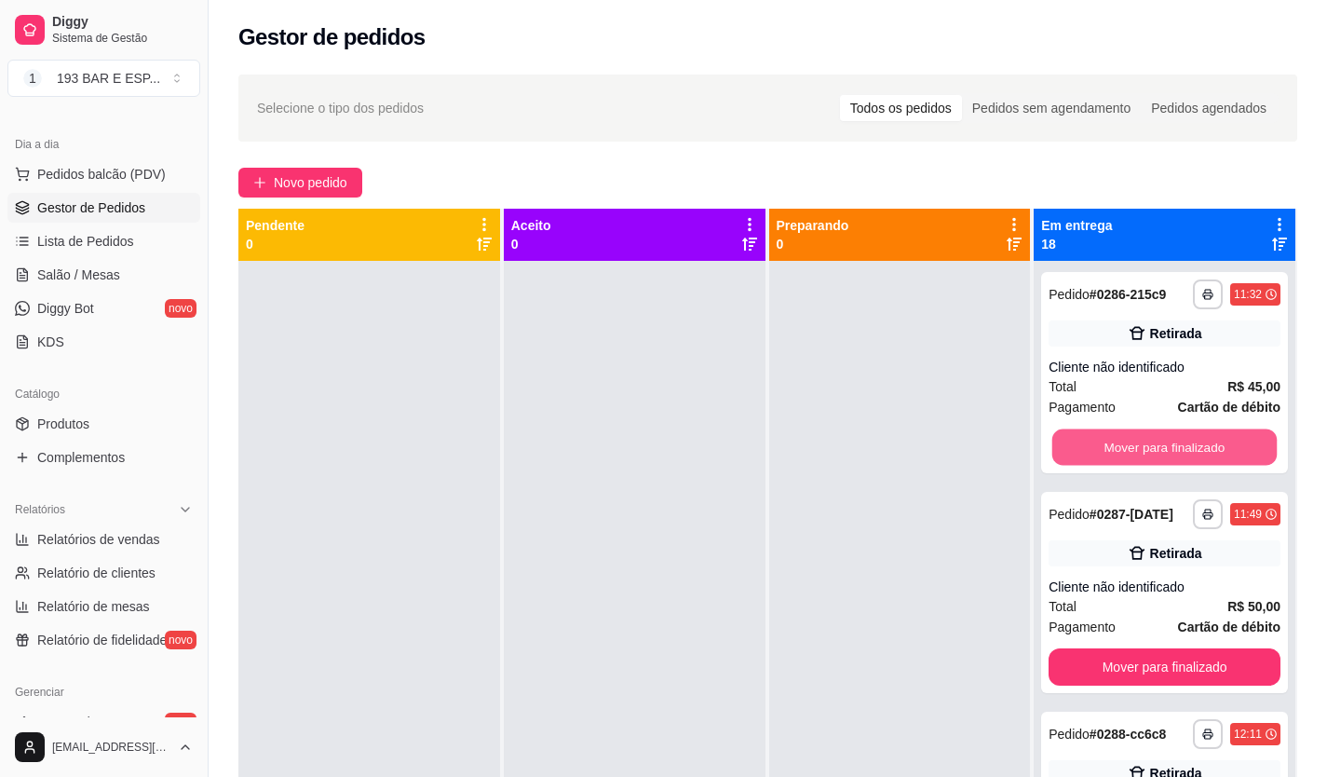
click at [1106, 444] on button "Mover para finalizado" at bounding box center [1164, 447] width 224 height 36
click at [1106, 444] on button "Mover para finalizado" at bounding box center [1165, 446] width 232 height 37
click at [1106, 444] on button "Mover para finalizado" at bounding box center [1164, 447] width 224 height 36
click at [1106, 444] on button "Mover para finalizado" at bounding box center [1165, 446] width 232 height 37
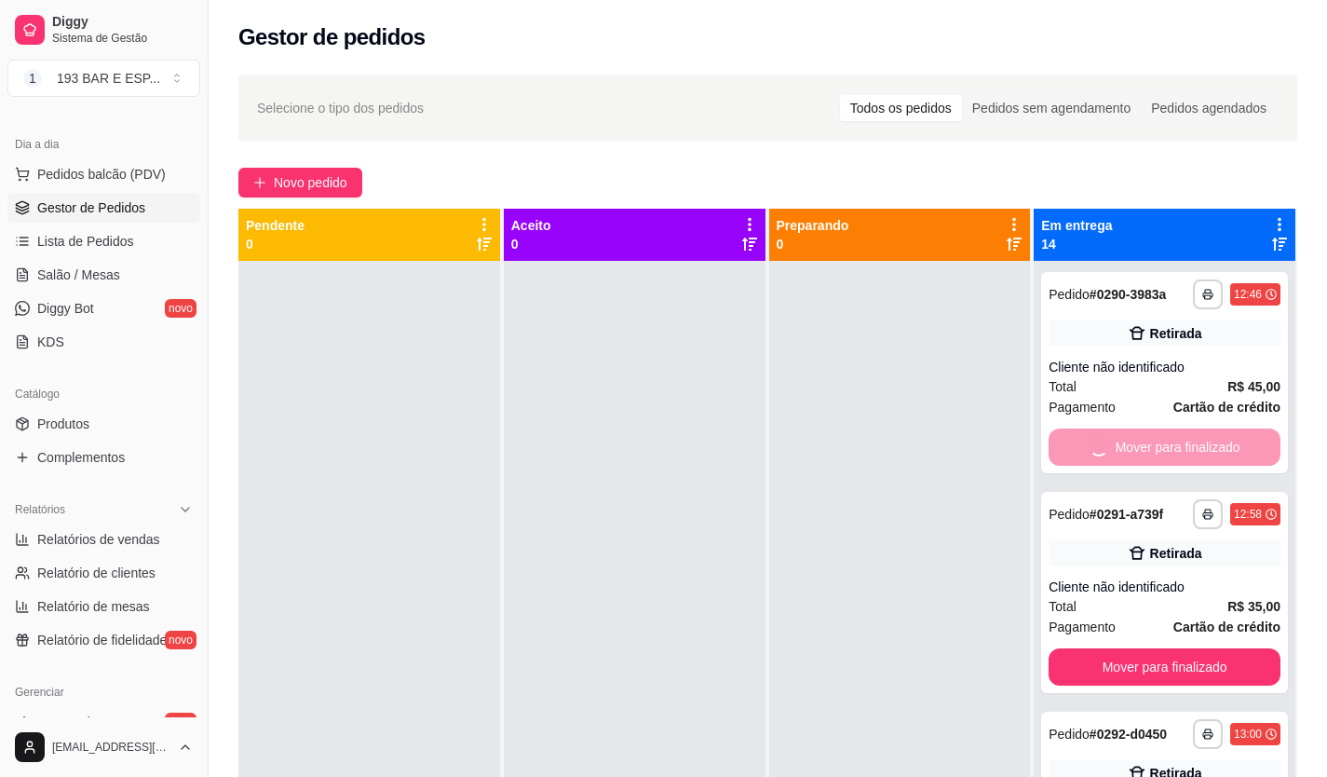
click at [1106, 648] on button "Mover para finalizado" at bounding box center [1165, 666] width 232 height 37
click at [1106, 444] on button "Mover para finalizado" at bounding box center [1164, 447] width 224 height 36
click at [1106, 444] on button "Mover para finalizado" at bounding box center [1165, 446] width 232 height 37
click at [1106, 443] on button "Mover para finalizado" at bounding box center [1164, 447] width 224 height 36
click at [1106, 443] on button "Mover para finalizado" at bounding box center [1165, 446] width 232 height 37
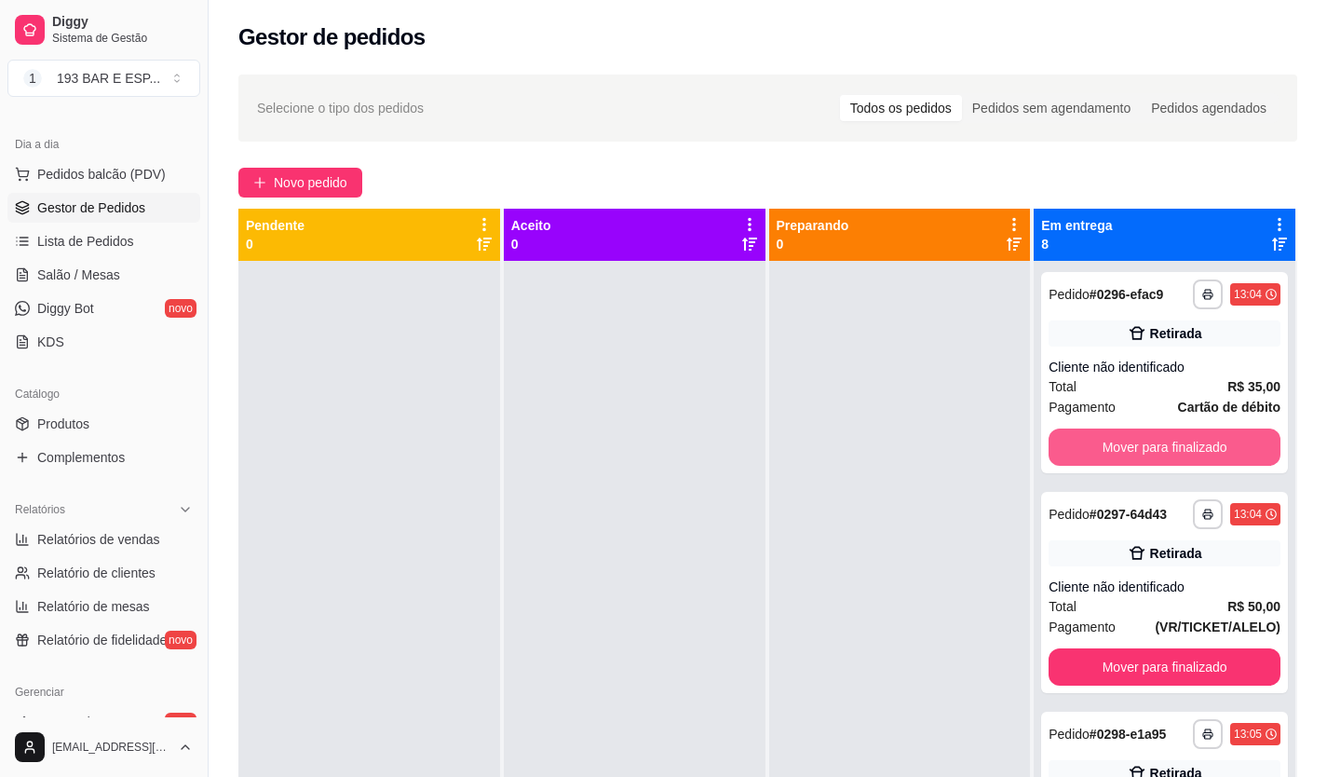
click at [1106, 443] on button "Mover para finalizado" at bounding box center [1165, 446] width 232 height 37
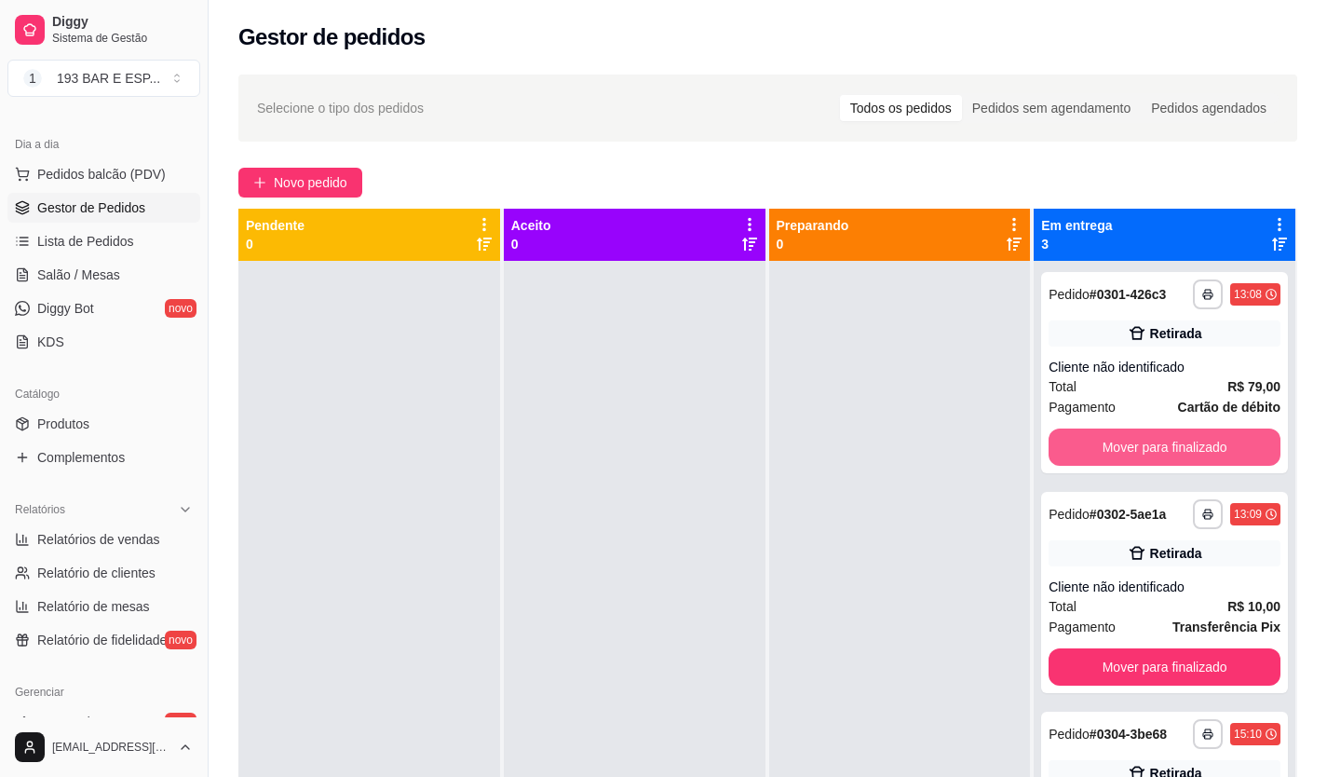
click at [1106, 444] on button "Mover para finalizado" at bounding box center [1165, 446] width 232 height 37
click at [1106, 648] on button "Mover para finalizado" at bounding box center [1165, 666] width 232 height 37
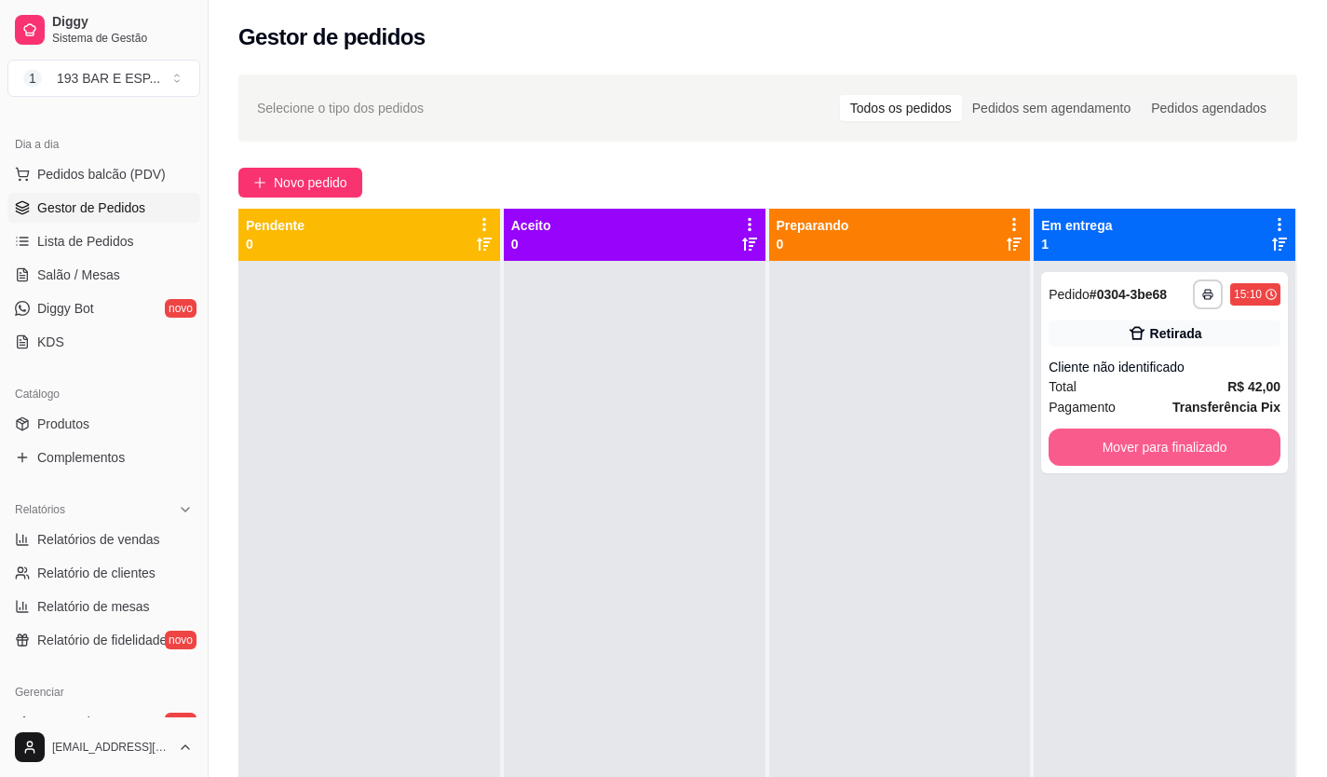
click at [1106, 444] on button "Mover para finalizado" at bounding box center [1165, 446] width 232 height 37
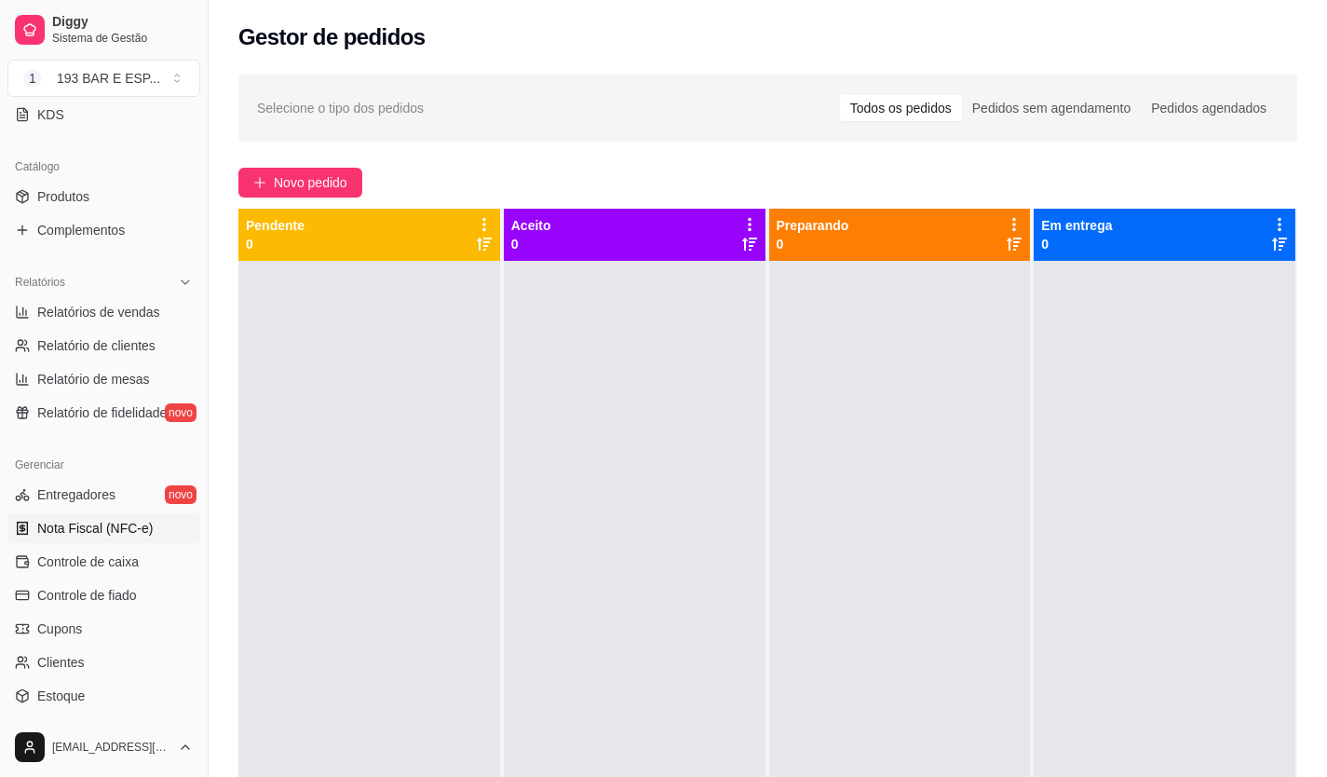
scroll to position [466, 0]
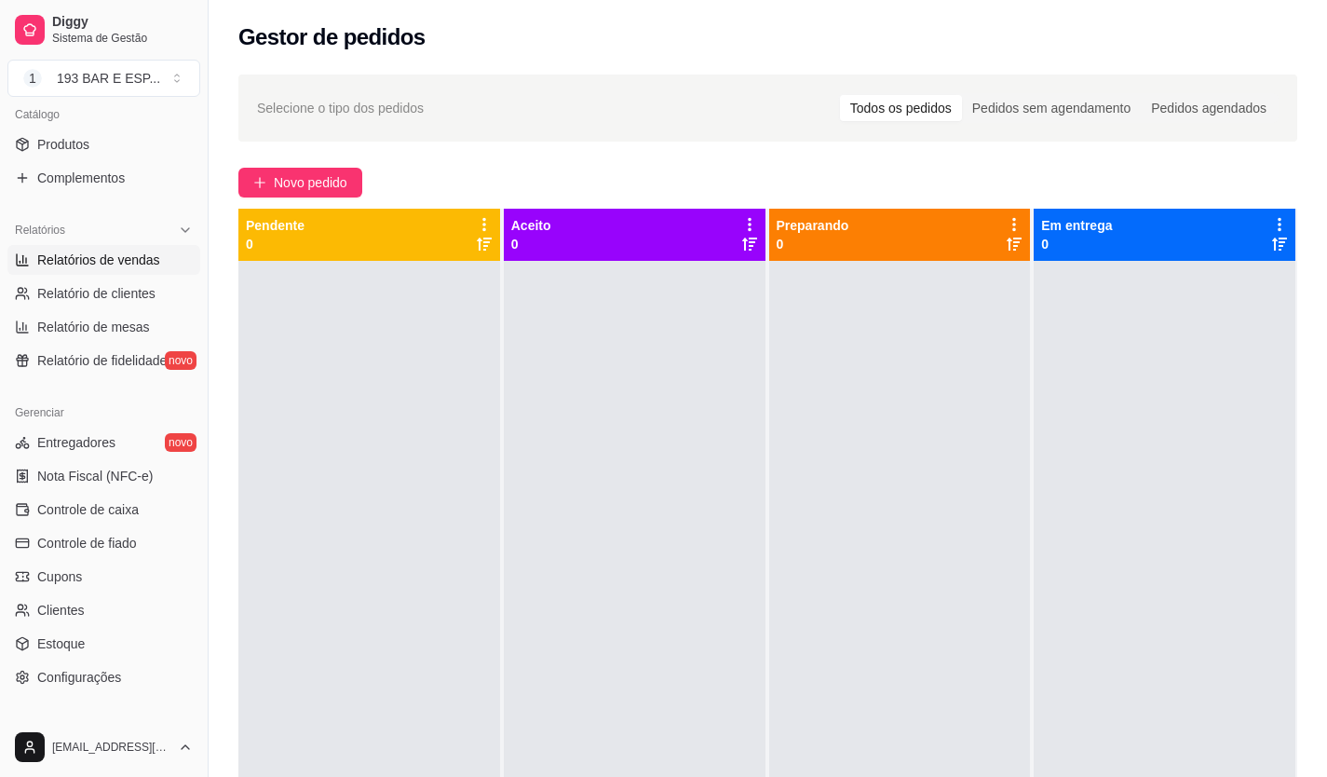
click at [50, 264] on span "Relatórios de vendas" at bounding box center [98, 259] width 123 height 19
select select "ALL"
select select "0"
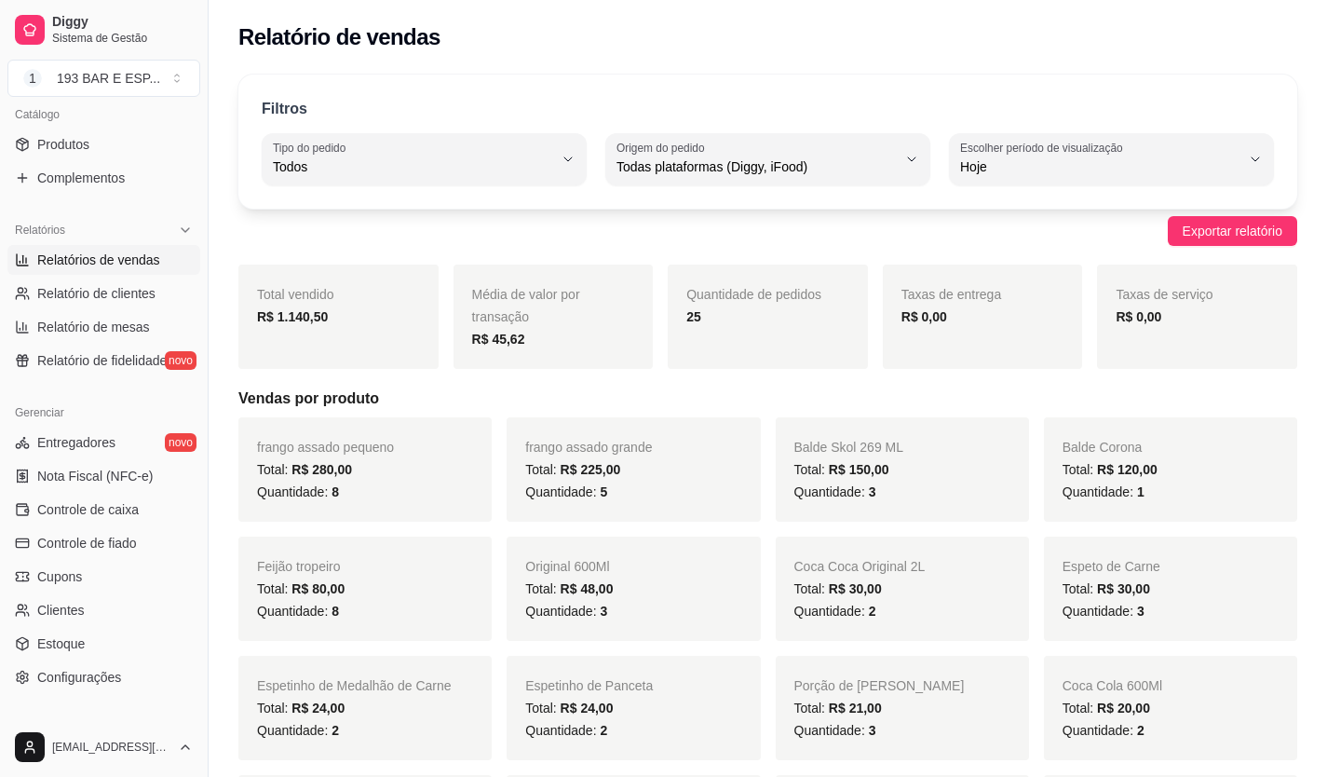
click at [745, 490] on div "frango assado grande Total: R$ 225,00 Quantidade: 5" at bounding box center [633, 469] width 253 height 104
drag, startPoint x: 189, startPoint y: 169, endPoint x: 130, endPoint y: 159, distance: 59.4
drag, startPoint x: 130, startPoint y: 159, endPoint x: 169, endPoint y: 73, distance: 94.6
click at [169, 73] on button "1 193 BAR E ESP ..." at bounding box center [103, 78] width 193 height 37
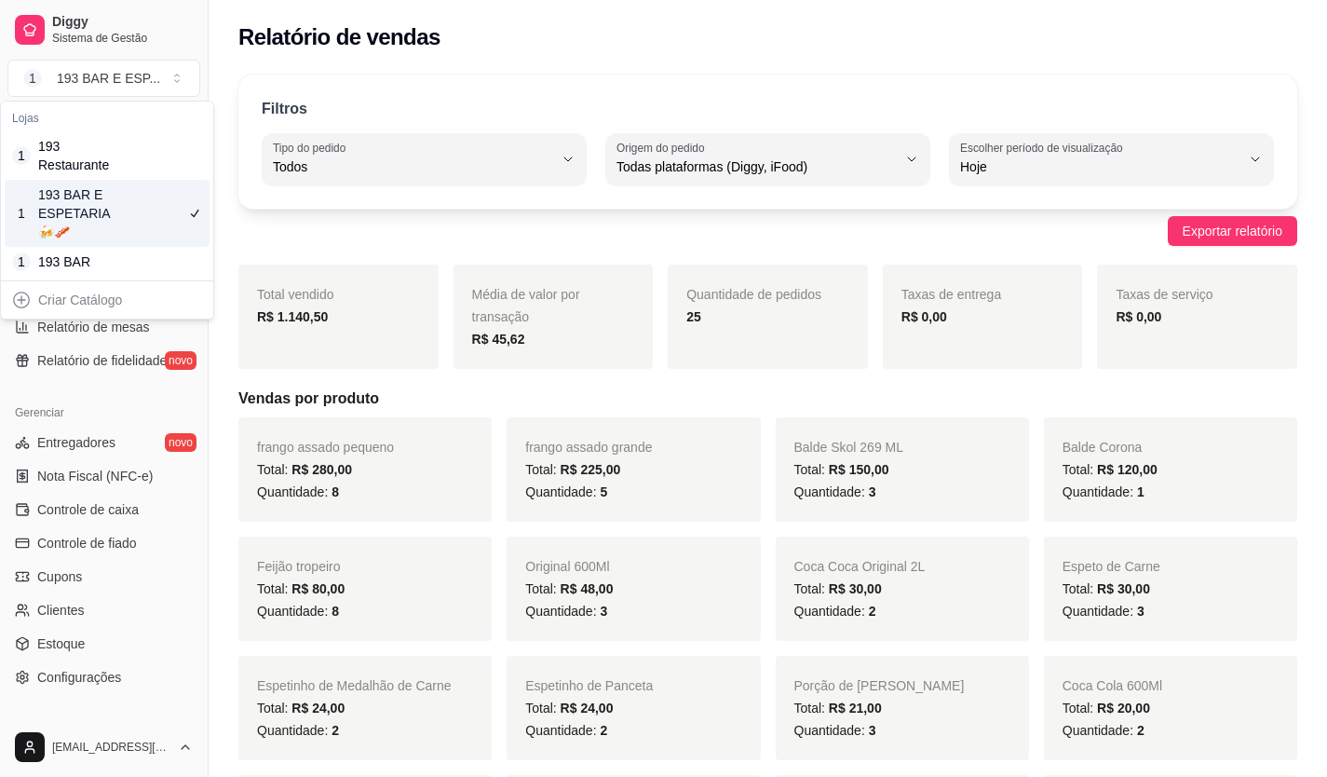
click at [83, 214] on div "193 BAR E ESPETARIA🍻🥓" at bounding box center [80, 213] width 84 height 56
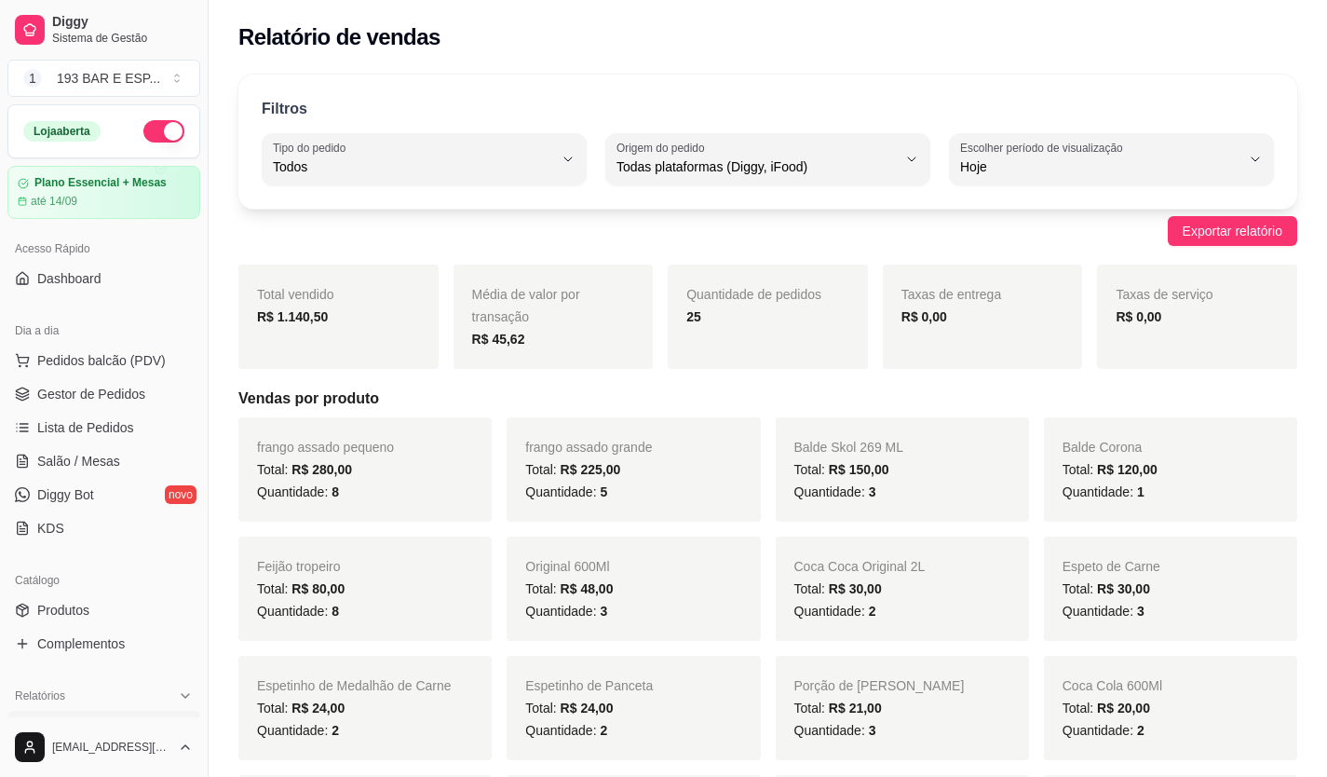
click at [143, 125] on button "button" at bounding box center [163, 131] width 41 height 22
click at [176, 73] on button "1 193 BAR E ESP ..." at bounding box center [103, 78] width 193 height 37
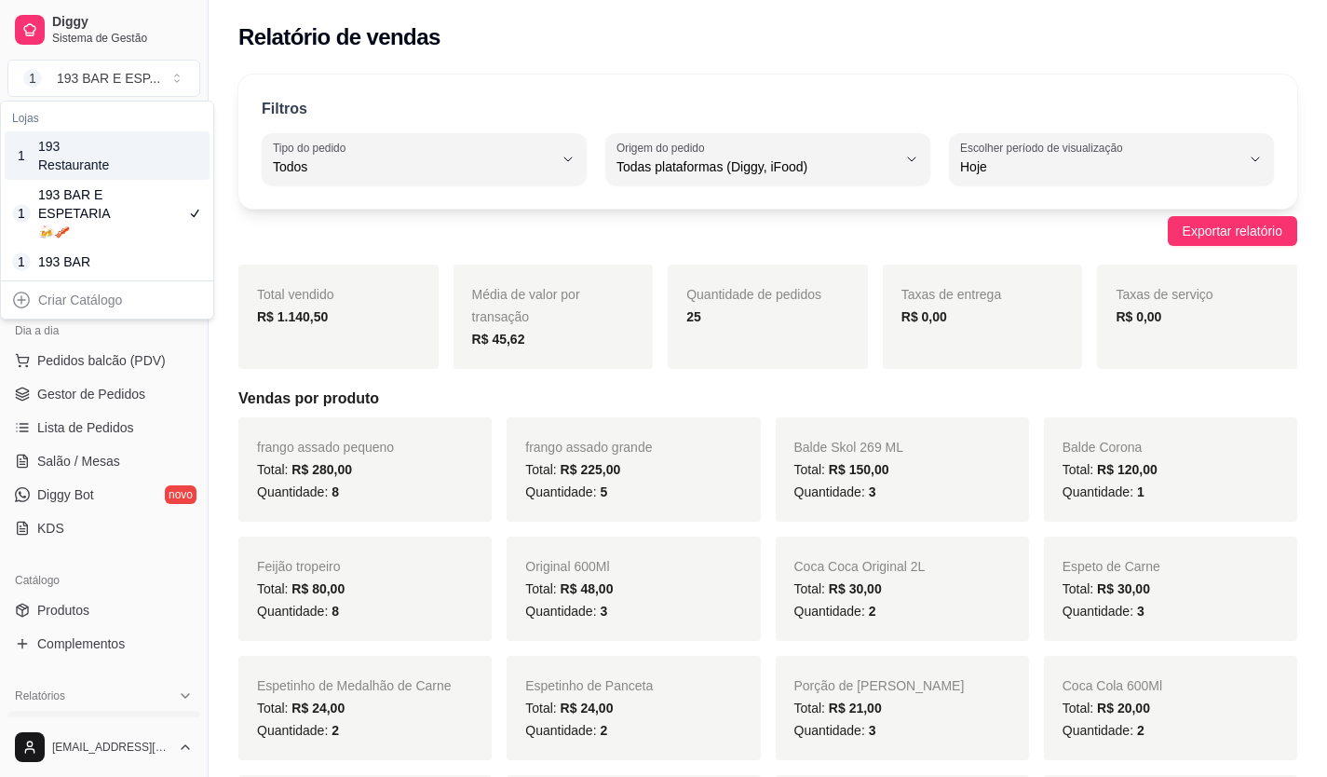
click at [96, 166] on div "193 Restaurante" at bounding box center [80, 155] width 84 height 37
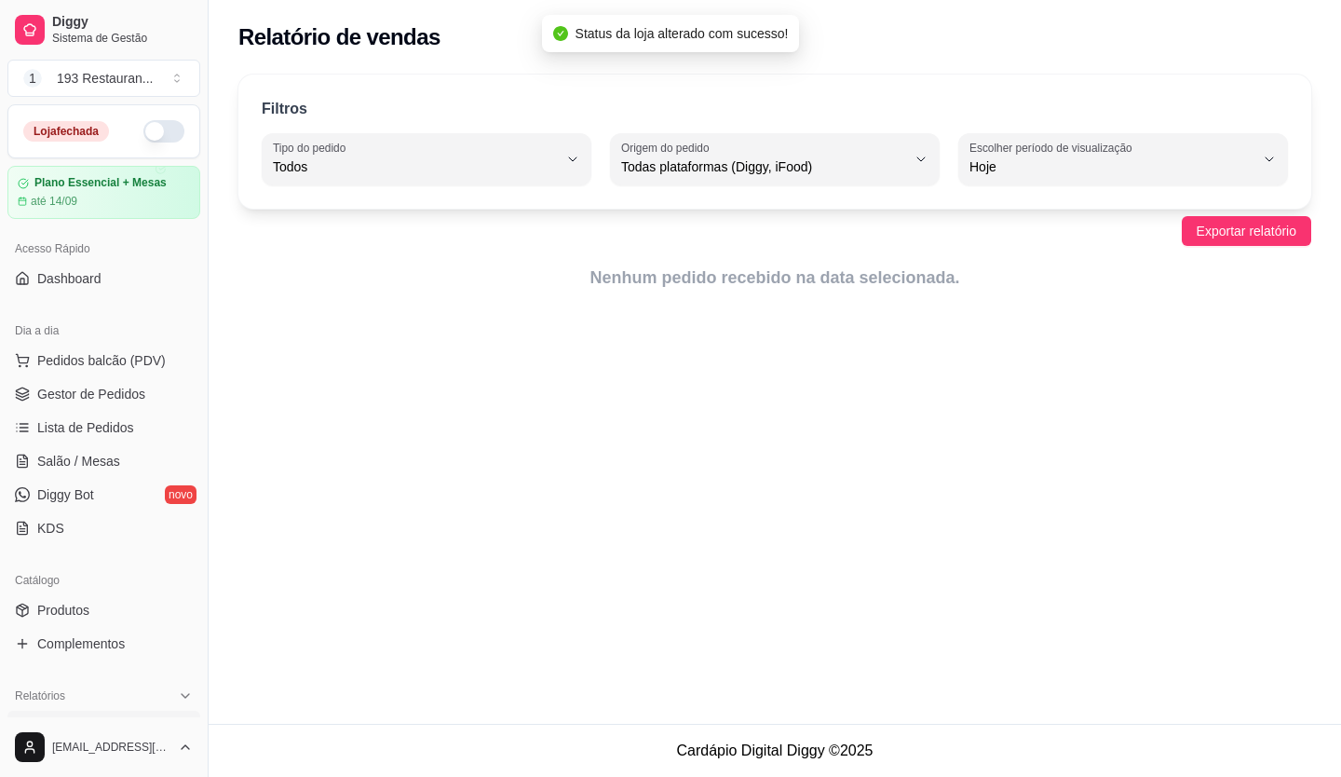
click at [157, 137] on button "button" at bounding box center [163, 131] width 41 height 22
